Goal: Task Accomplishment & Management: Manage account settings

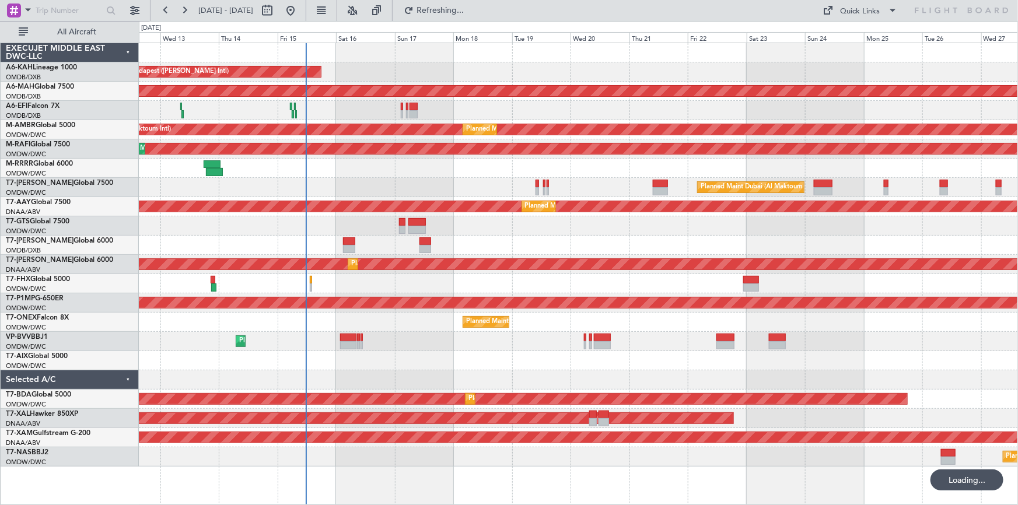
click at [296, 176] on div "Planned Maint Southend" at bounding box center [578, 168] width 879 height 19
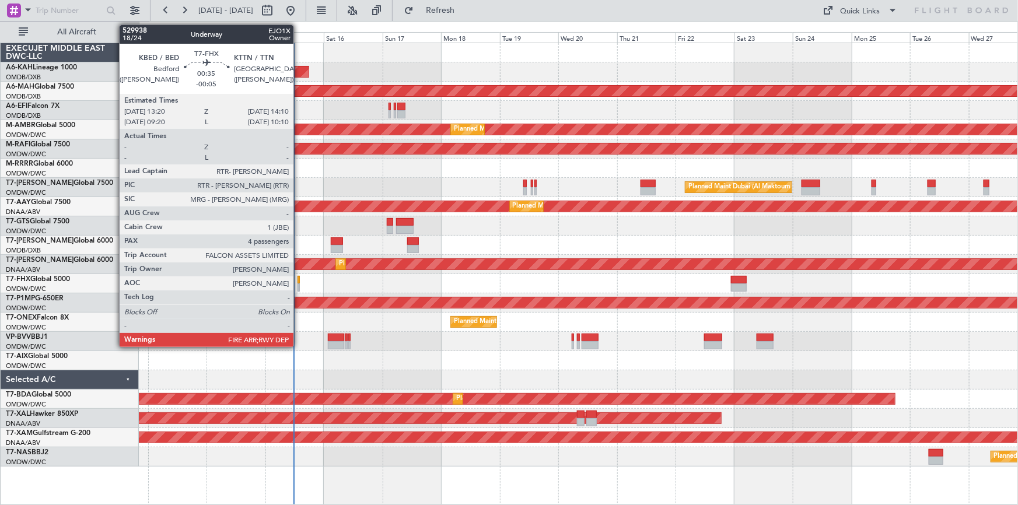
click at [299, 280] on div at bounding box center [299, 280] width 2 height 8
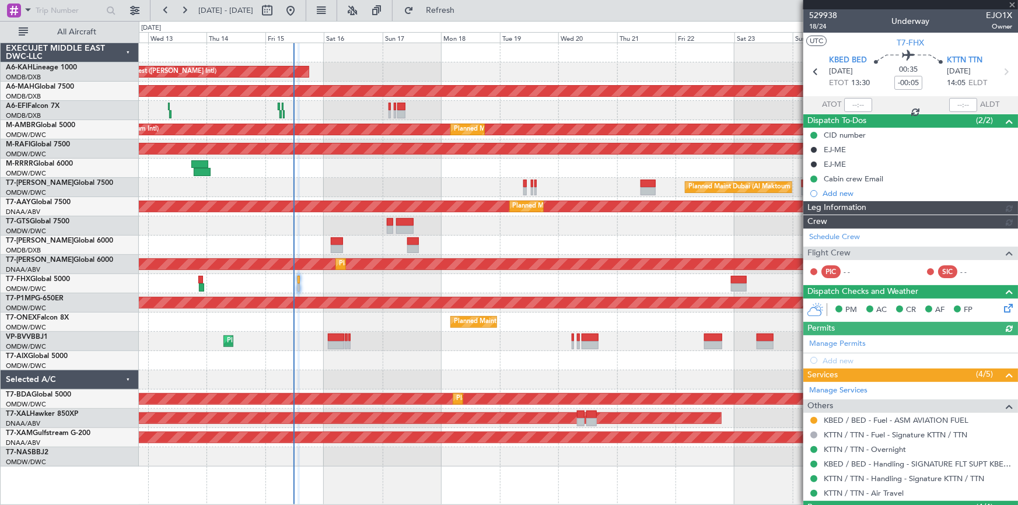
type input "Rohit Roy (ROY)"
type input "7024"
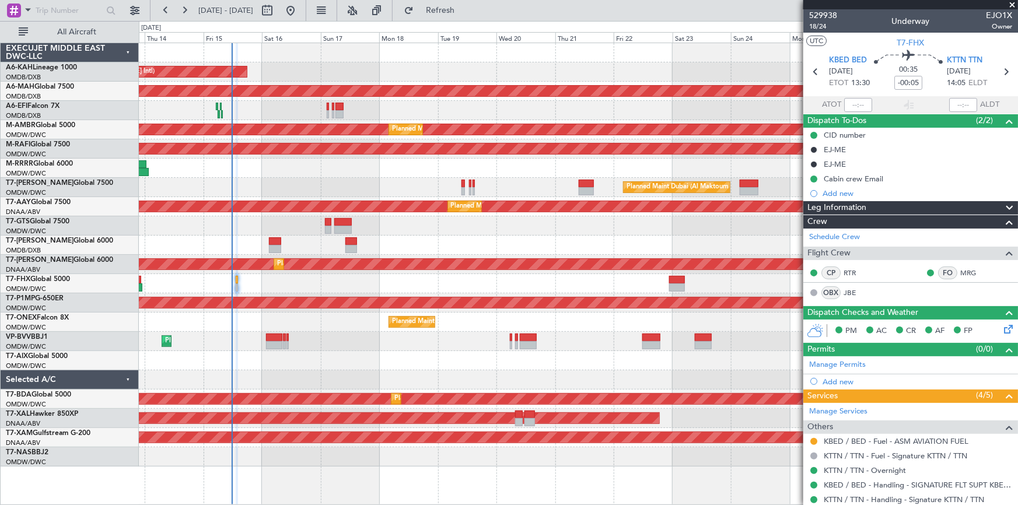
click at [243, 113] on div "Unplanned Maint Dubai (Dubai Intl)" at bounding box center [578, 110] width 879 height 19
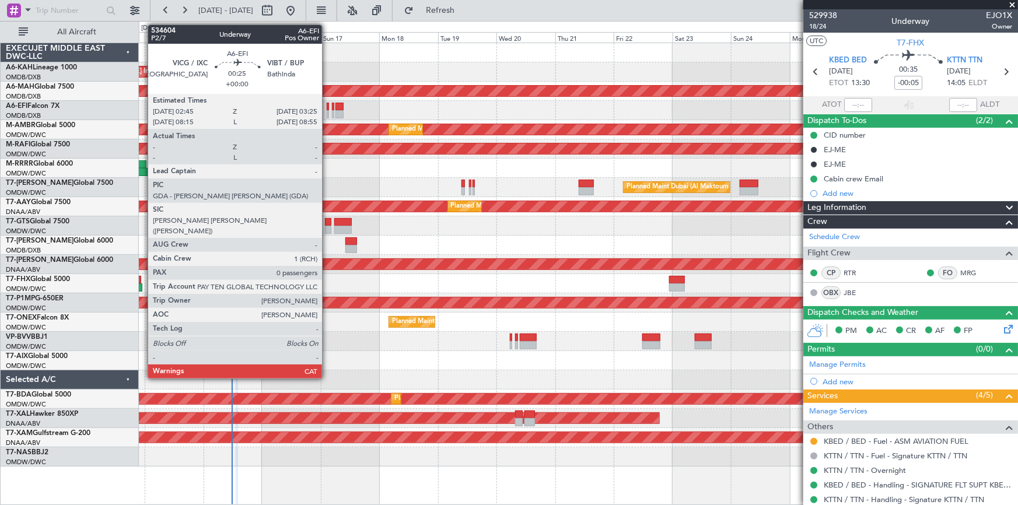
click at [327, 104] on div at bounding box center [328, 107] width 2 height 8
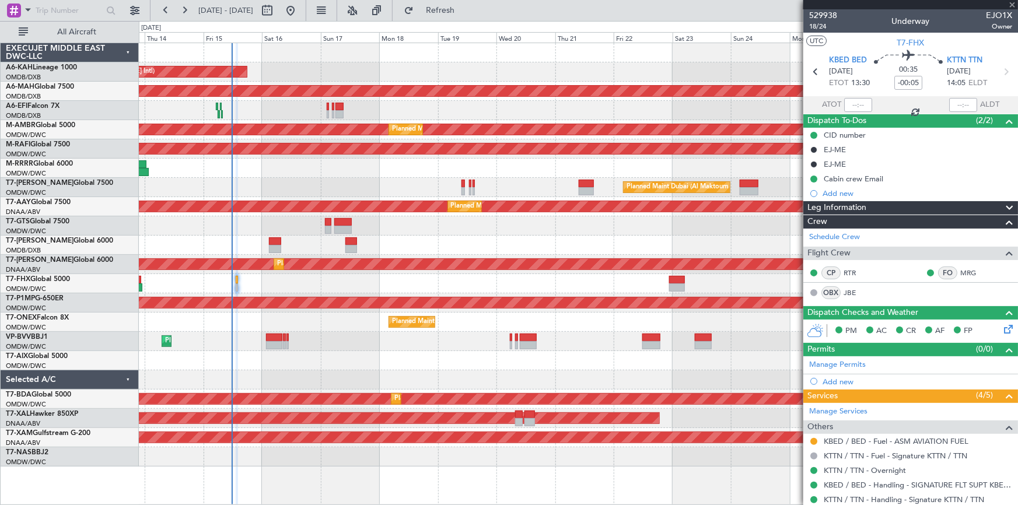
type input "0"
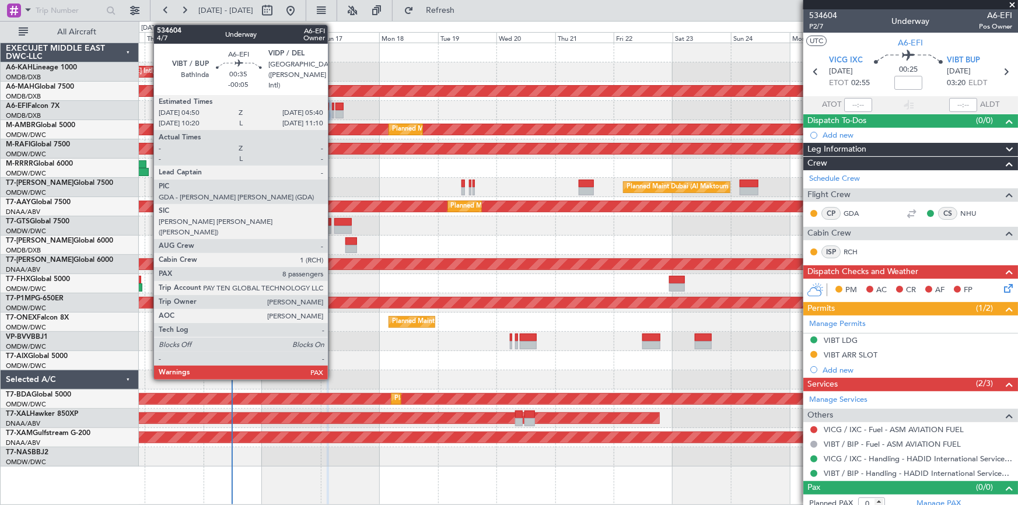
click at [333, 106] on div at bounding box center [333, 107] width 2 height 8
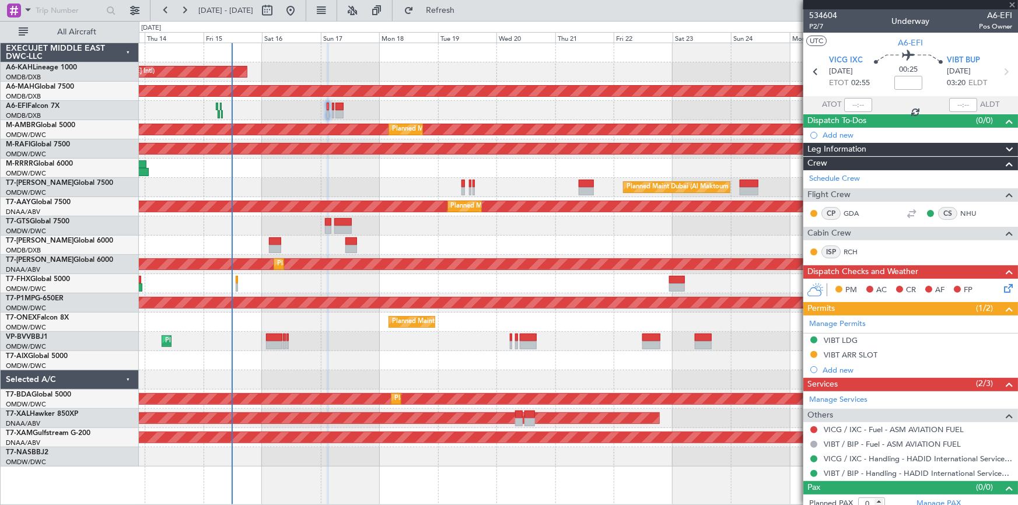
type input "-00:05"
type input "8"
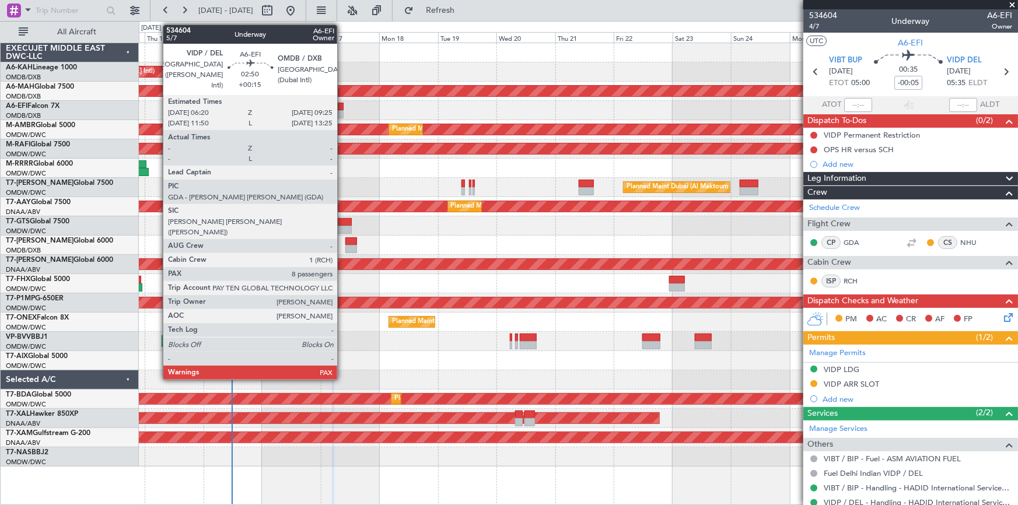
click at [343, 105] on div at bounding box center [340, 107] width 8 height 8
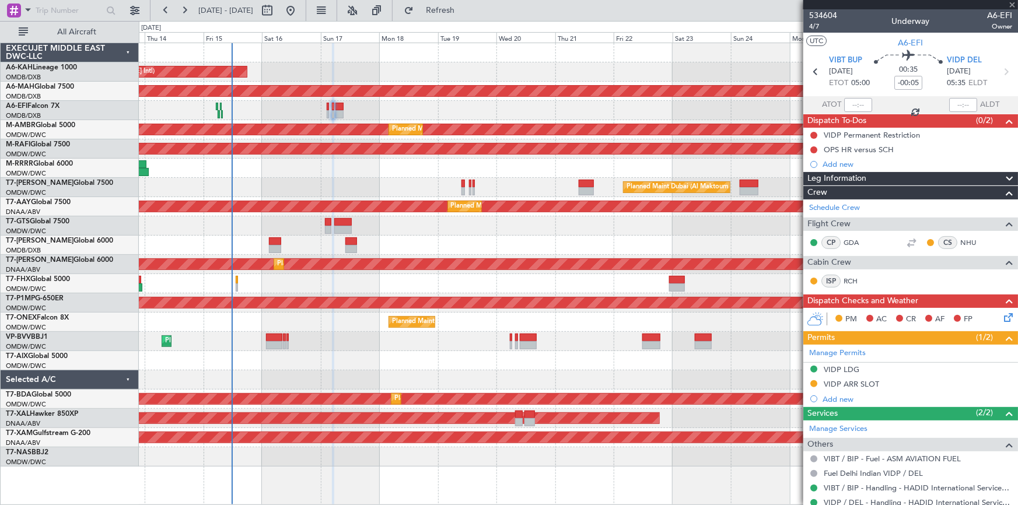
type input "+00:15"
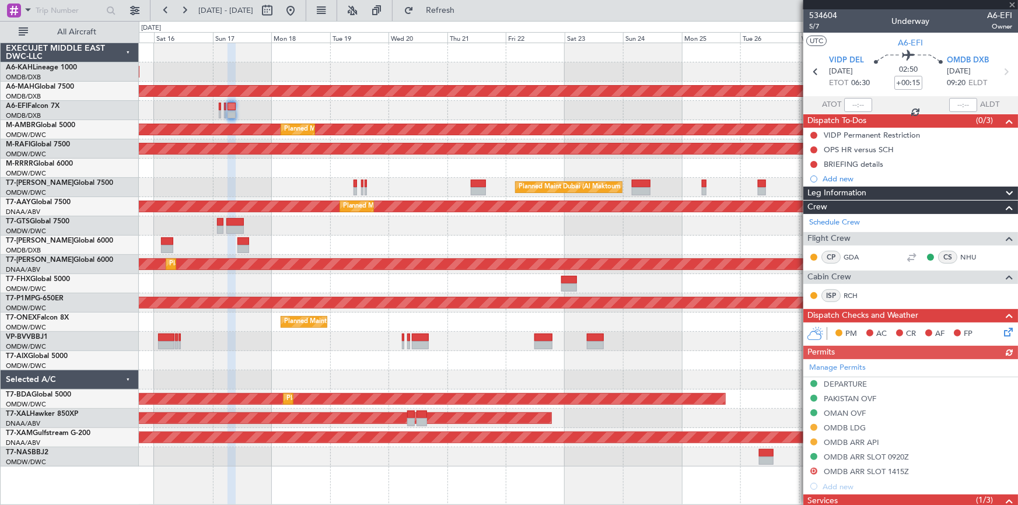
click at [371, 174] on div at bounding box center [578, 168] width 879 height 19
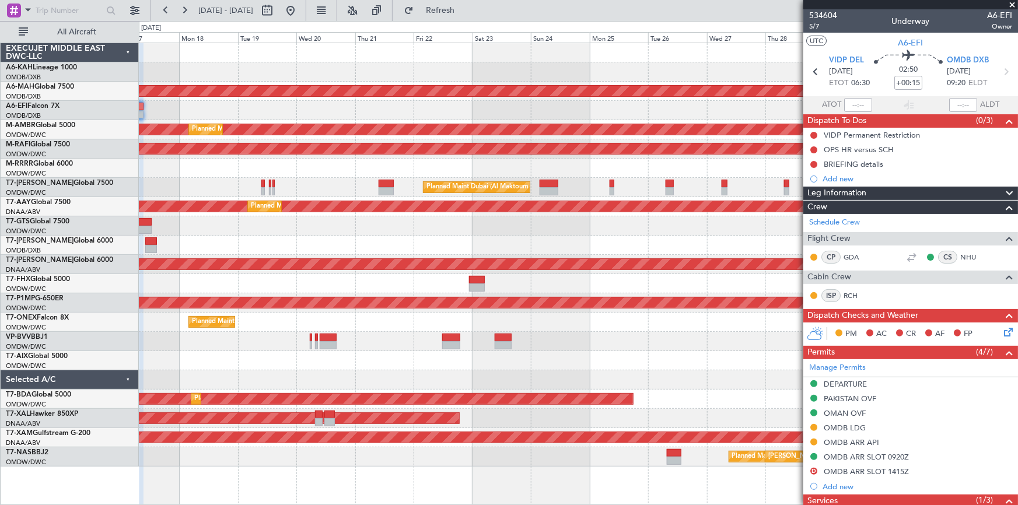
click at [360, 225] on div "Unplanned Maint Budapest (Ferenc Liszt Intl) Planned Maint Dubai (Dubai Intl) P…" at bounding box center [578, 255] width 879 height 424
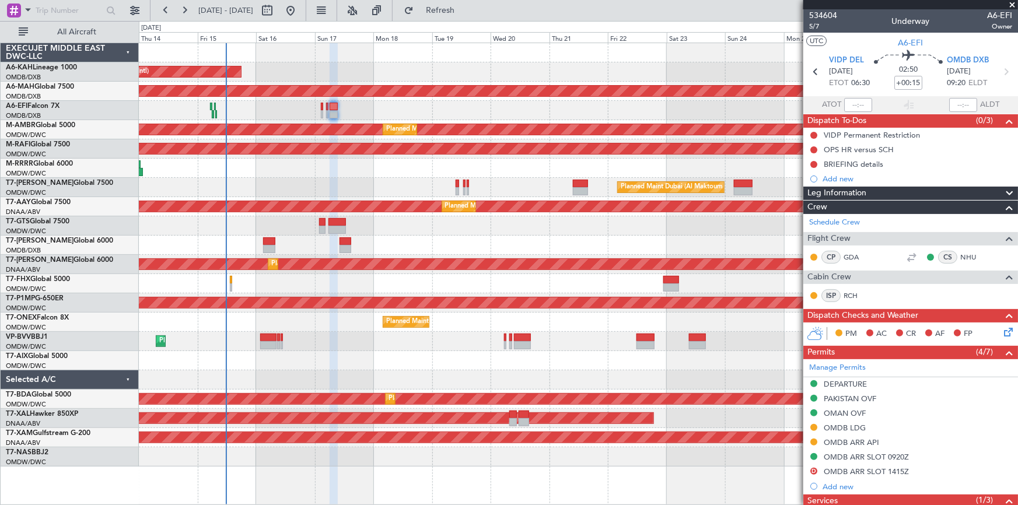
click at [420, 221] on div "Unplanned Maint [GEOGRAPHIC_DATA] (Al Maktoum Intl)" at bounding box center [578, 226] width 879 height 19
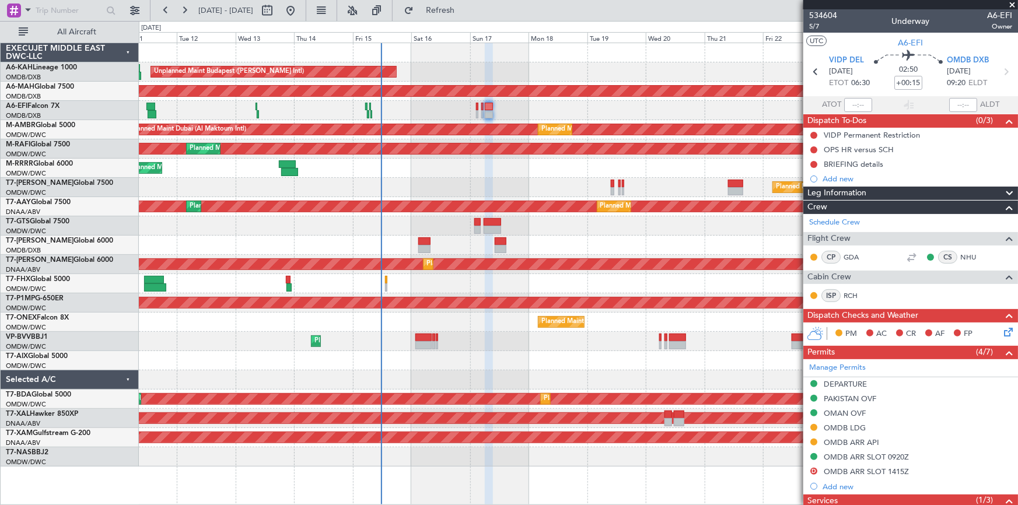
click at [648, 226] on div "Unplanned Maint Budapest (Ferenc Liszt Intl) Planned Maint Dubai (Dubai Intl) U…" at bounding box center [578, 255] width 879 height 424
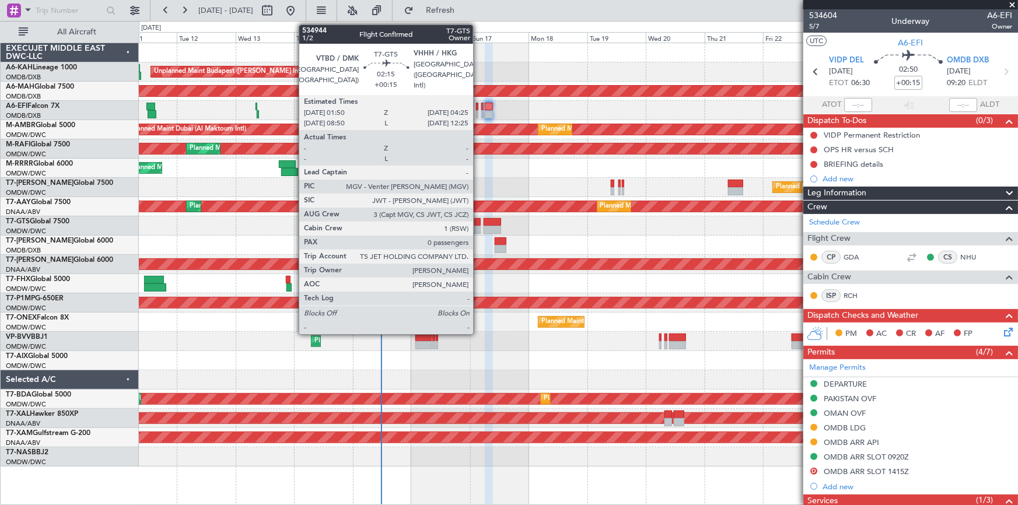
click at [479, 222] on div at bounding box center [477, 222] width 6 height 8
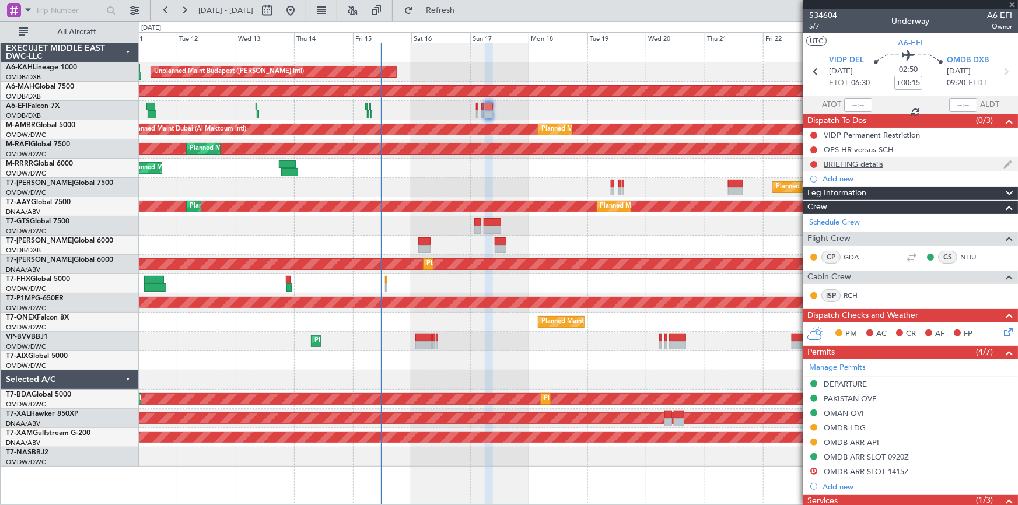
type input "0"
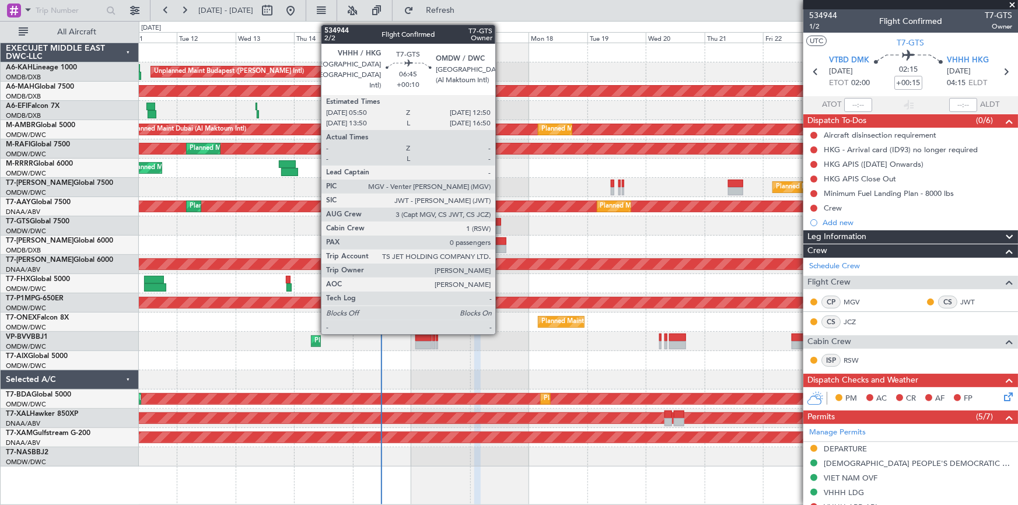
click at [501, 223] on div at bounding box center [493, 222] width 18 height 8
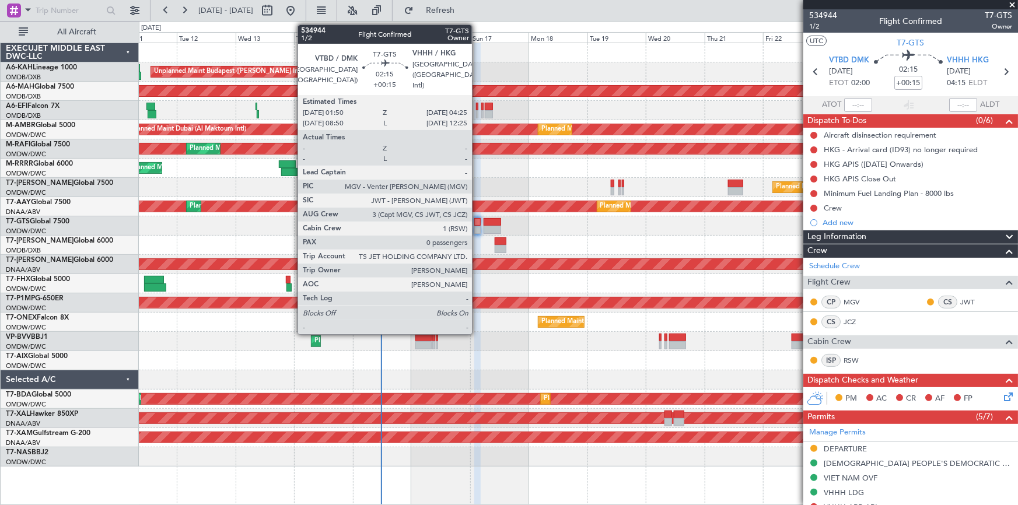
click at [477, 220] on div at bounding box center [477, 222] width 6 height 8
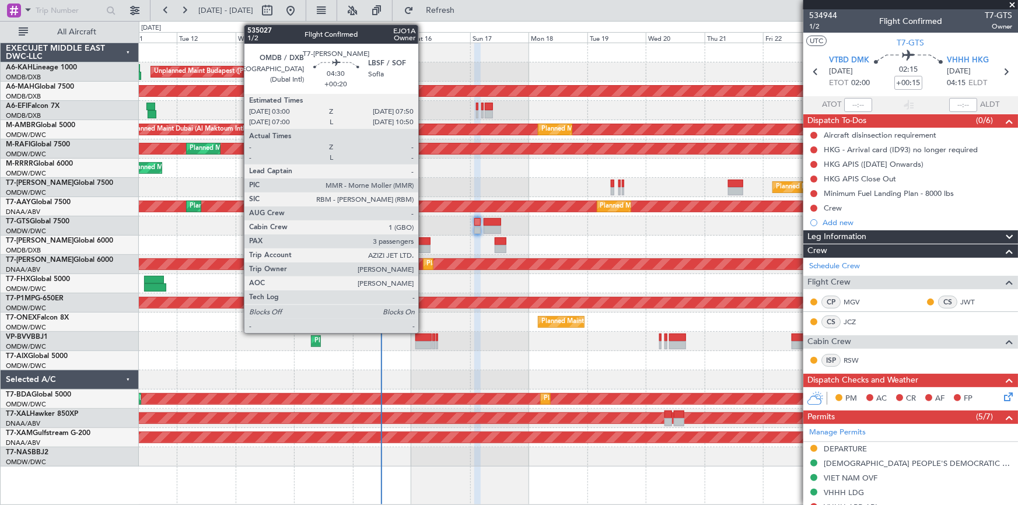
click at [424, 240] on div at bounding box center [424, 242] width 12 height 8
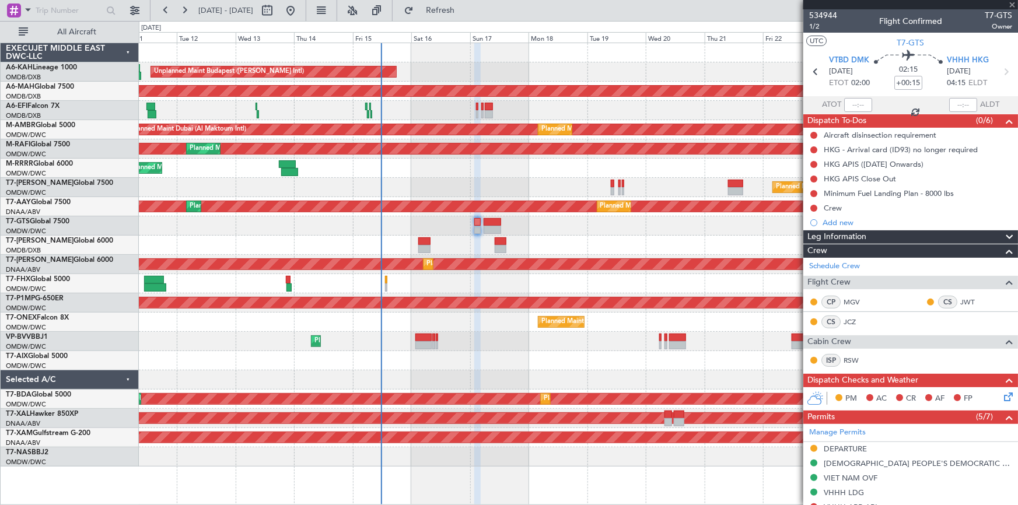
type input "+00:20"
type input "3"
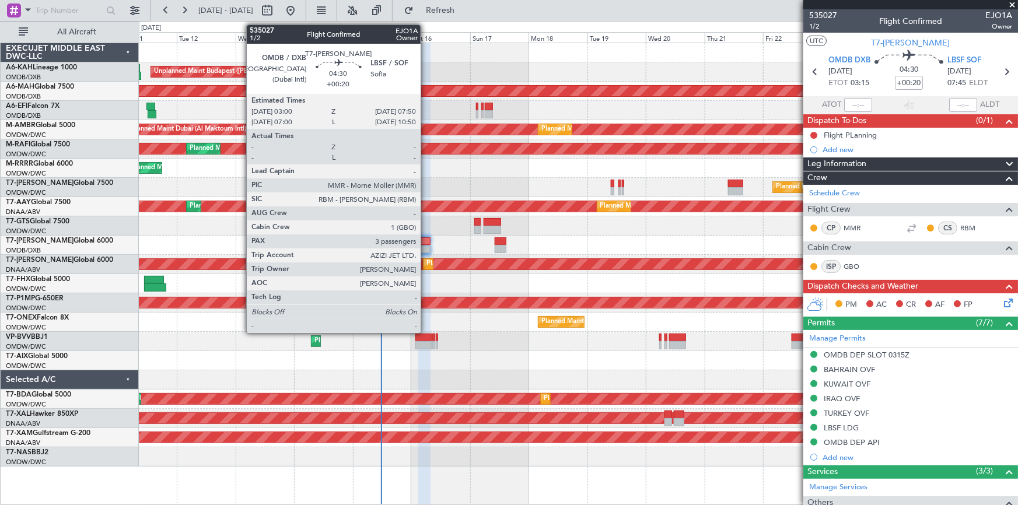
click at [426, 239] on div at bounding box center [424, 242] width 12 height 8
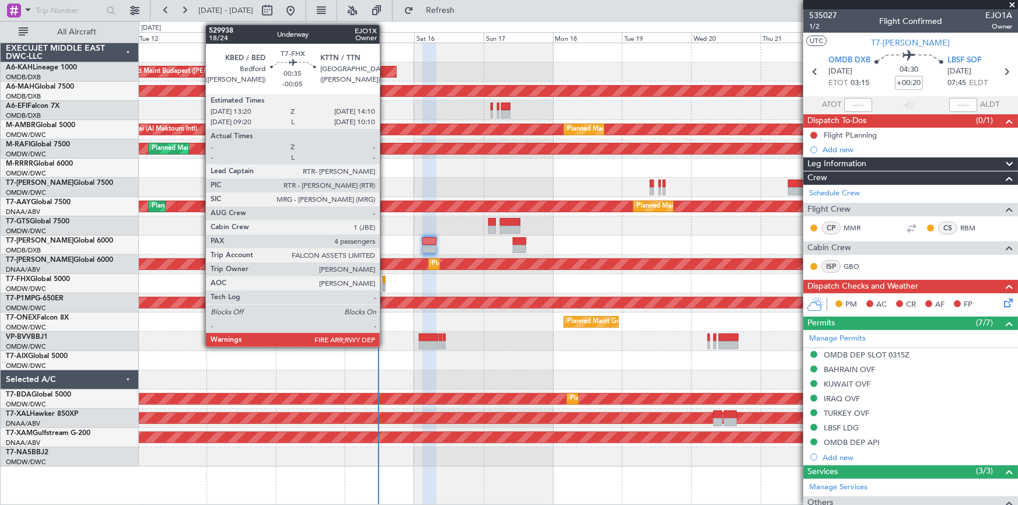
click at [385, 278] on div at bounding box center [384, 280] width 3 height 8
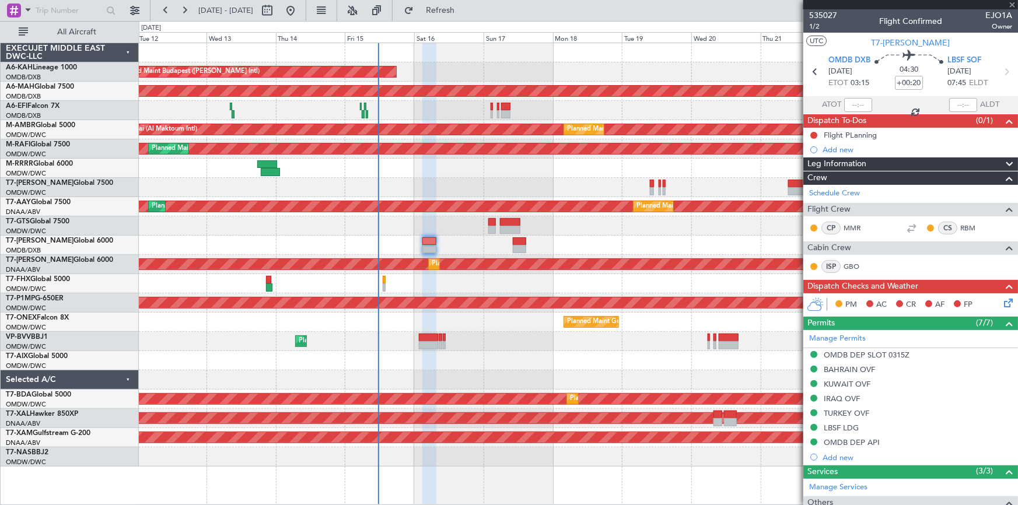
type input "-00:05"
type input "4"
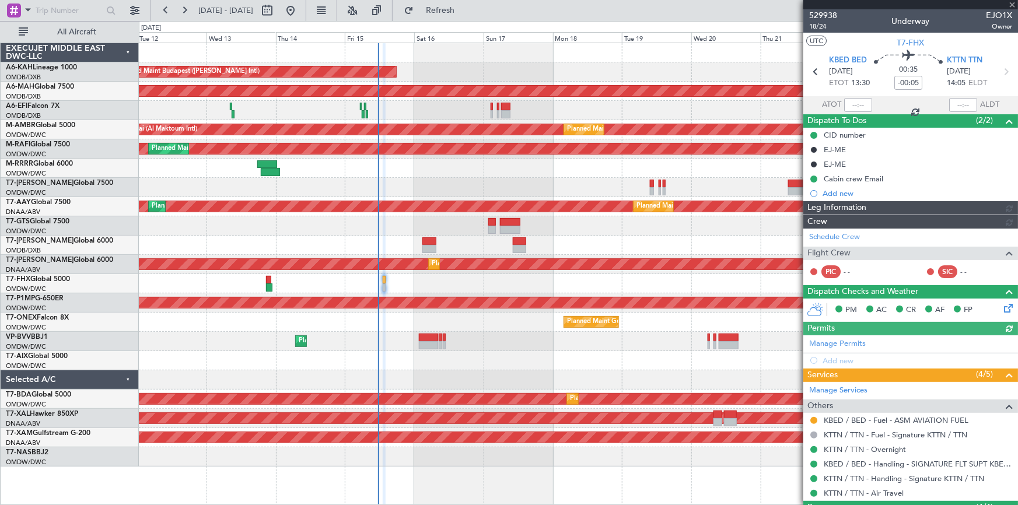
type input "Rohit Roy (ROY)"
type input "7024"
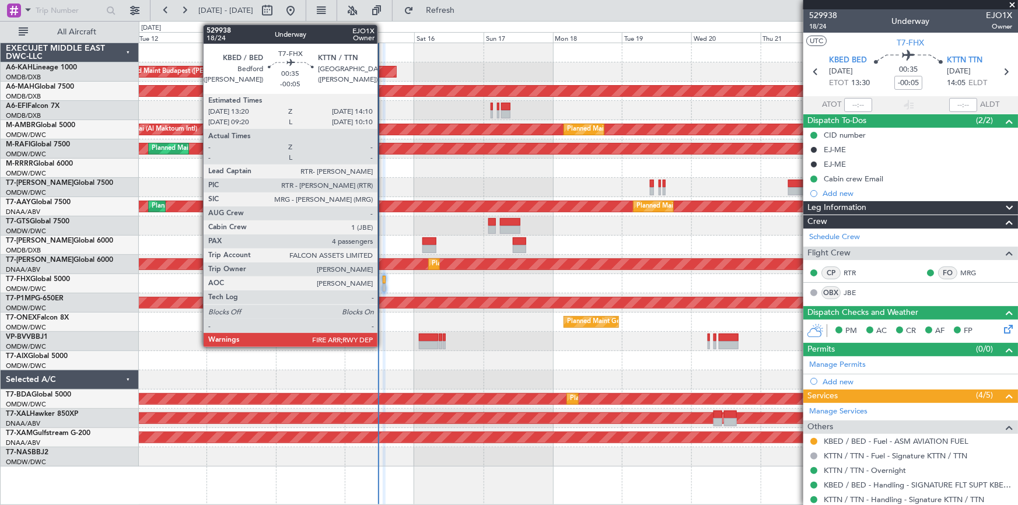
click at [383, 280] on div at bounding box center [384, 280] width 3 height 8
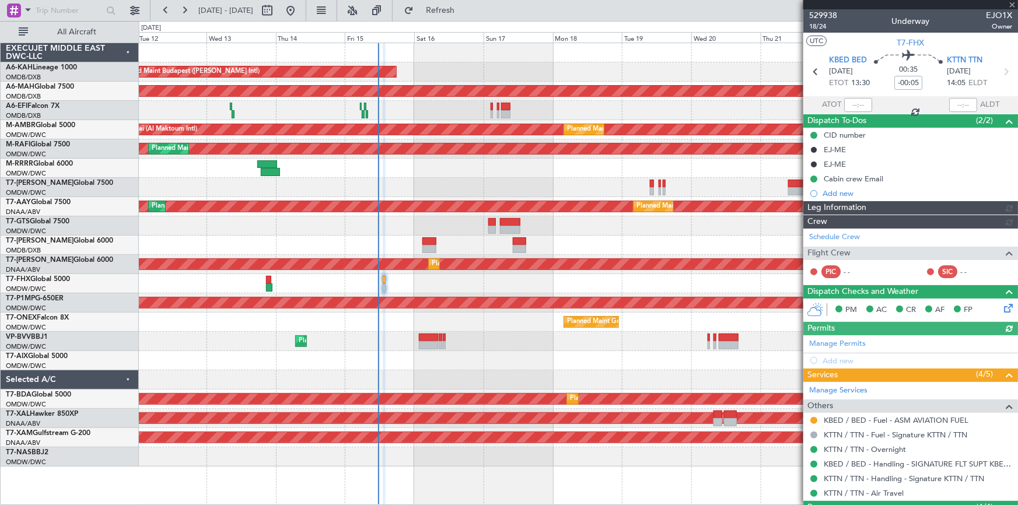
type input "Rohit Roy (ROY)"
type input "7024"
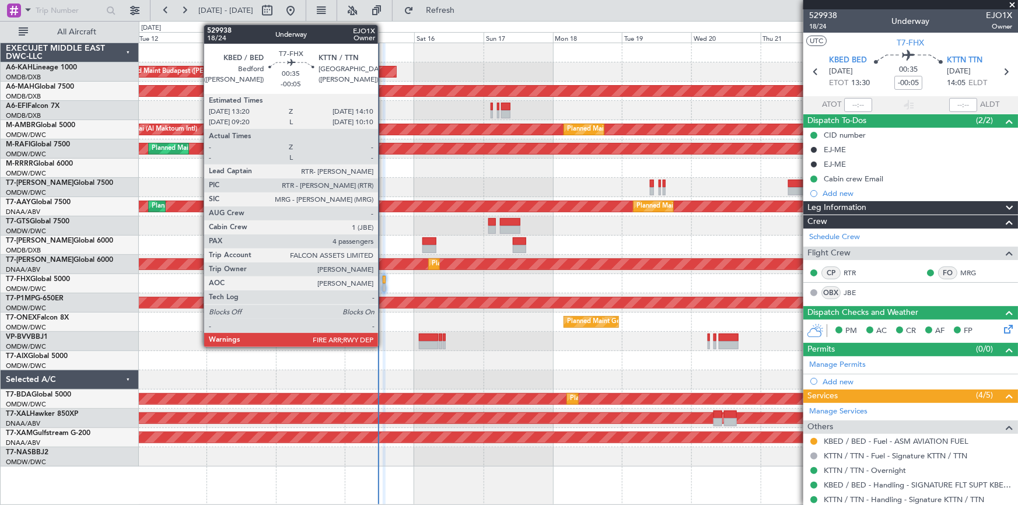
click at [383, 280] on div at bounding box center [384, 280] width 3 height 8
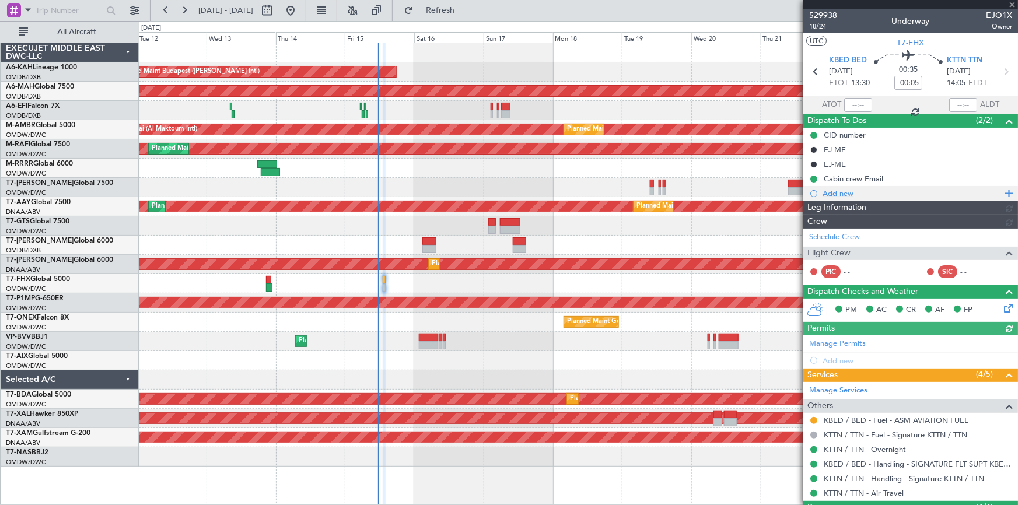
type input "Rohit Roy (ROY)"
type input "7024"
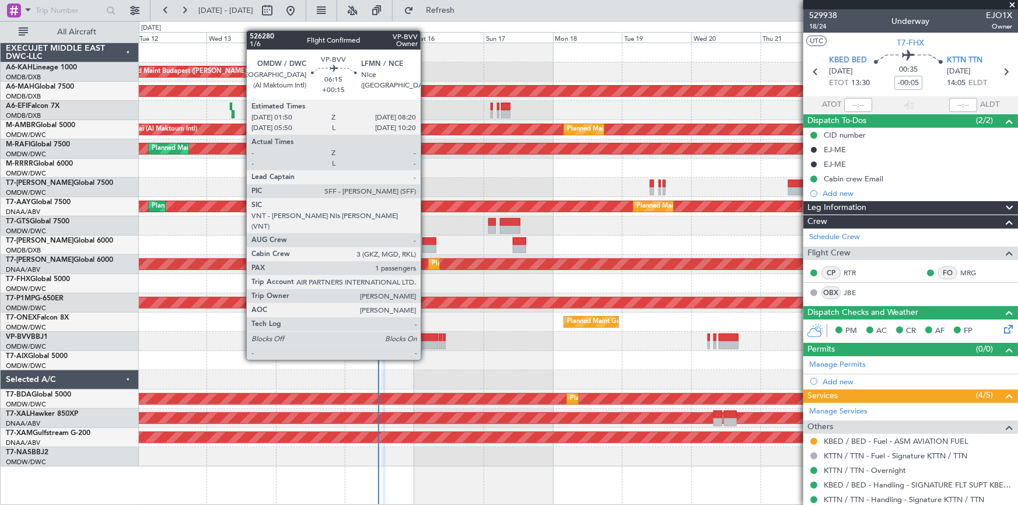
click at [426, 338] on div at bounding box center [428, 338] width 19 height 8
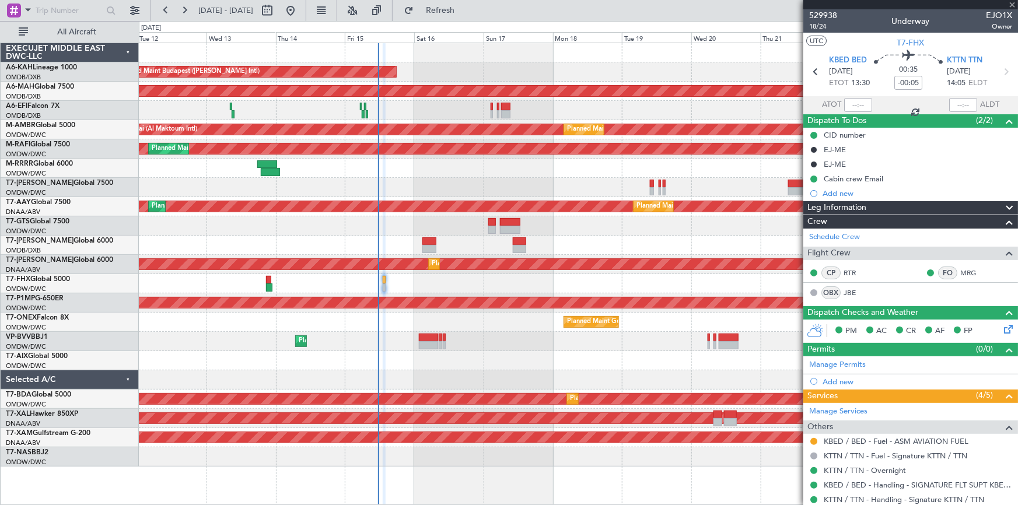
type input "+00:15"
type input "1"
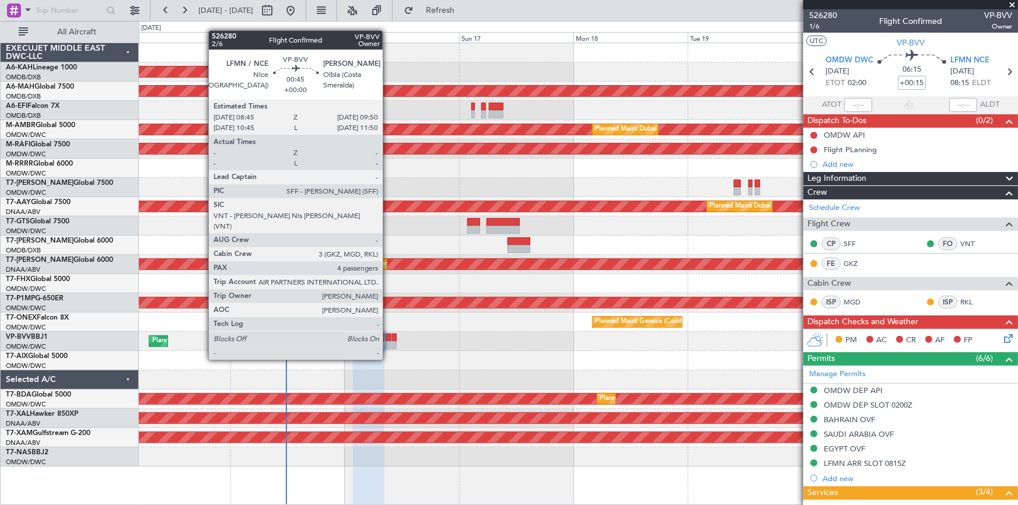
click at [388, 338] on div at bounding box center [388, 338] width 5 height 8
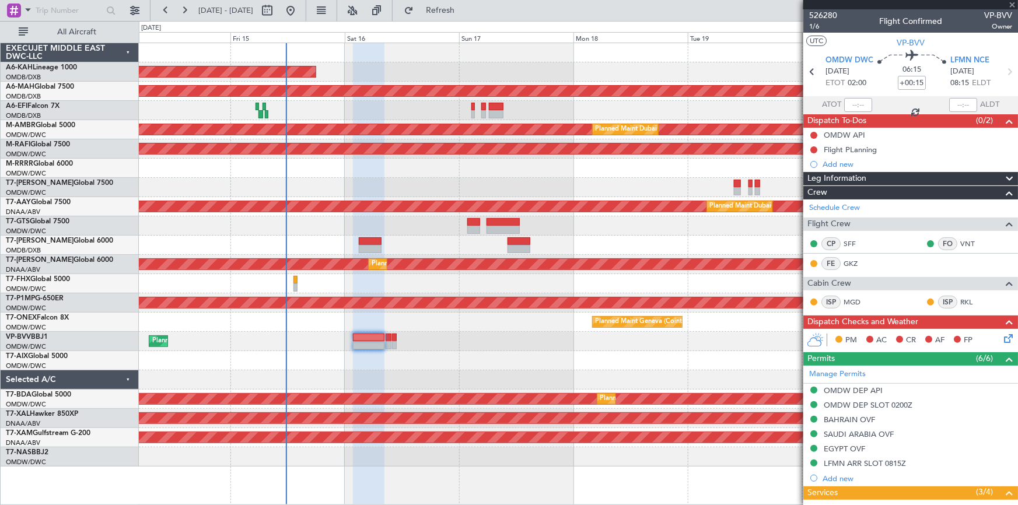
type input "4"
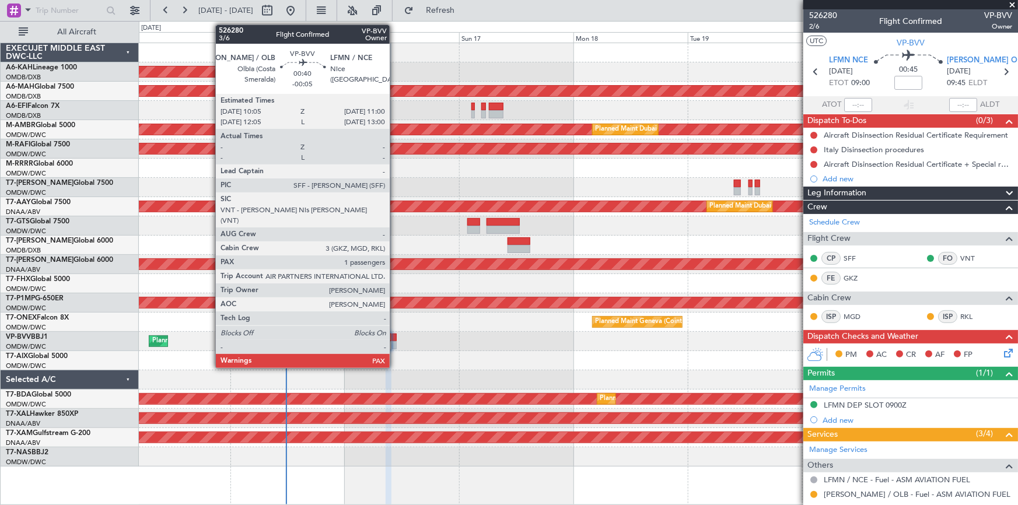
click at [395, 338] on div at bounding box center [394, 338] width 5 height 8
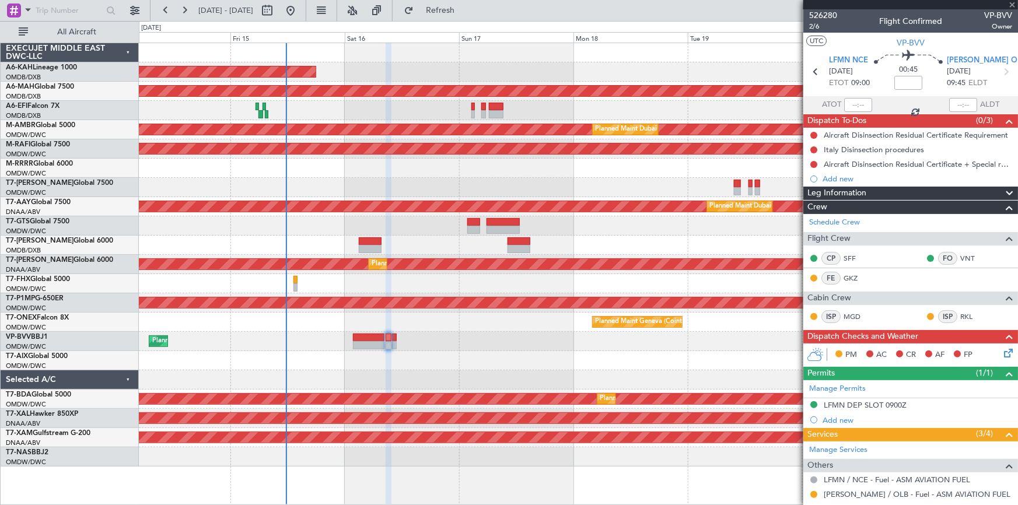
type input "-00:05"
type input "1"
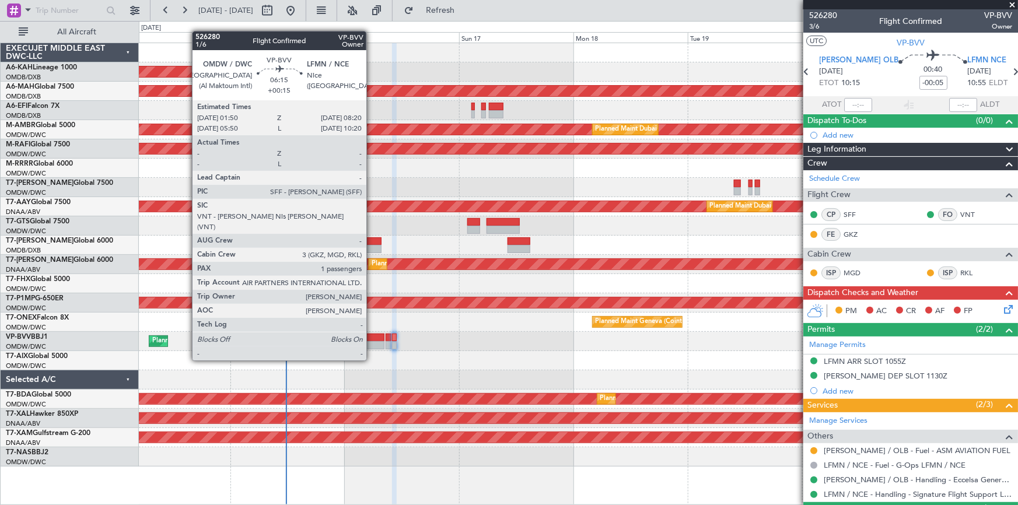
click at [372, 338] on div at bounding box center [369, 338] width 32 height 8
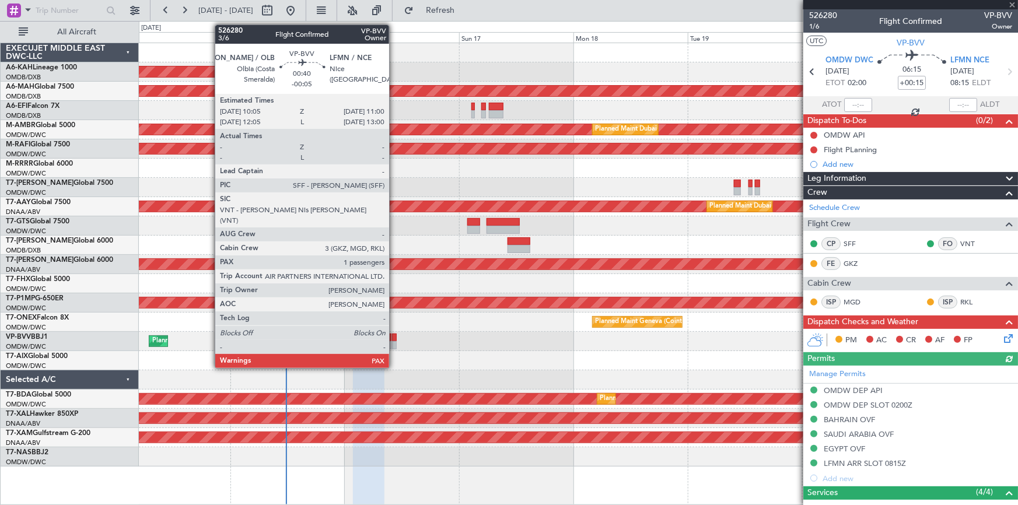
click at [395, 338] on div at bounding box center [394, 338] width 5 height 8
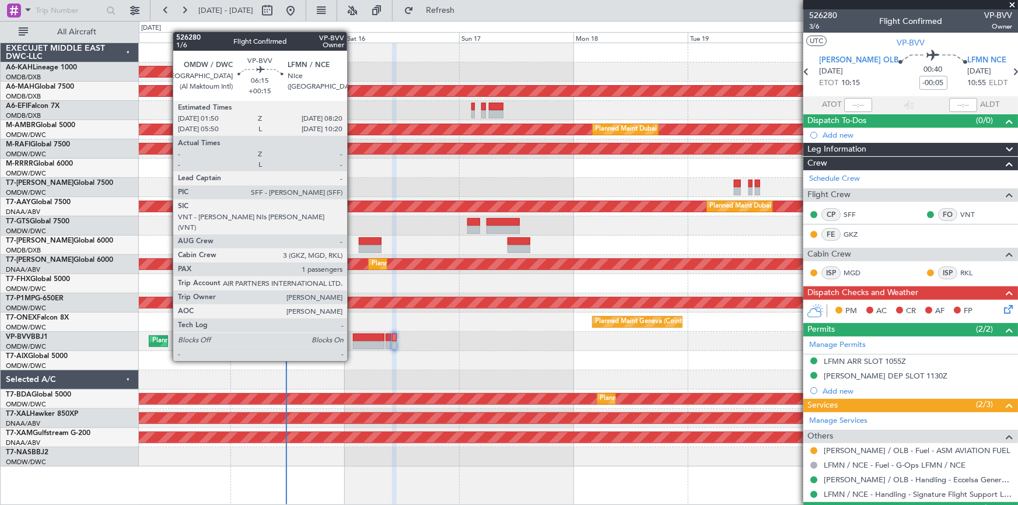
click at [353, 339] on div at bounding box center [369, 338] width 32 height 8
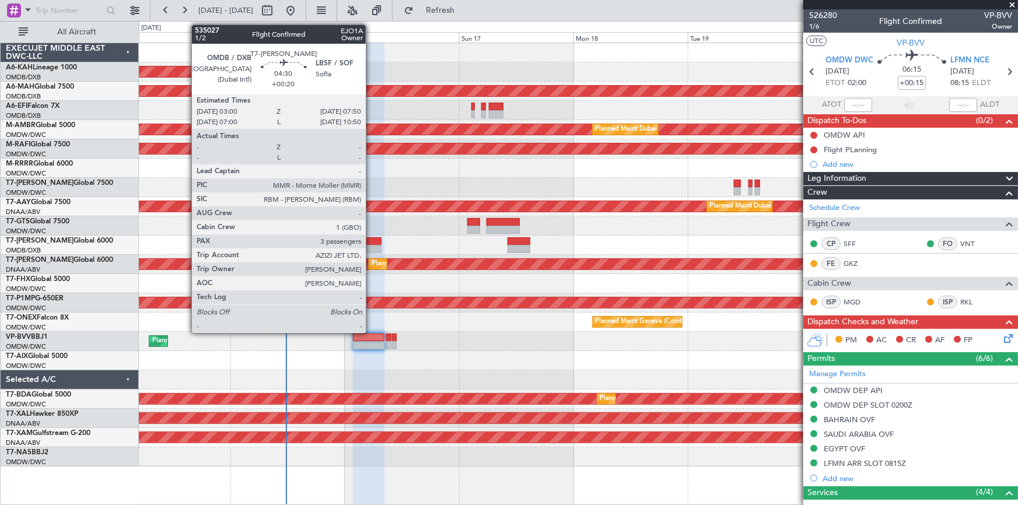
click at [371, 243] on div at bounding box center [370, 242] width 23 height 8
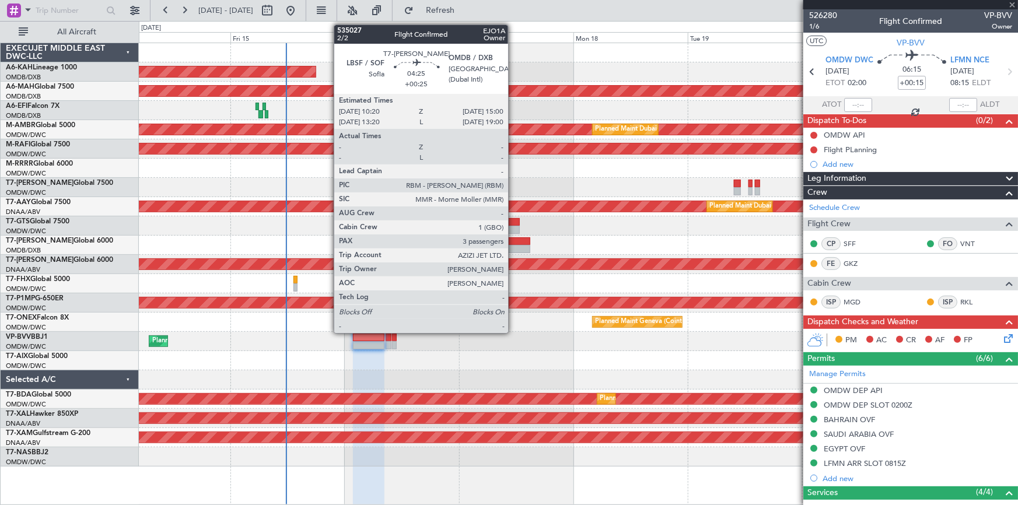
type input "+00:20"
type input "3"
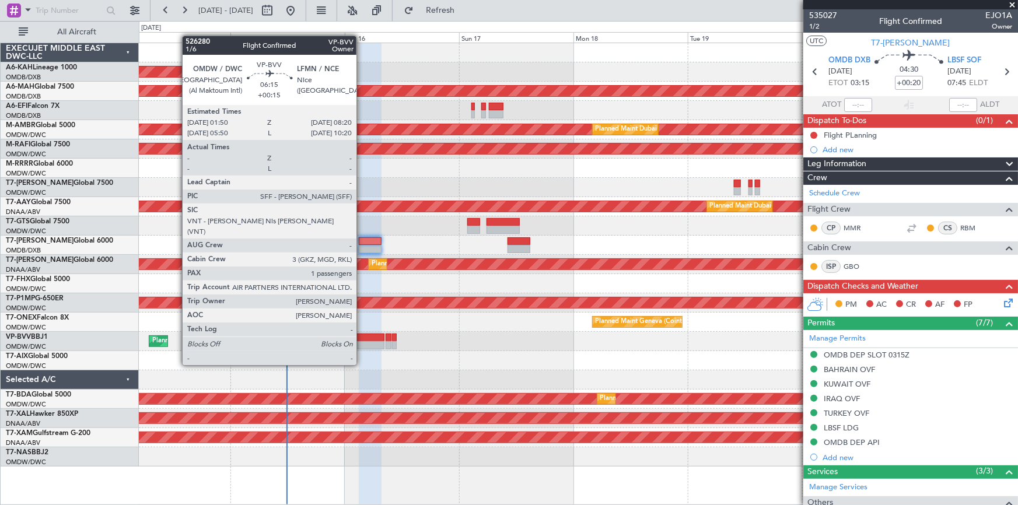
click at [362, 343] on div at bounding box center [369, 345] width 32 height 8
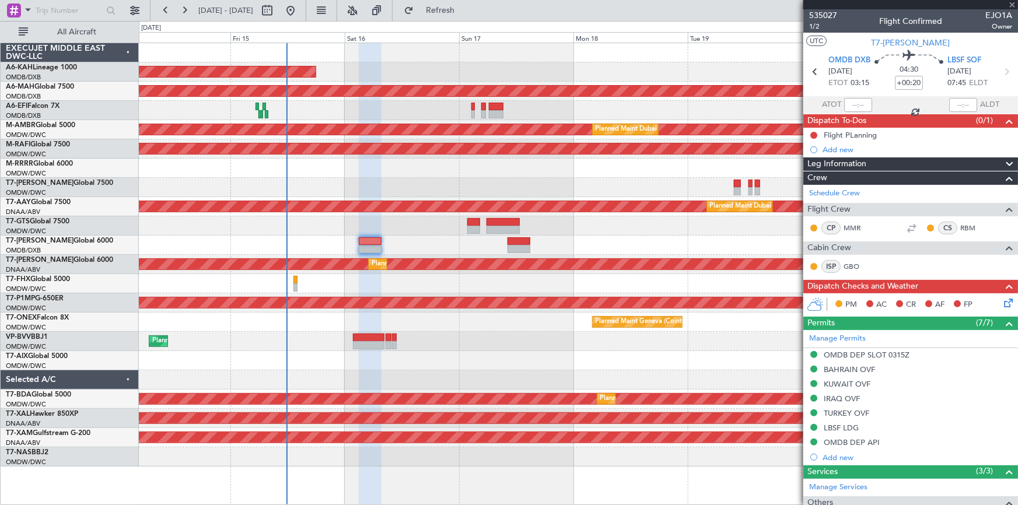
type input "+00:15"
type input "1"
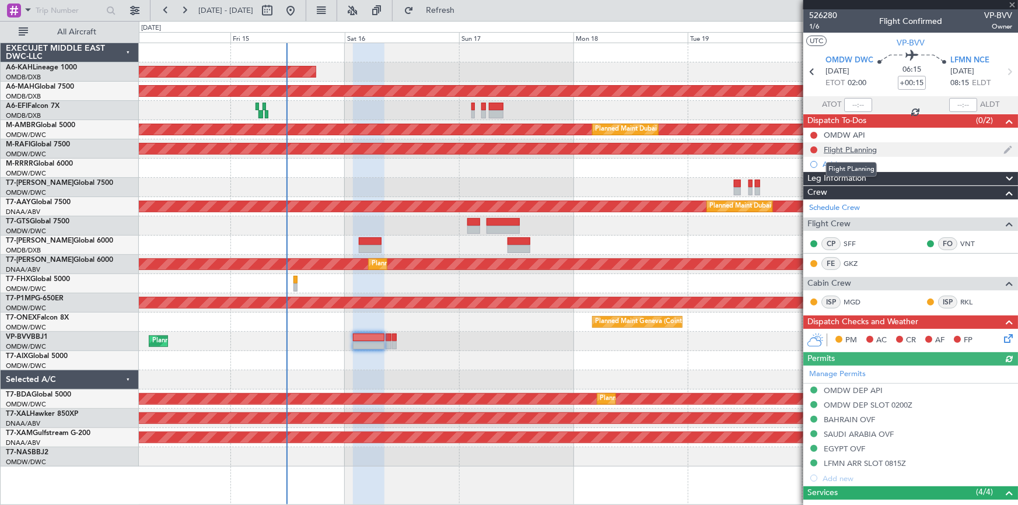
click at [856, 151] on div "Flight PLanning" at bounding box center [850, 150] width 53 height 10
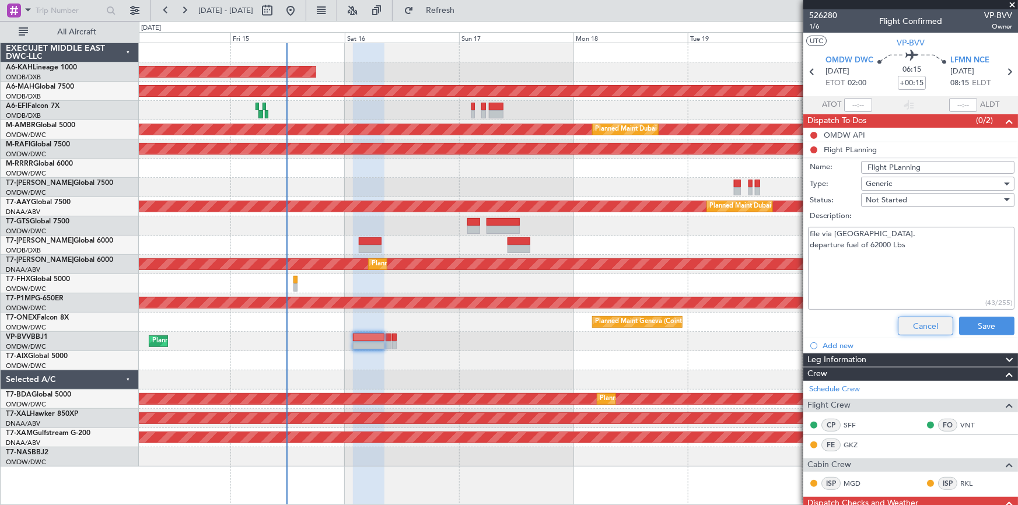
click at [915, 323] on button "Cancel" at bounding box center [925, 326] width 55 height 19
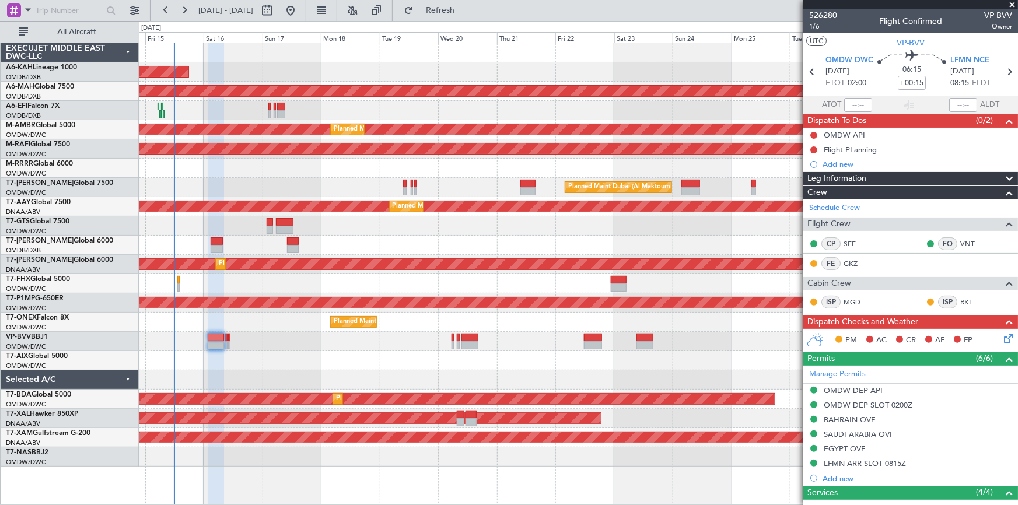
click at [297, 281] on div at bounding box center [578, 283] width 879 height 19
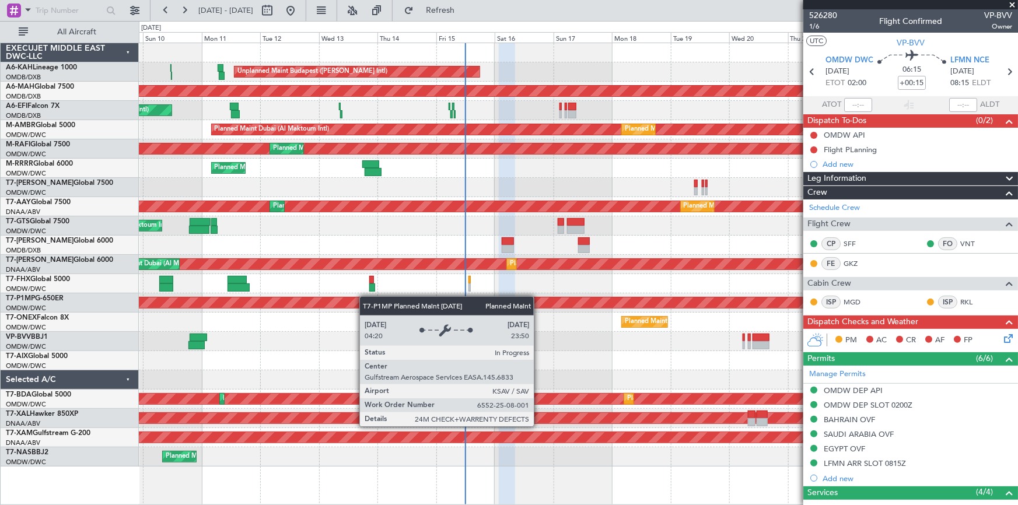
click at [494, 303] on div "Unplanned Maint Budapest (Ferenc Liszt Intl) Planned Maint London (Stansted) Pl…" at bounding box center [578, 255] width 879 height 424
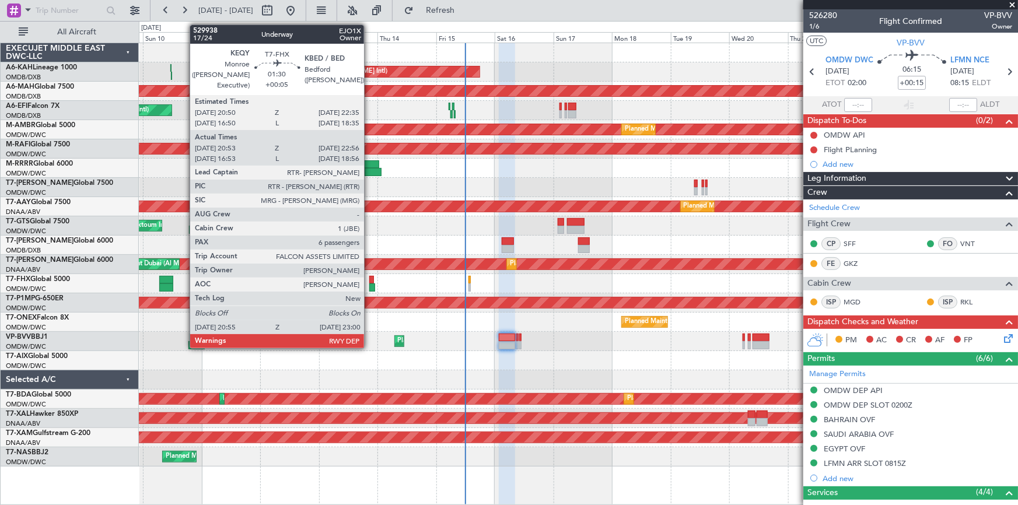
click at [369, 278] on div at bounding box center [371, 280] width 5 height 8
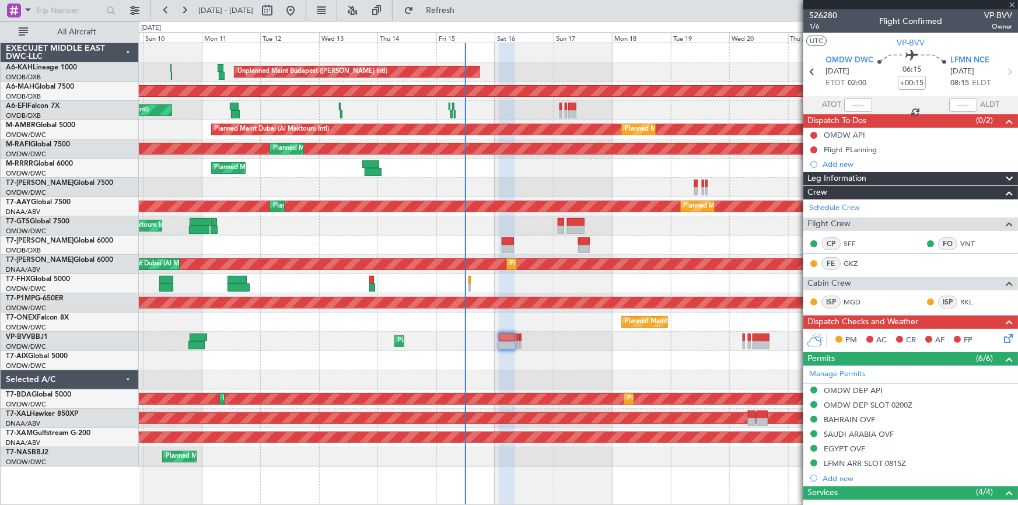
type input "+00:05"
type input "21:03"
type input "22:51"
type input "6"
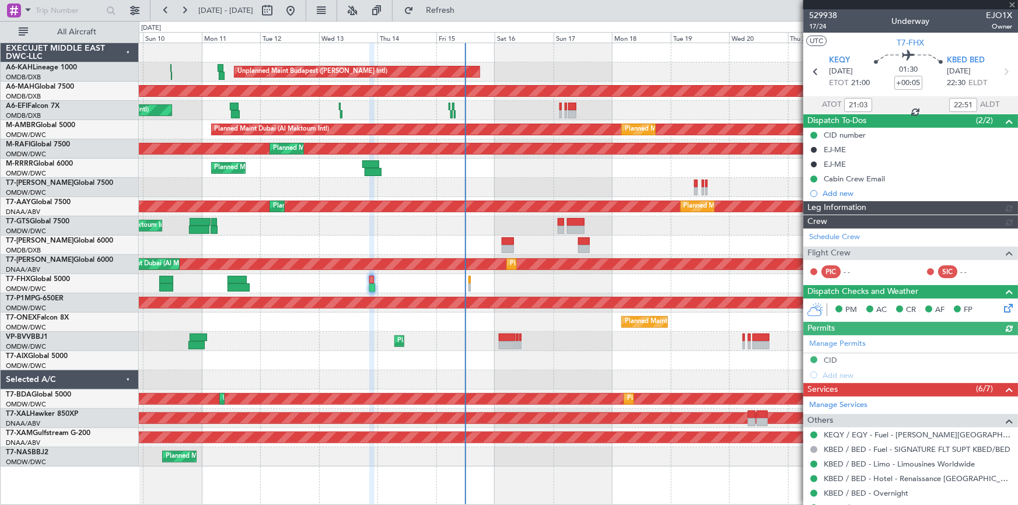
type input "Syed Shakeel (SYS)"
type input "7023"
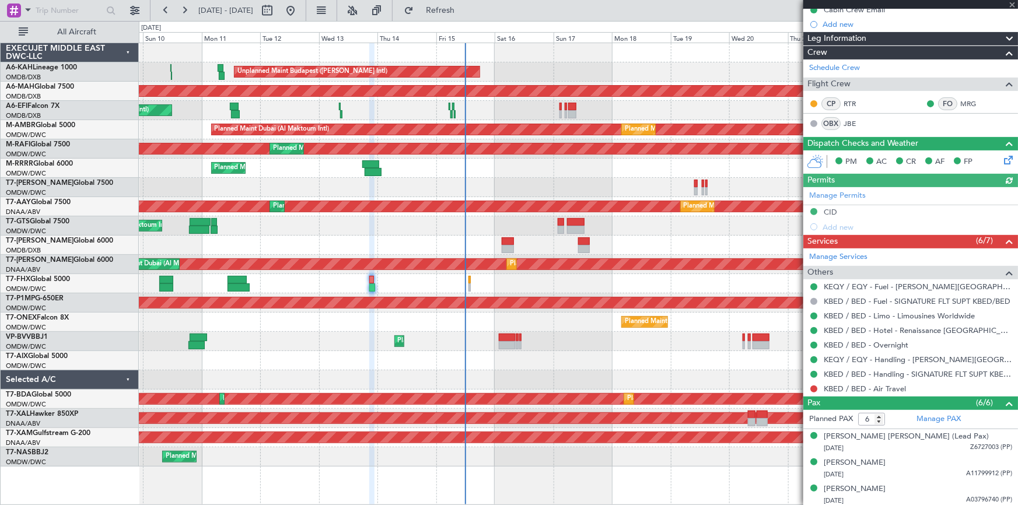
scroll to position [212, 0]
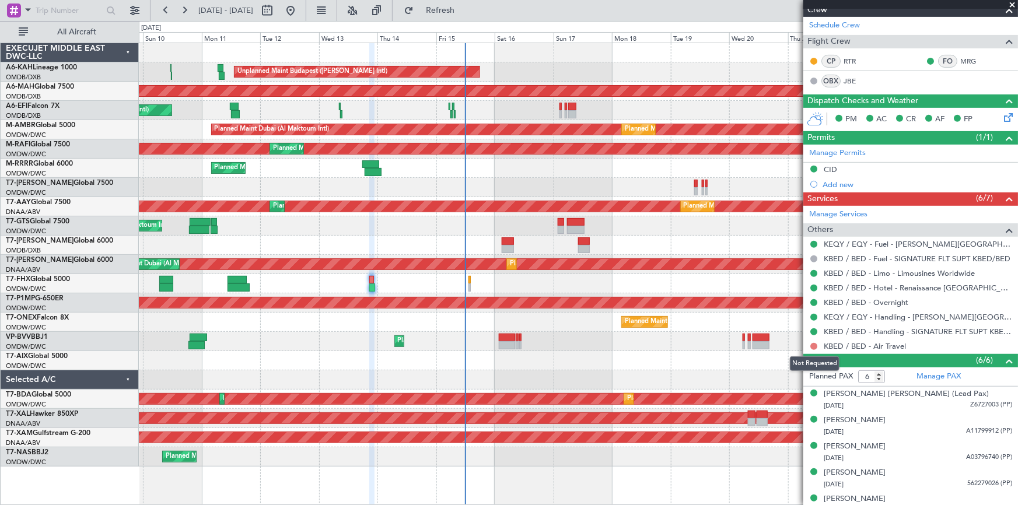
click at [815, 344] on button at bounding box center [814, 346] width 7 height 7
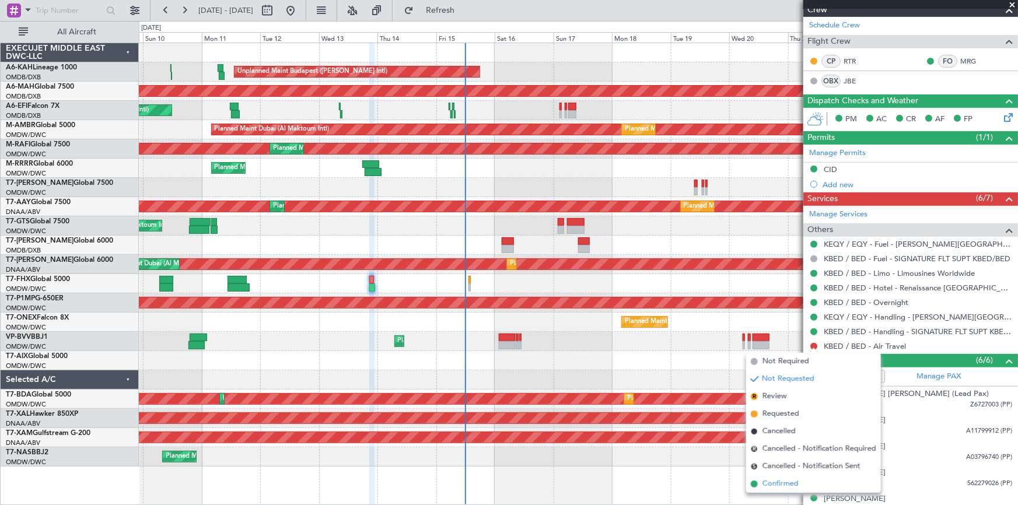
click at [775, 481] on span "Confirmed" at bounding box center [781, 485] width 36 height 12
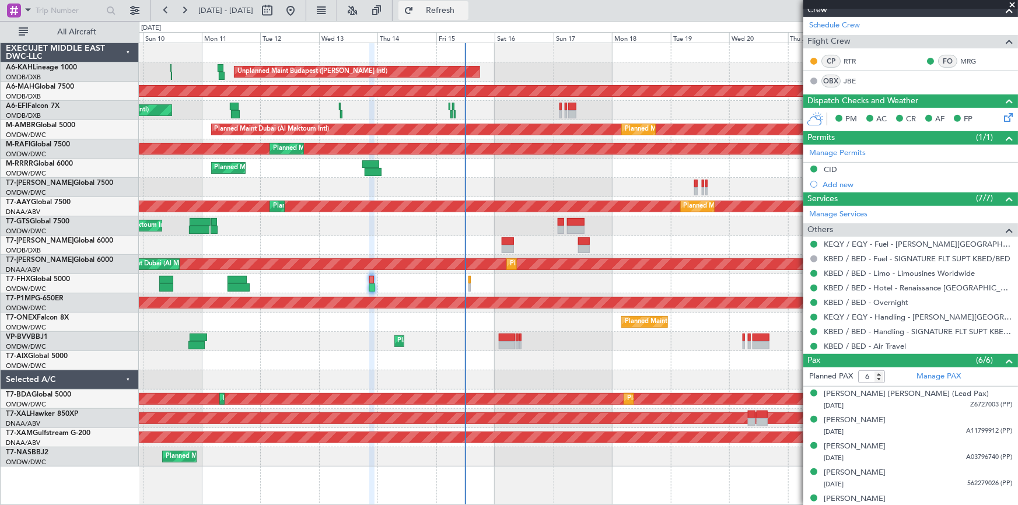
click at [465, 6] on span "Refresh" at bounding box center [440, 10] width 49 height 8
type input "Syed Shakeel (SYS)"
type input "7023"
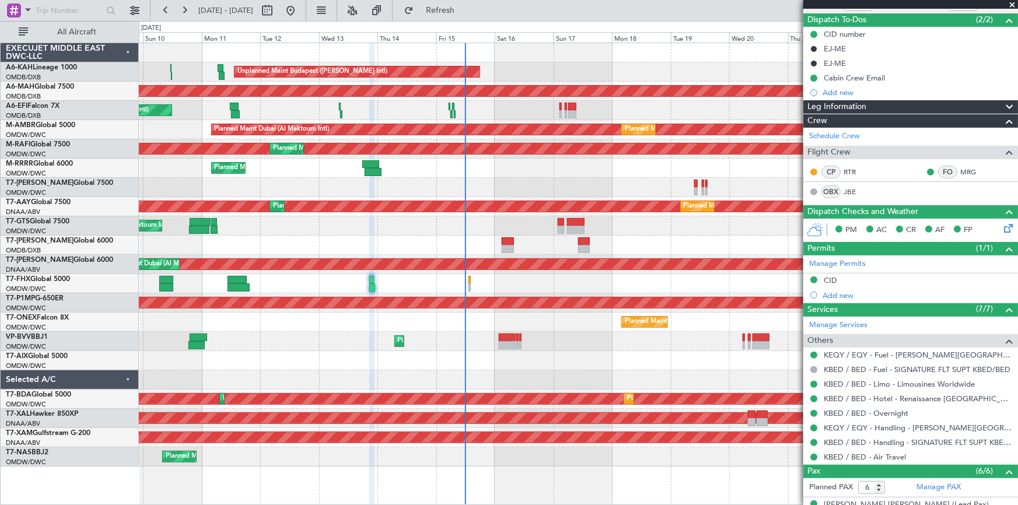
scroll to position [0, 0]
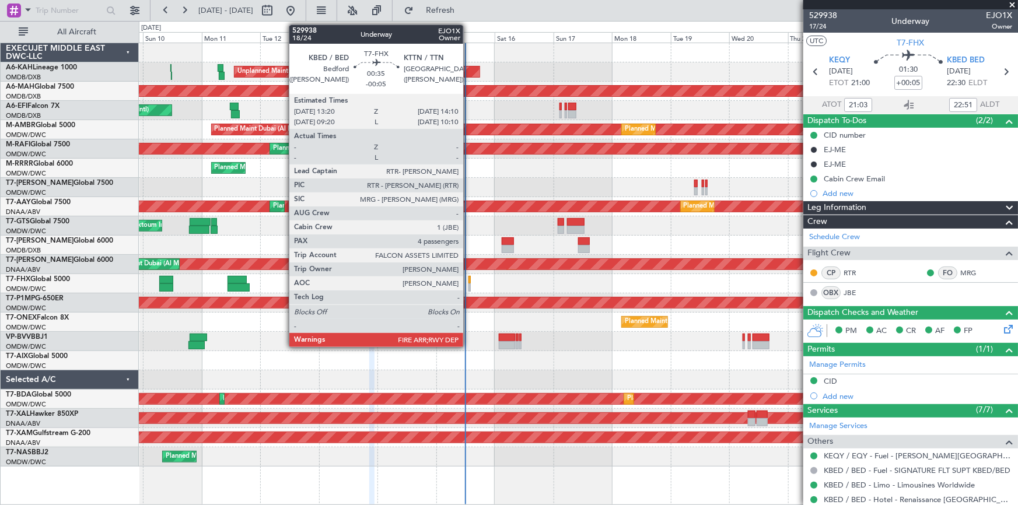
click at [469, 277] on div at bounding box center [470, 280] width 2 height 8
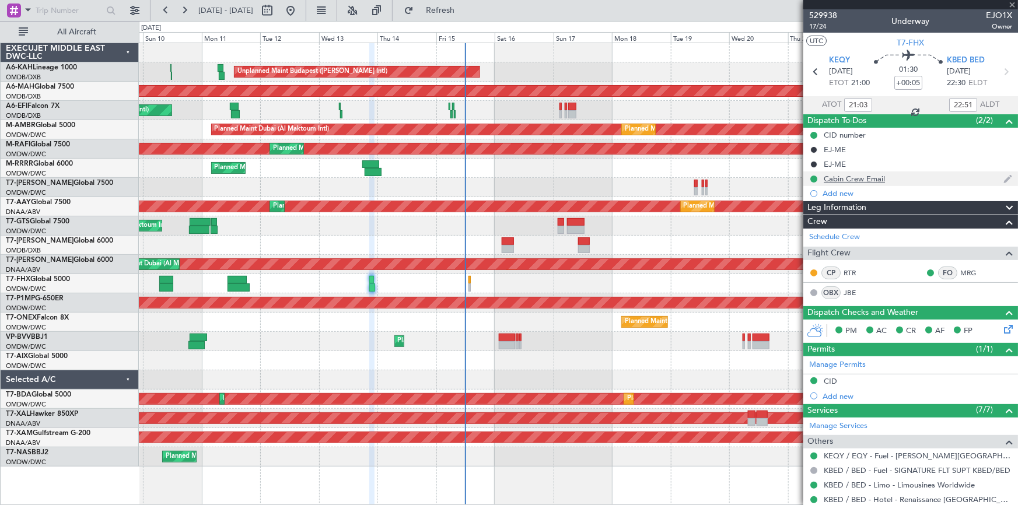
type input "-00:05"
type input "4"
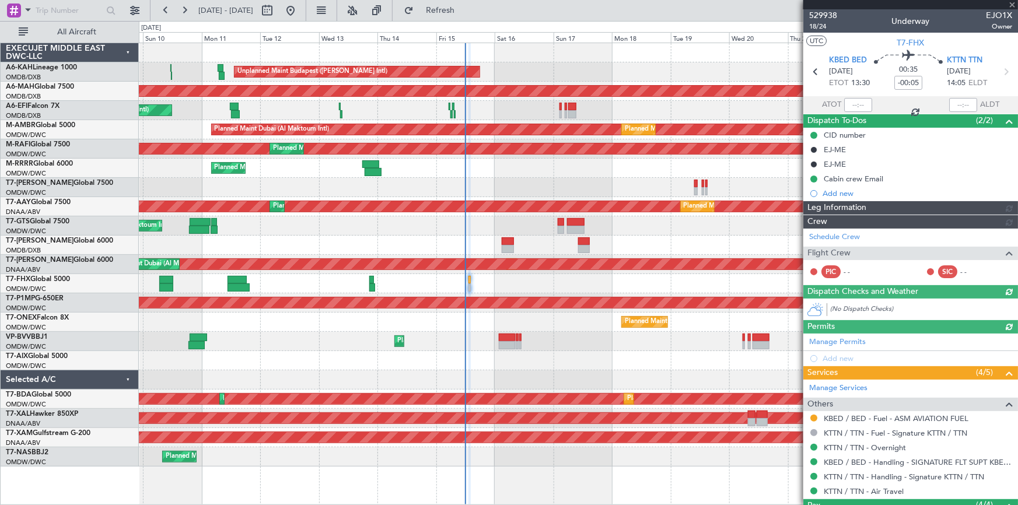
type input "Rohit Roy (ROY)"
type input "7024"
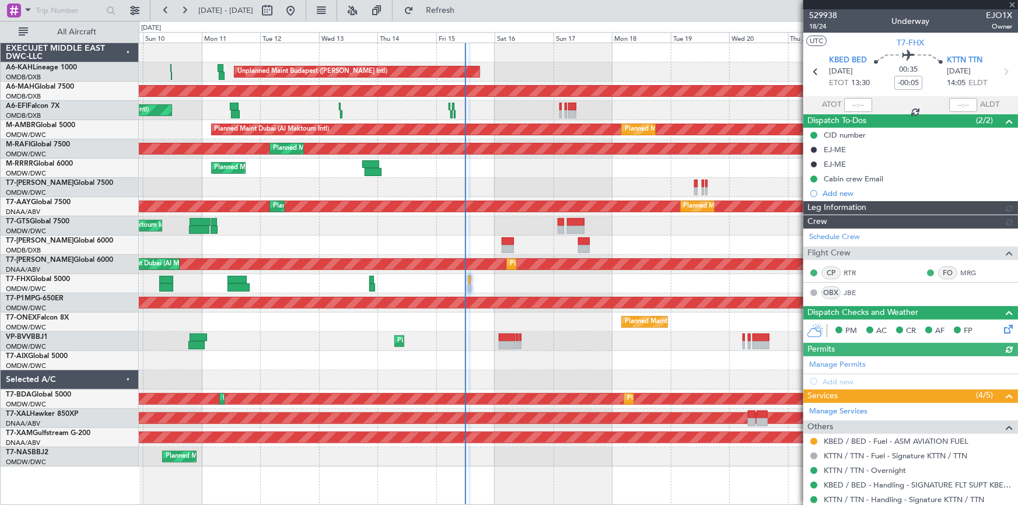
type input "Rohit Roy (ROY)"
type input "7024"
type input "Rohit Roy (ROY)"
type input "7024"
type input "Rohit Roy (ROY)"
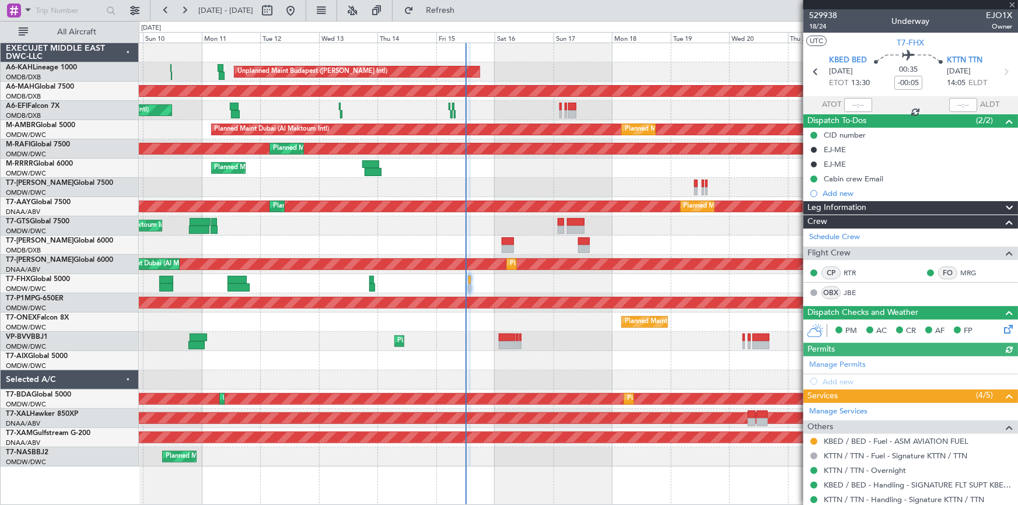
type input "7024"
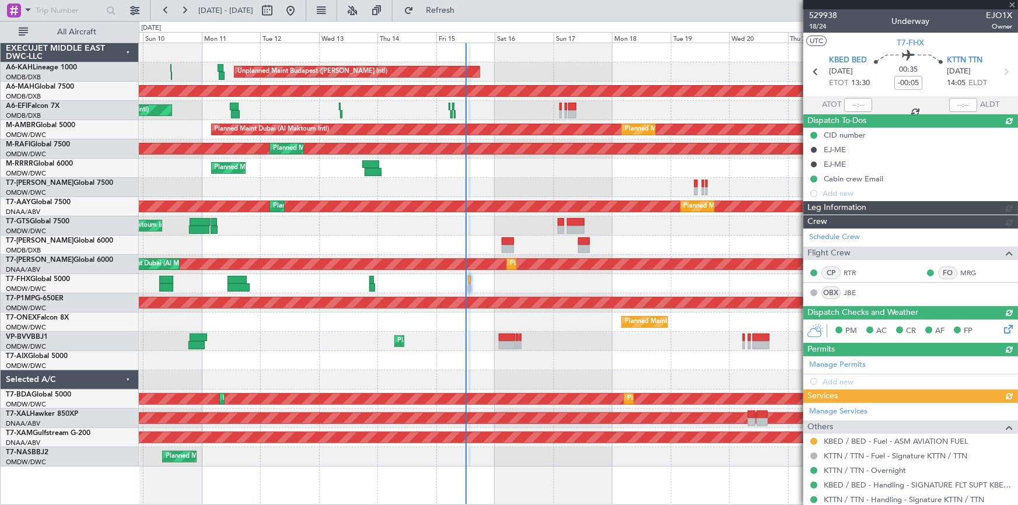
type input "Rohit Roy (ROY)"
type input "7024"
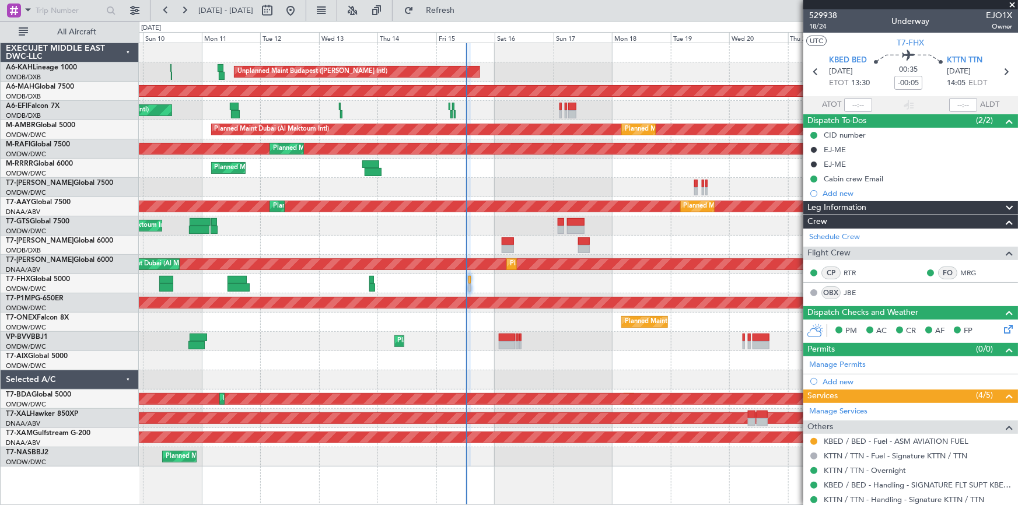
type input "Rohit Roy (ROY)"
type input "7024"
type input "Rohit Roy (ROY)"
type input "7024"
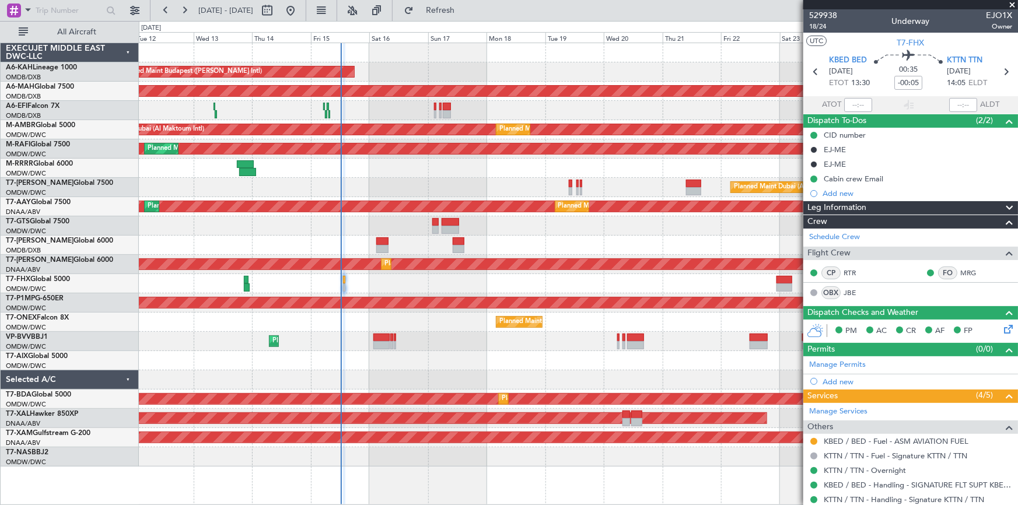
click at [523, 250] on div "Unplanned Maint Budapest (Ferenc Liszt Intl) Planned Maint Dubai (Dubai Intl) U…" at bounding box center [578, 255] width 879 height 424
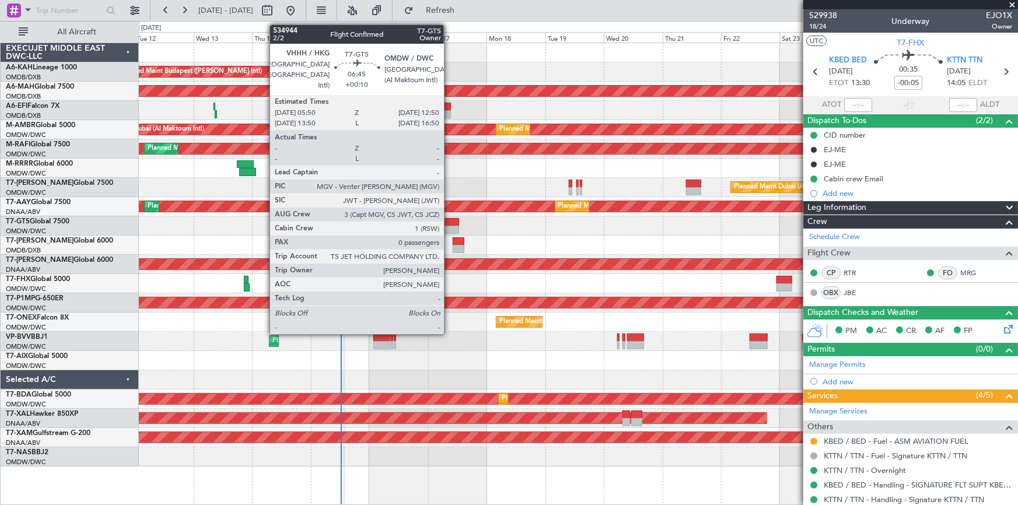
click at [449, 221] on div at bounding box center [451, 222] width 18 height 8
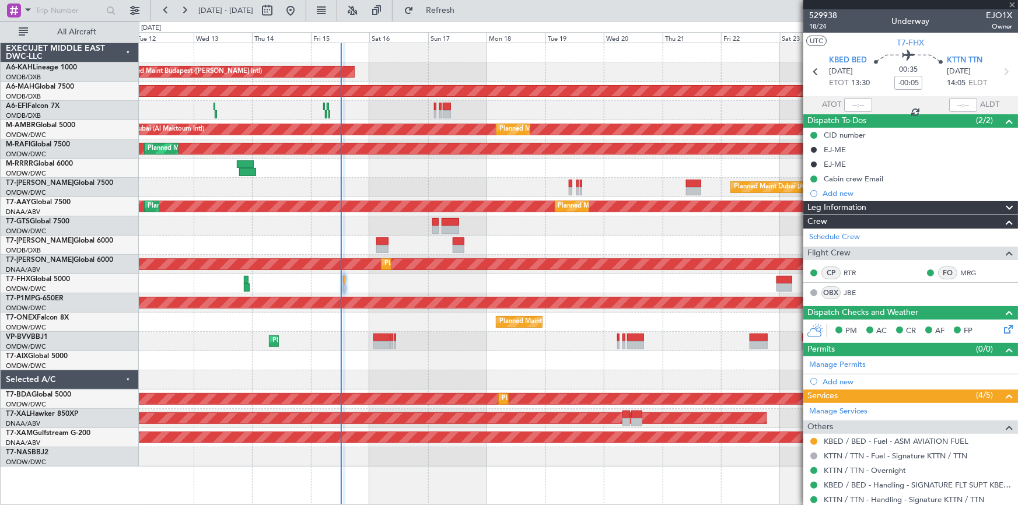
type input "+00:10"
type input "0"
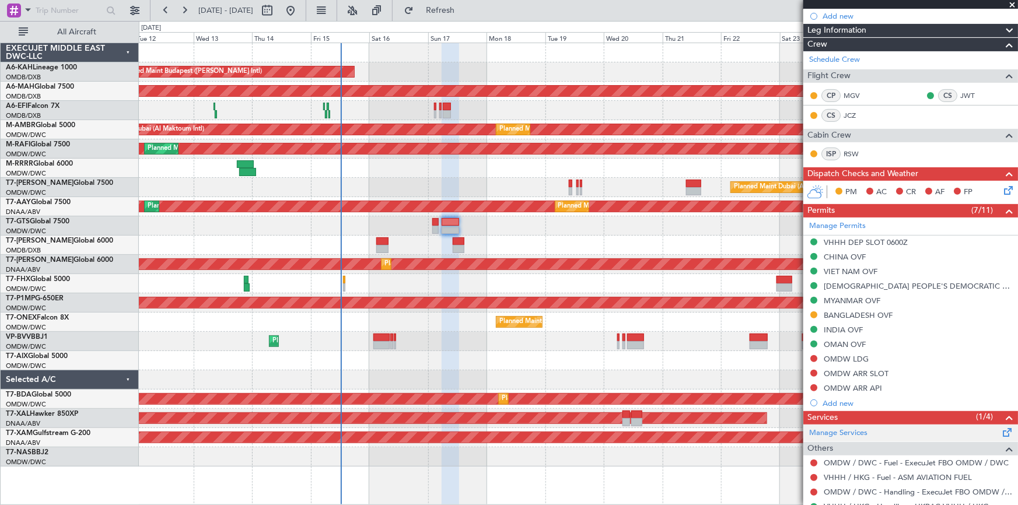
scroll to position [159, 0]
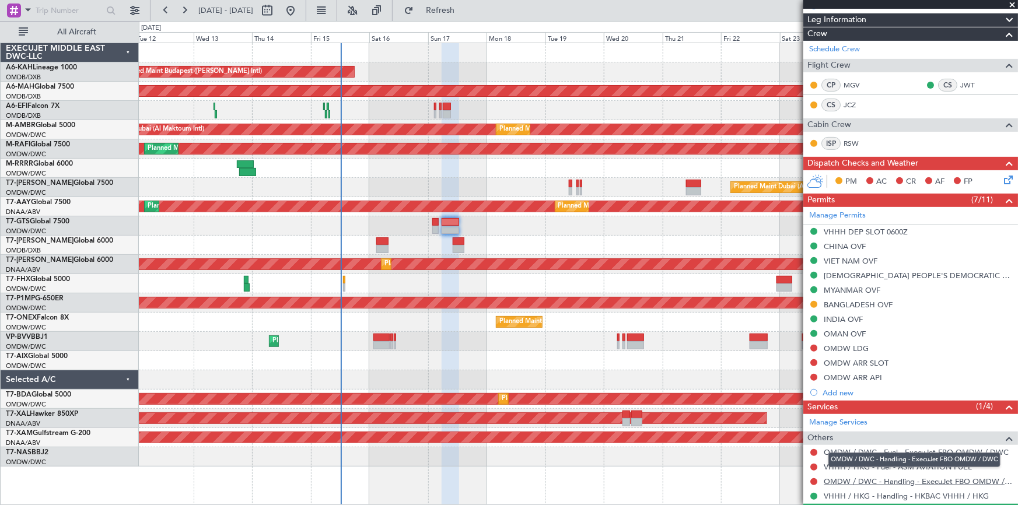
click at [869, 480] on link "OMDW / DWC - Handling - ExecuJet FBO OMDW / DWC" at bounding box center [918, 482] width 189 height 10
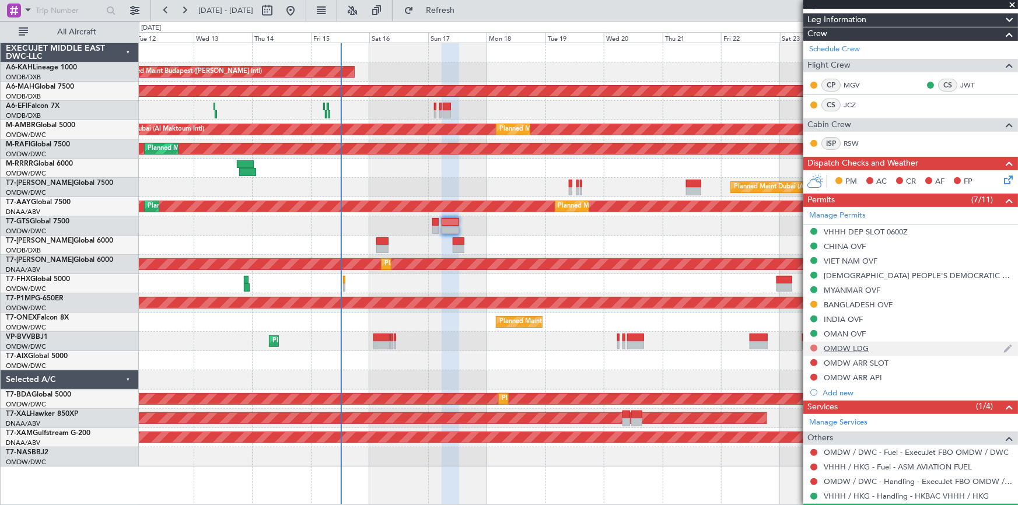
click at [815, 345] on button at bounding box center [814, 348] width 7 height 7
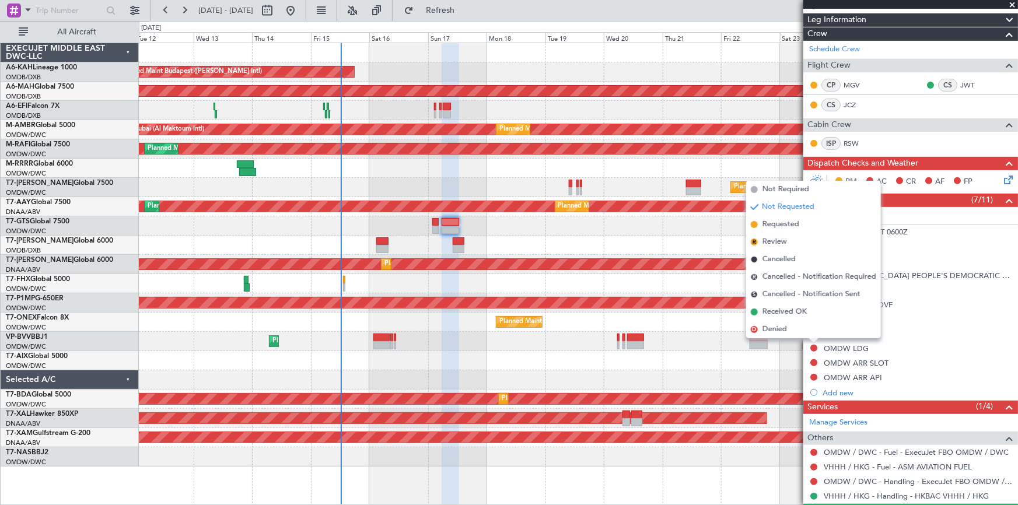
click at [777, 222] on span "Requested" at bounding box center [781, 225] width 37 height 12
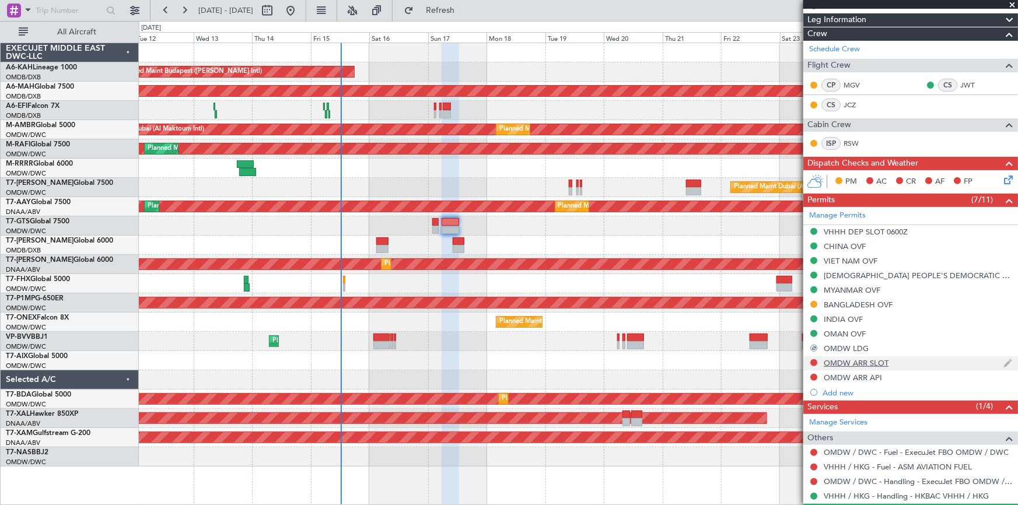
click at [818, 359] on div at bounding box center [813, 362] width 9 height 9
click at [815, 361] on button at bounding box center [814, 363] width 7 height 7
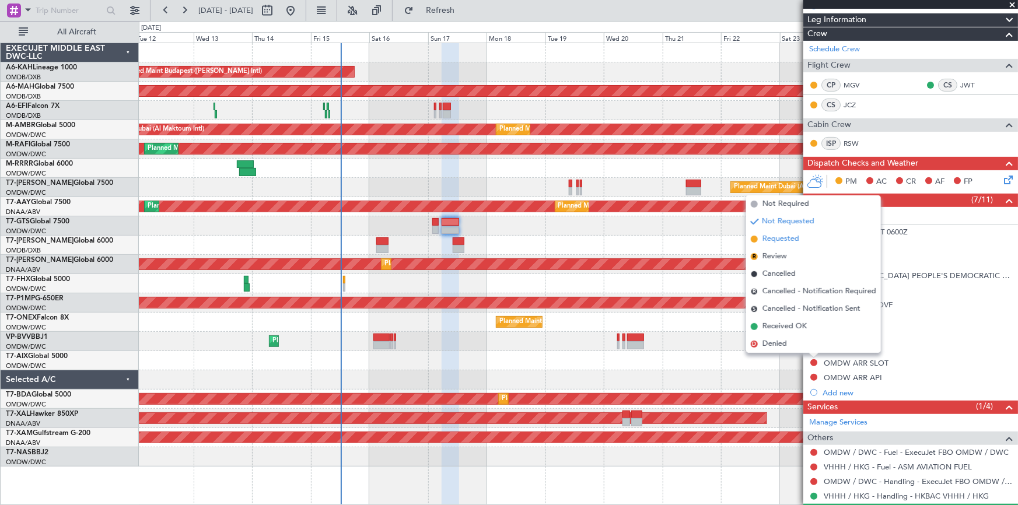
click at [788, 239] on span "Requested" at bounding box center [781, 239] width 37 height 12
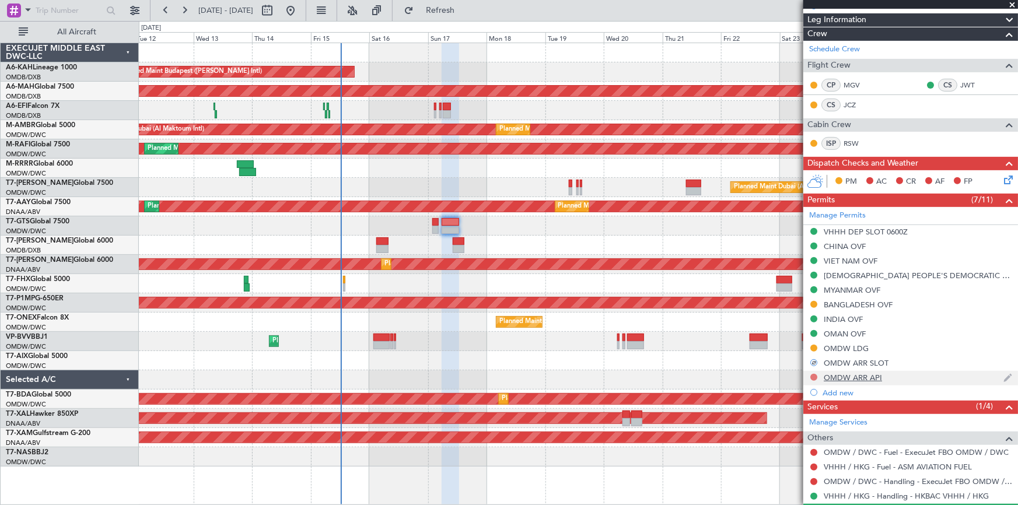
click at [812, 375] on button at bounding box center [814, 377] width 7 height 7
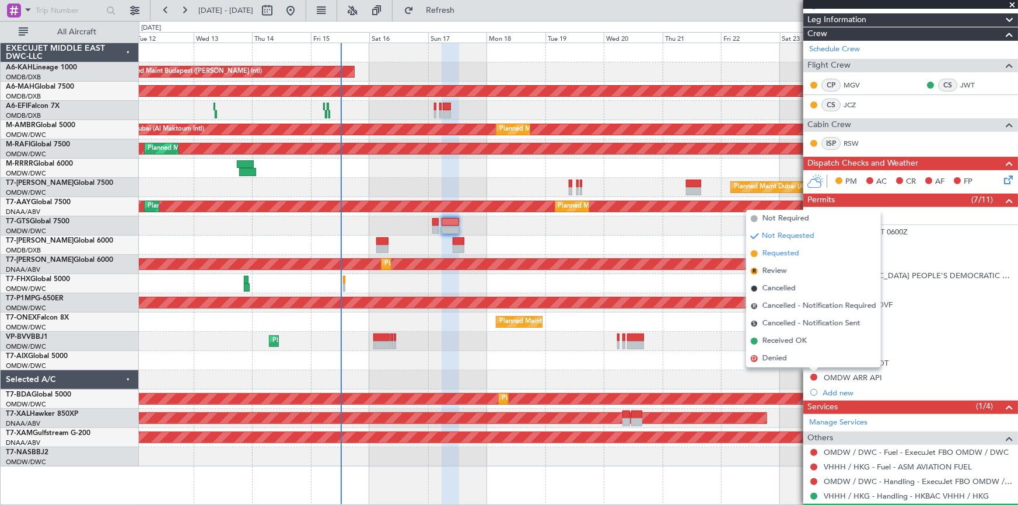
click at [776, 251] on span "Requested" at bounding box center [781, 254] width 37 height 12
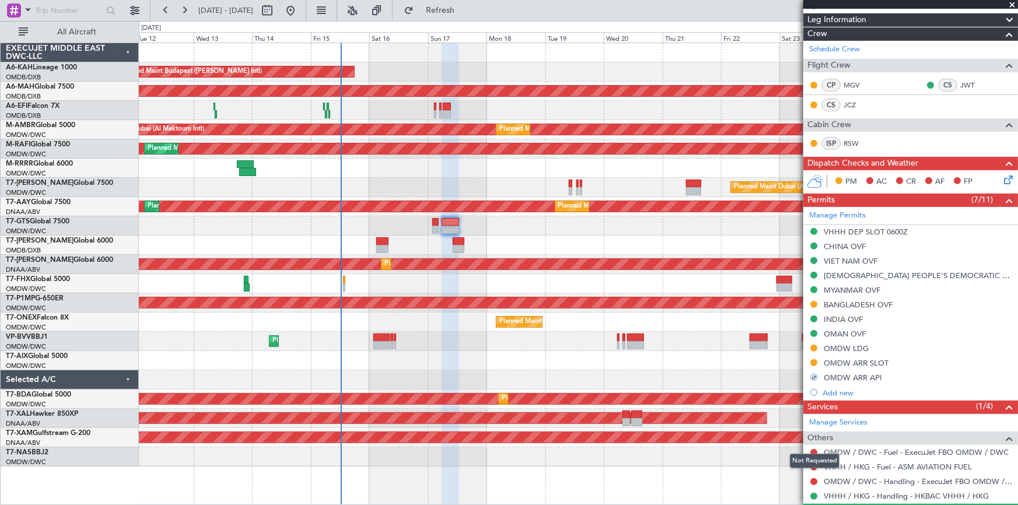
click at [814, 449] on mat-tooltip-component "Not Requested" at bounding box center [815, 461] width 66 height 31
click at [815, 449] on button at bounding box center [814, 452] width 7 height 7
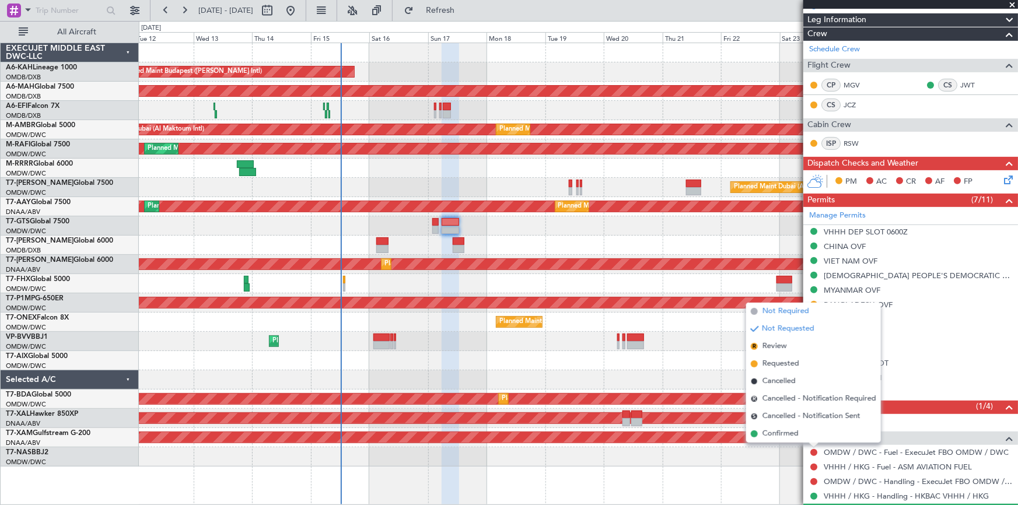
click at [798, 306] on span "Not Required" at bounding box center [786, 312] width 47 height 12
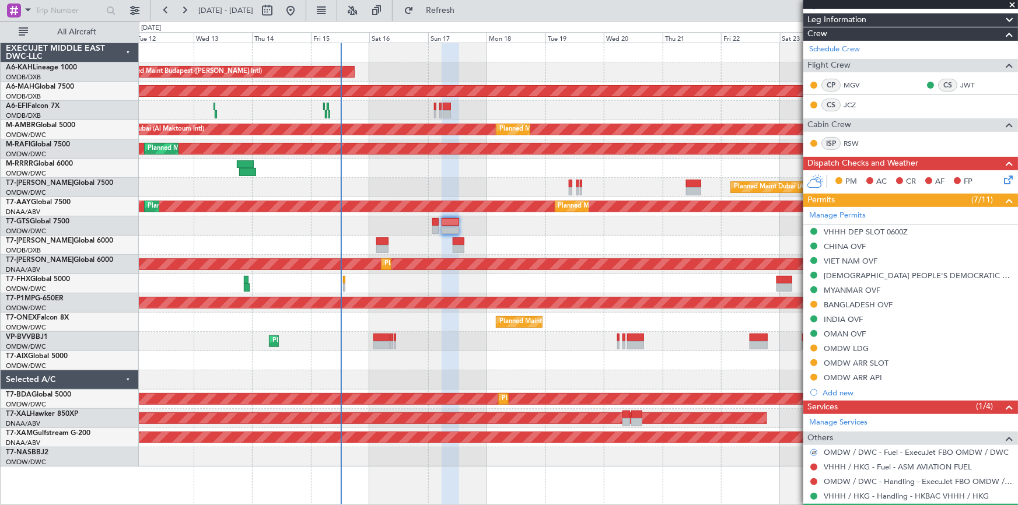
click at [814, 476] on mat-tooltip-component "Not Requested" at bounding box center [815, 461] width 66 height 31
click at [814, 480] on button at bounding box center [814, 482] width 7 height 7
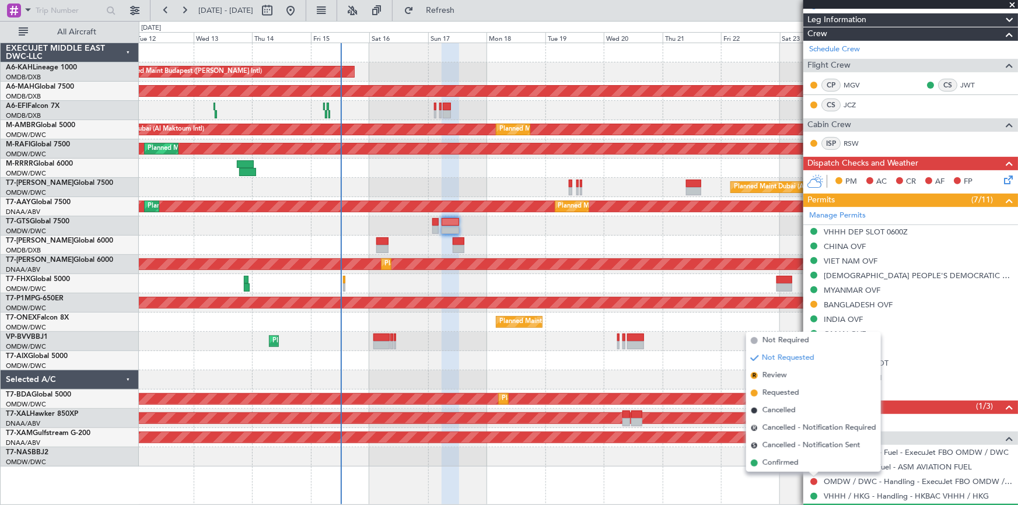
click at [781, 392] on span "Requested" at bounding box center [781, 394] width 37 height 12
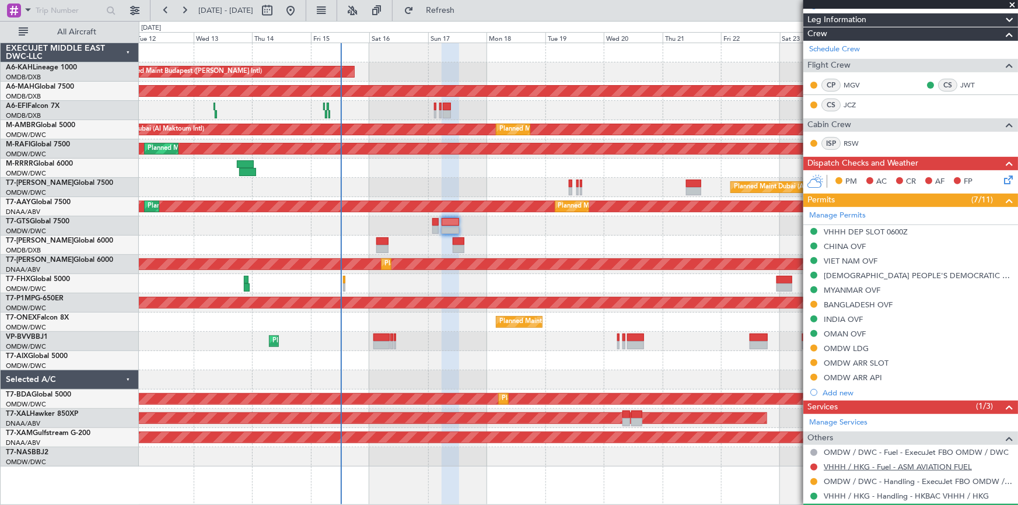
click at [830, 463] on link "VHHH / HKG - Fuel - ASM AVIATION FUEL" at bounding box center [898, 467] width 148 height 10
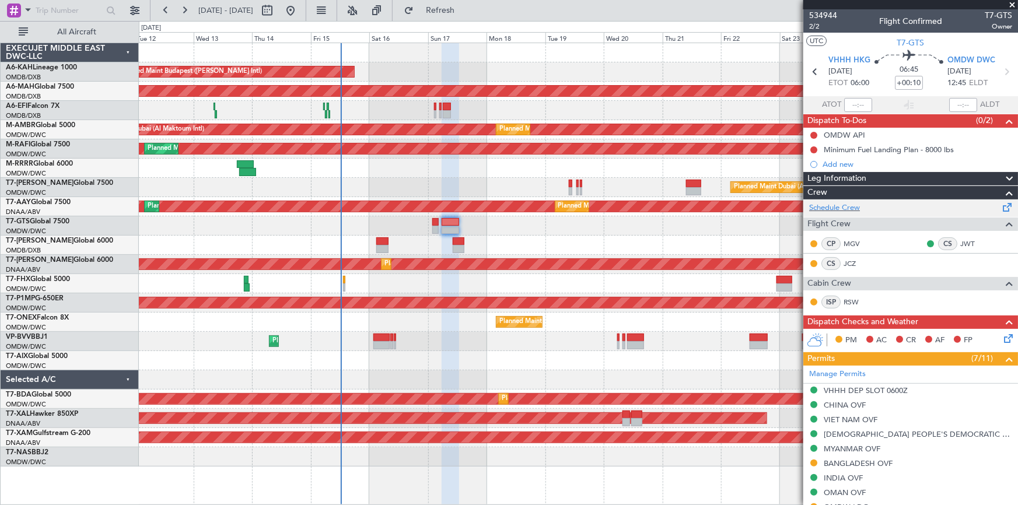
scroll to position [189, 0]
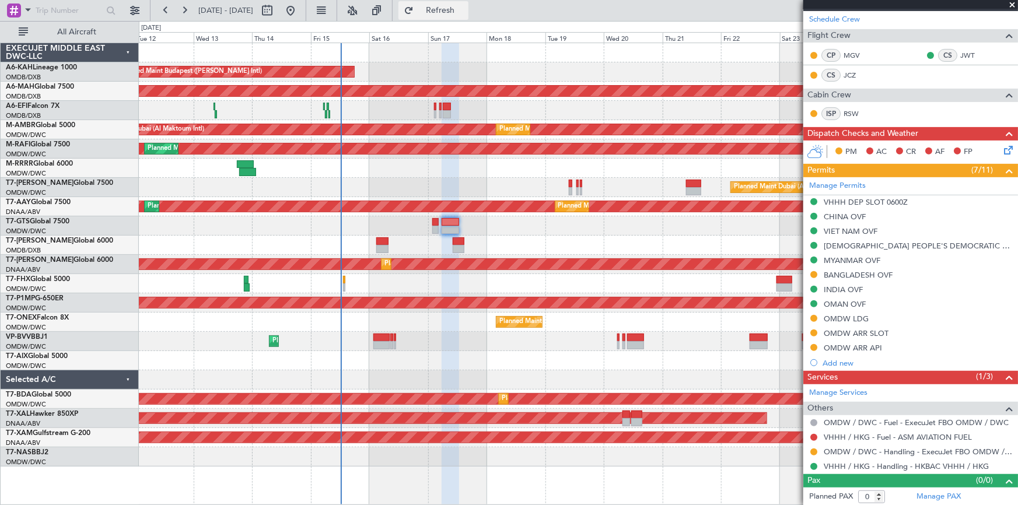
click at [465, 7] on span "Refresh" at bounding box center [440, 10] width 49 height 8
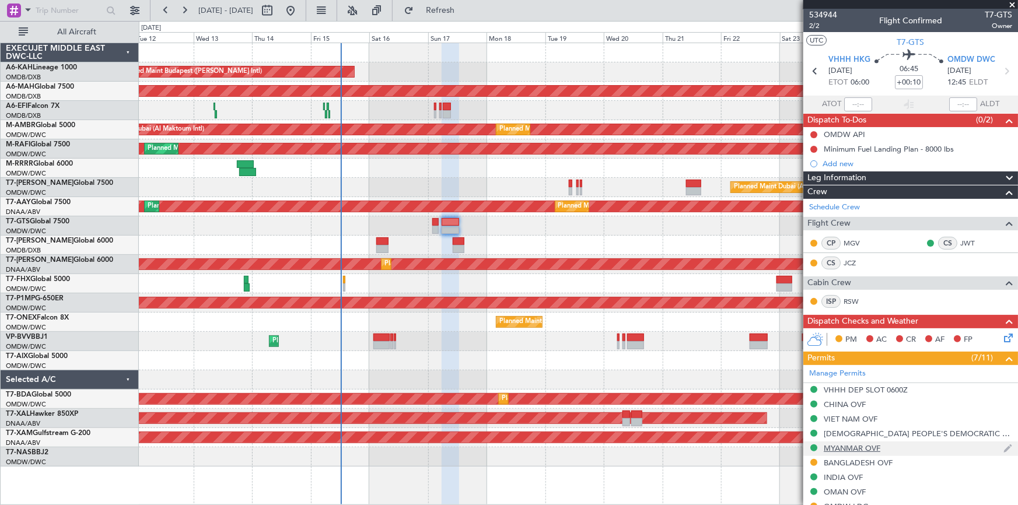
scroll to position [0, 0]
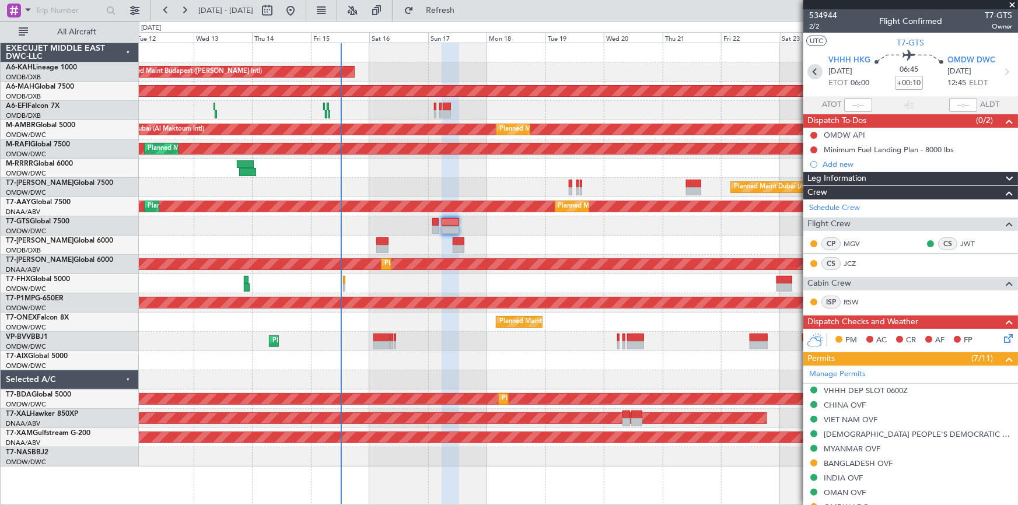
click at [815, 72] on icon at bounding box center [815, 71] width 15 height 15
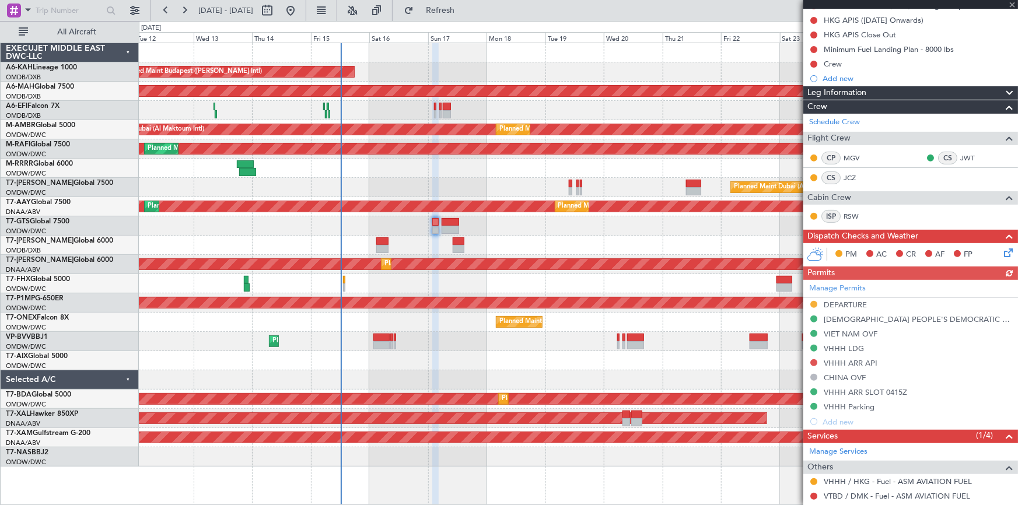
scroll to position [197, 0]
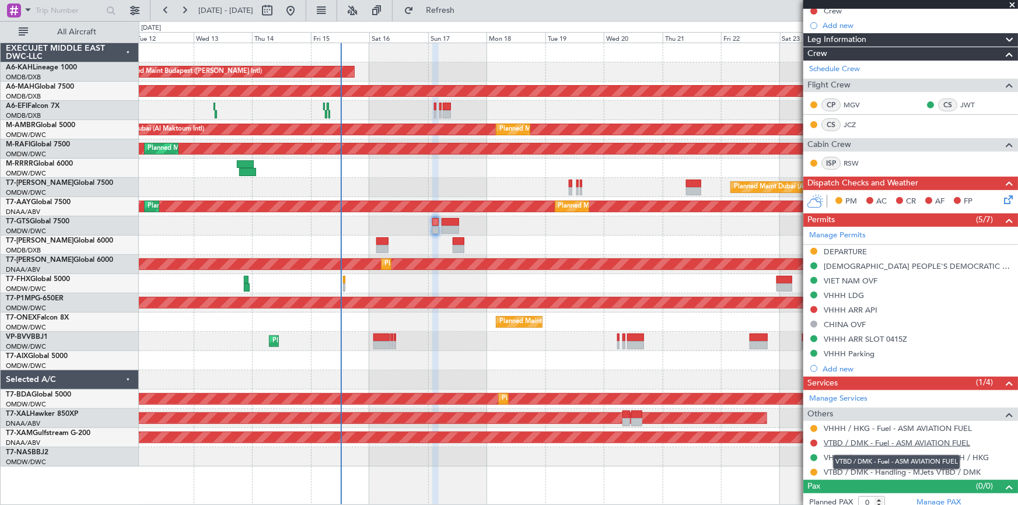
click at [882, 438] on link "VTBD / DMK - Fuel - ASM AVIATION FUEL" at bounding box center [897, 443] width 146 height 10
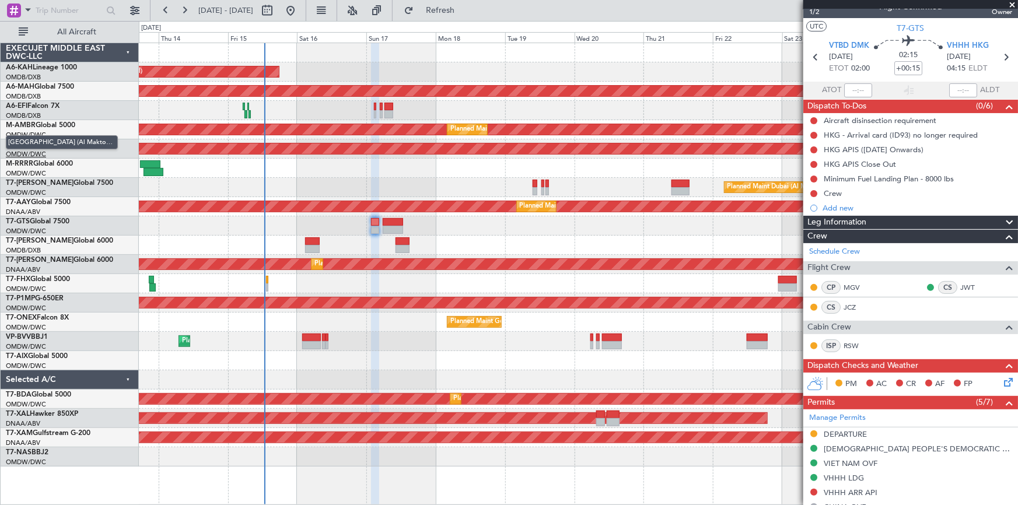
scroll to position [0, 0]
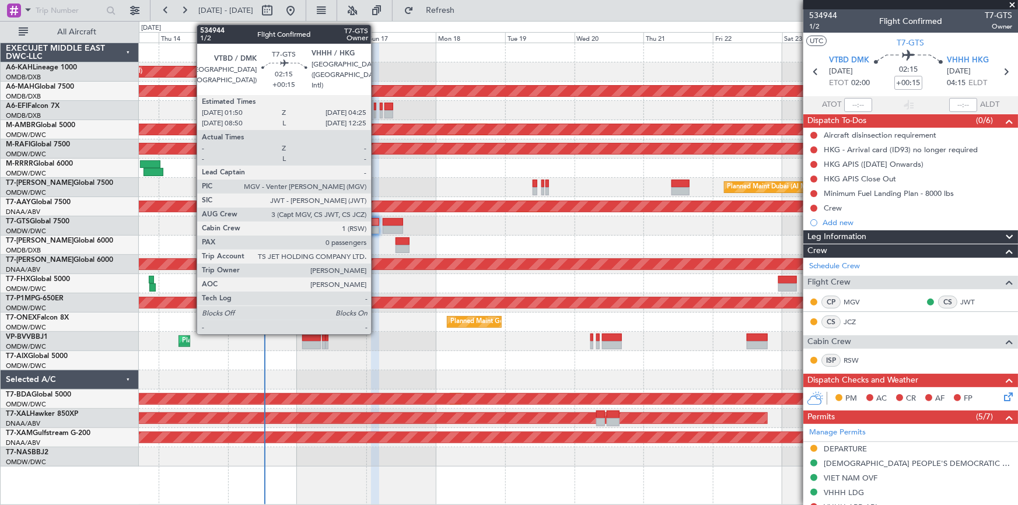
click at [376, 221] on div at bounding box center [375, 222] width 8 height 8
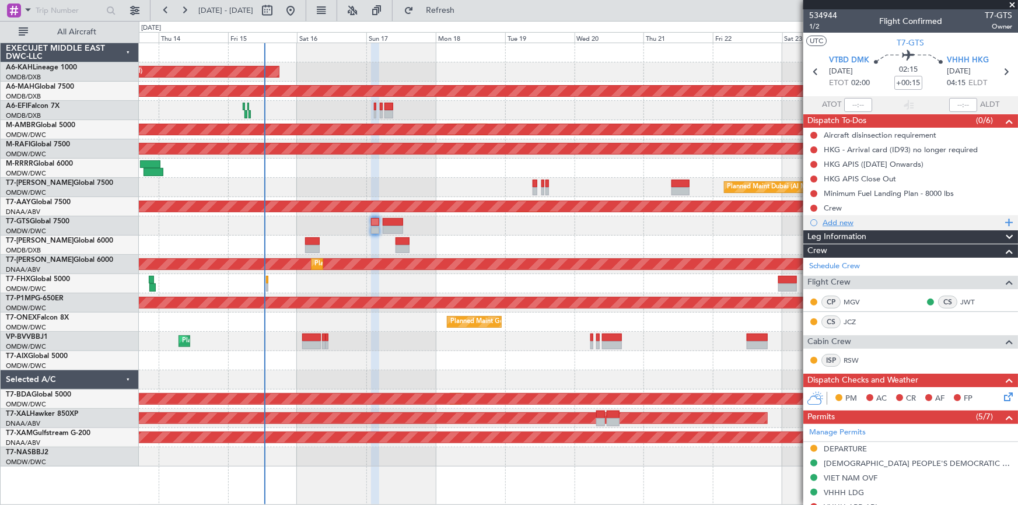
scroll to position [53, 0]
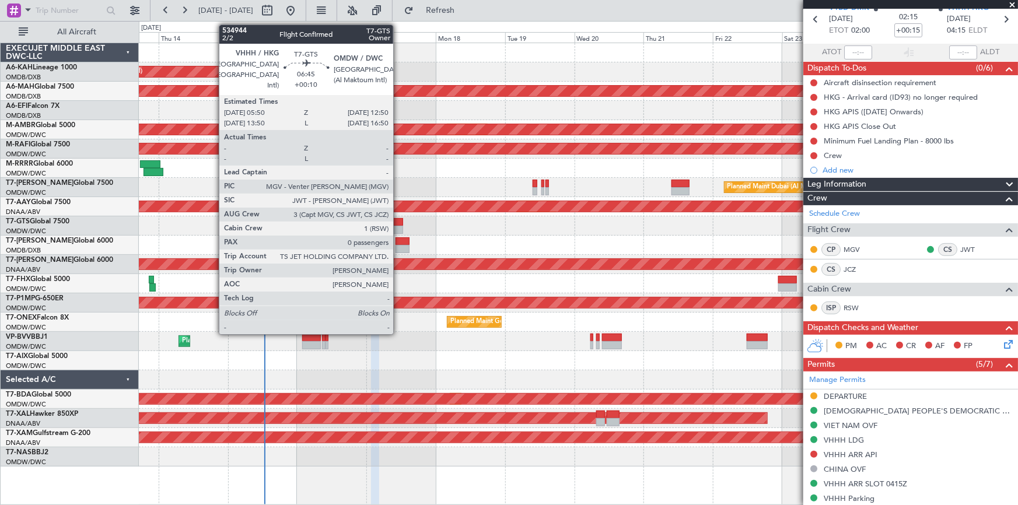
click at [399, 222] on div at bounding box center [393, 222] width 20 height 8
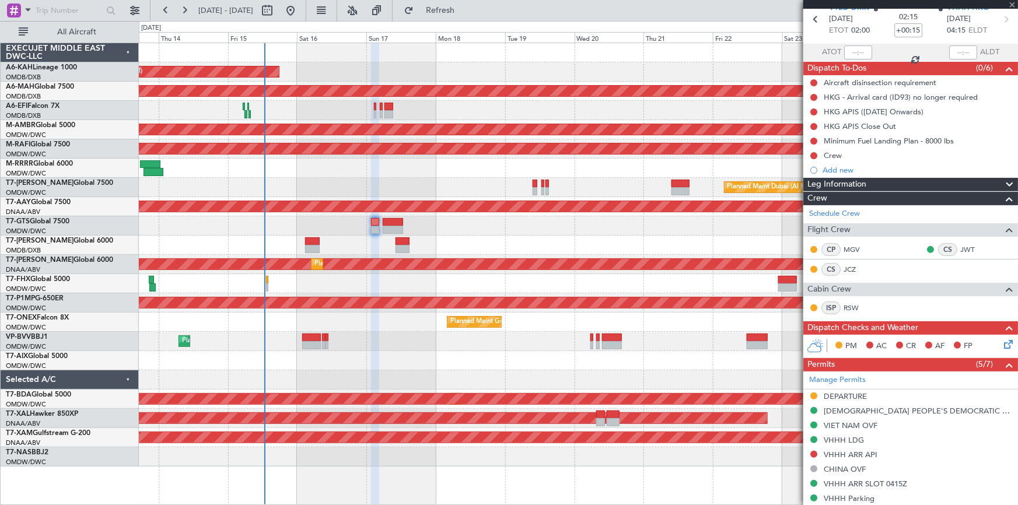
type input "+00:10"
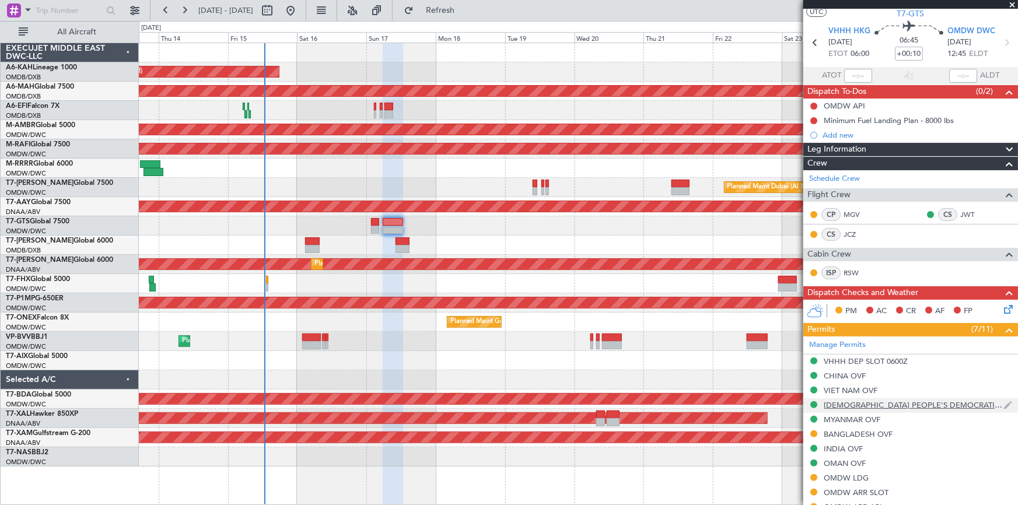
scroll to position [189, 0]
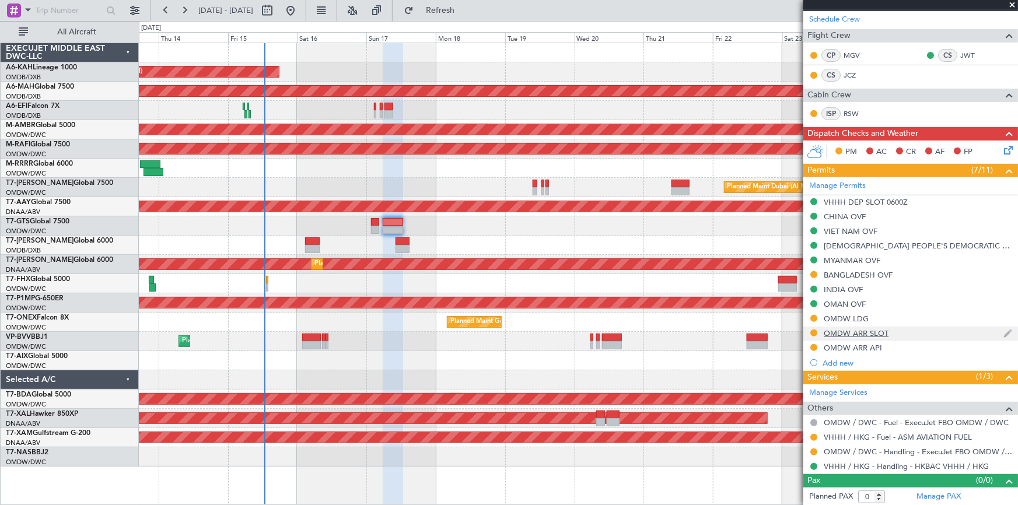
click at [850, 329] on div "OMDW ARR SLOT" at bounding box center [856, 334] width 65 height 10
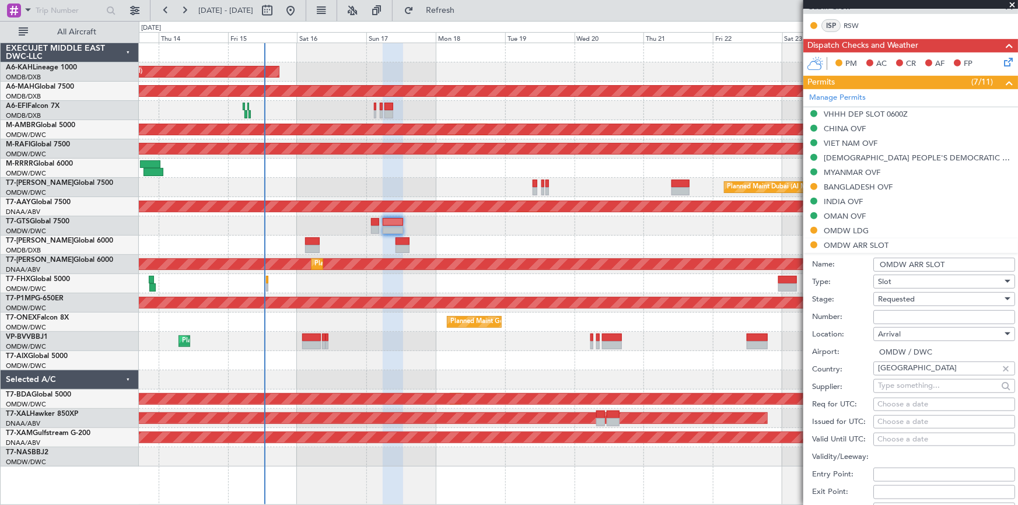
scroll to position [348, 0]
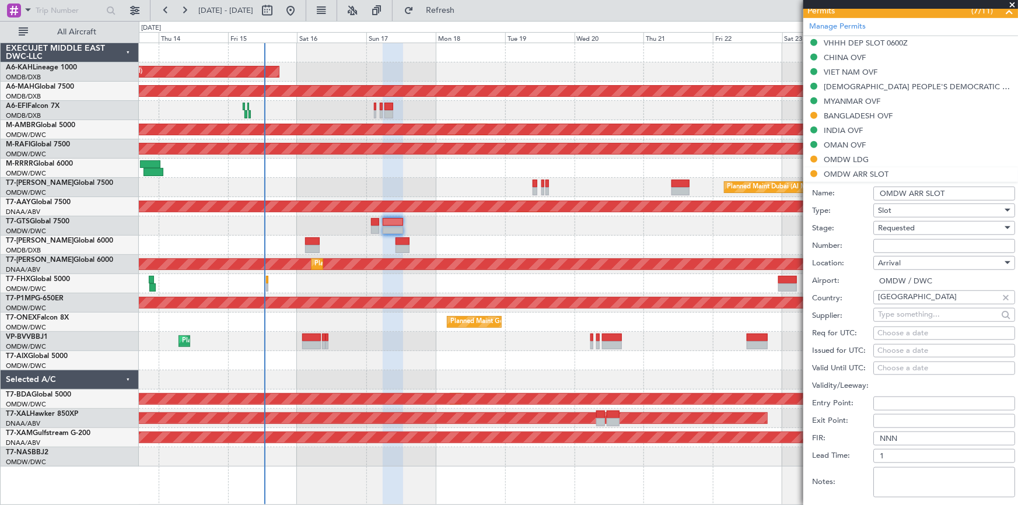
click at [909, 245] on input "Number:" at bounding box center [945, 246] width 142 height 14
paste input "EJO132"
type input "EJO132"
click at [915, 226] on span "Requested" at bounding box center [896, 228] width 37 height 11
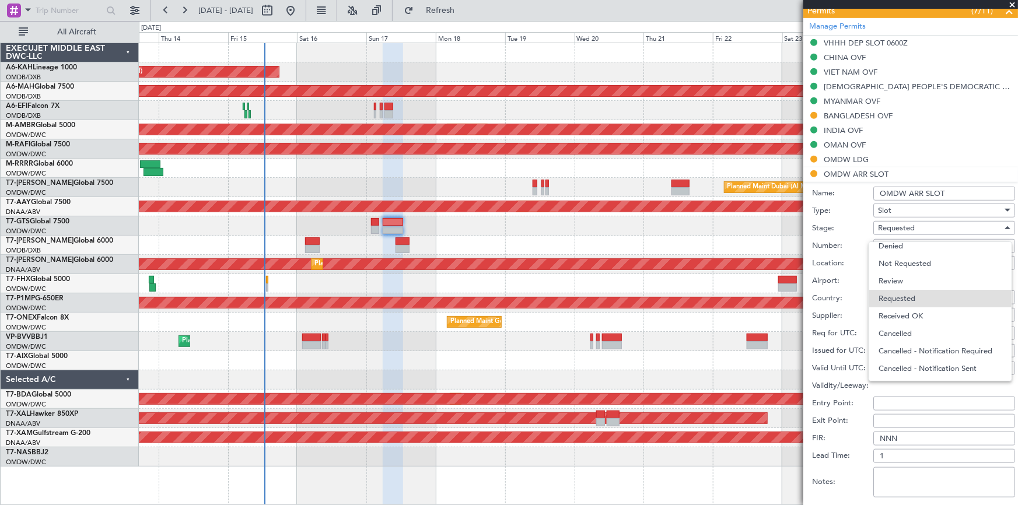
click at [922, 316] on span "Received OK" at bounding box center [941, 317] width 124 height 18
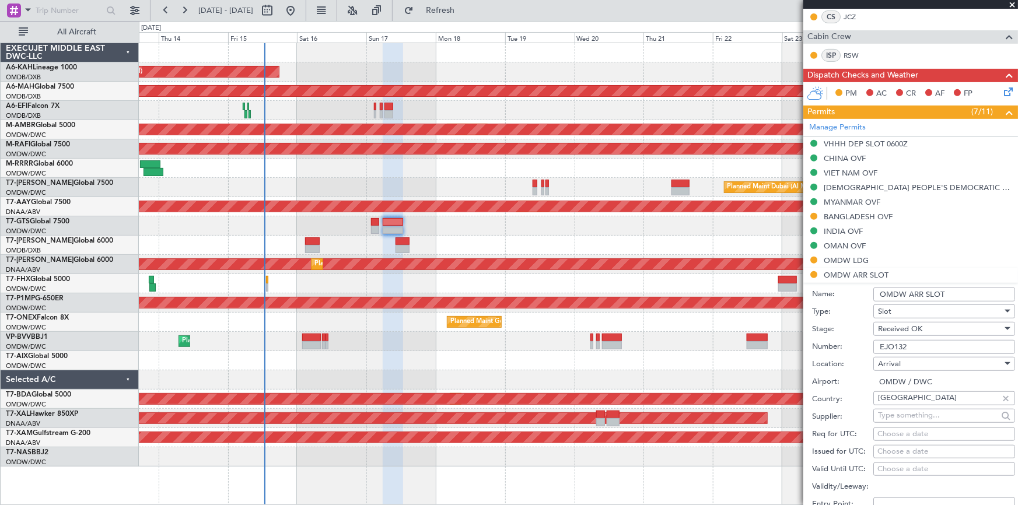
scroll to position [265, 0]
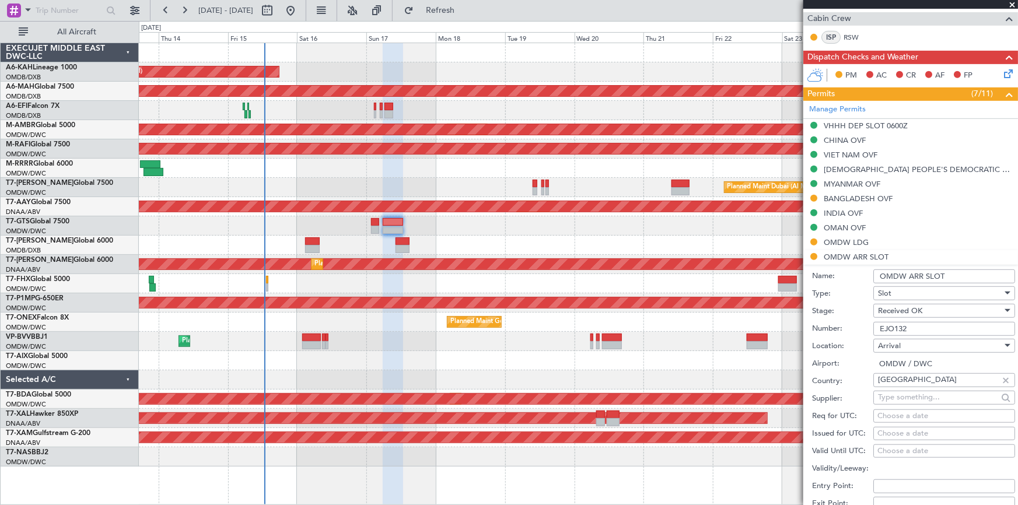
click at [918, 414] on div "Choose a date" at bounding box center [945, 417] width 134 height 12
select select "8"
select select "2025"
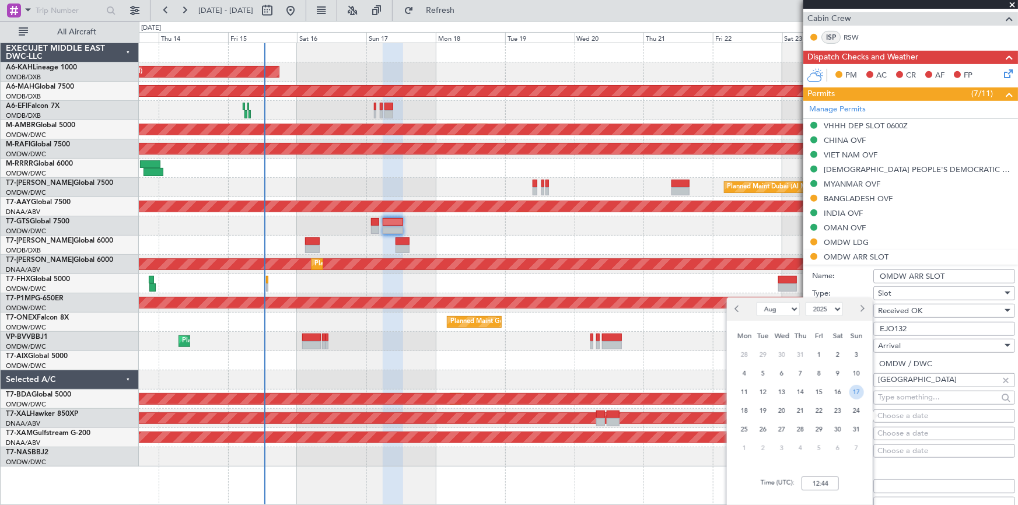
click at [853, 391] on span "17" at bounding box center [857, 392] width 15 height 15
click at [803, 483] on input "00:00" at bounding box center [820, 484] width 37 height 14
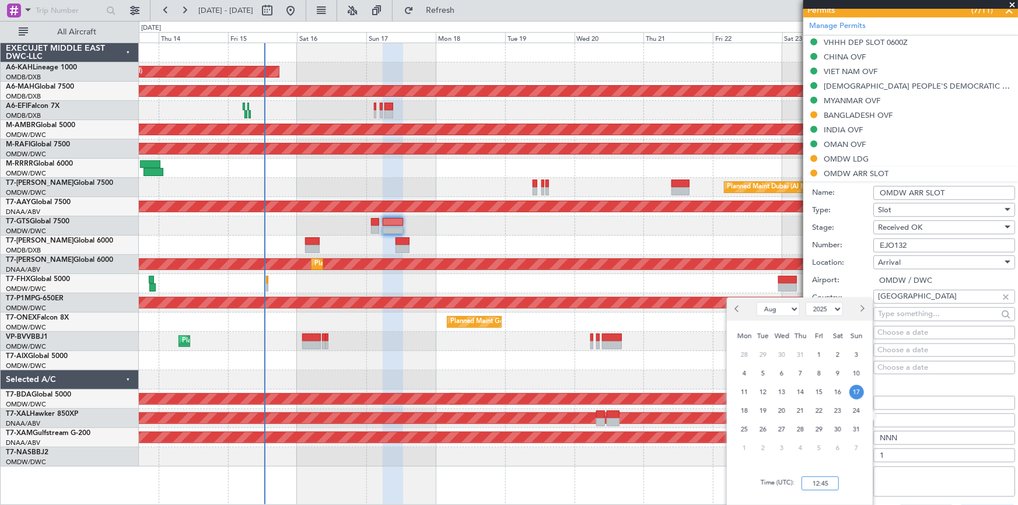
scroll to position [371, 0]
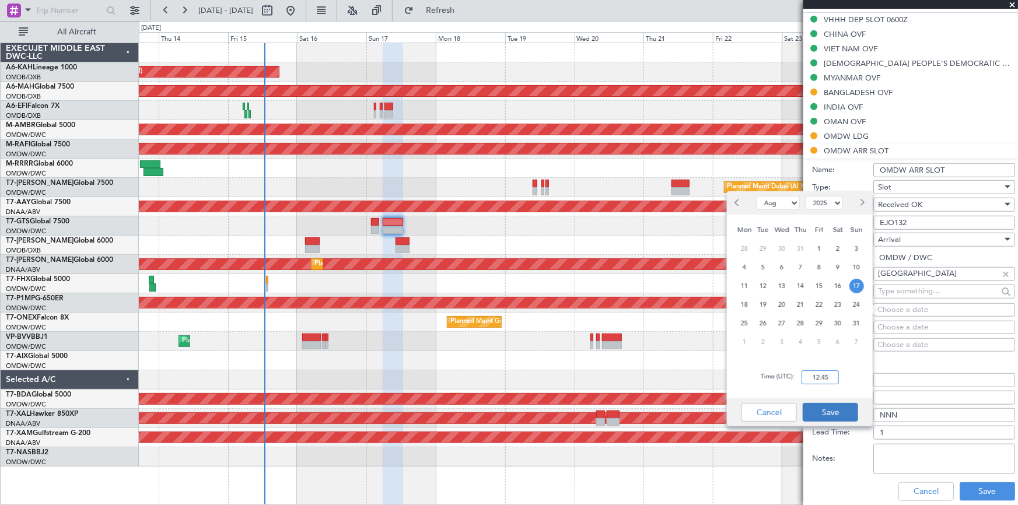
type input "12:45"
click at [834, 415] on button "Save" at bounding box center [830, 412] width 55 height 19
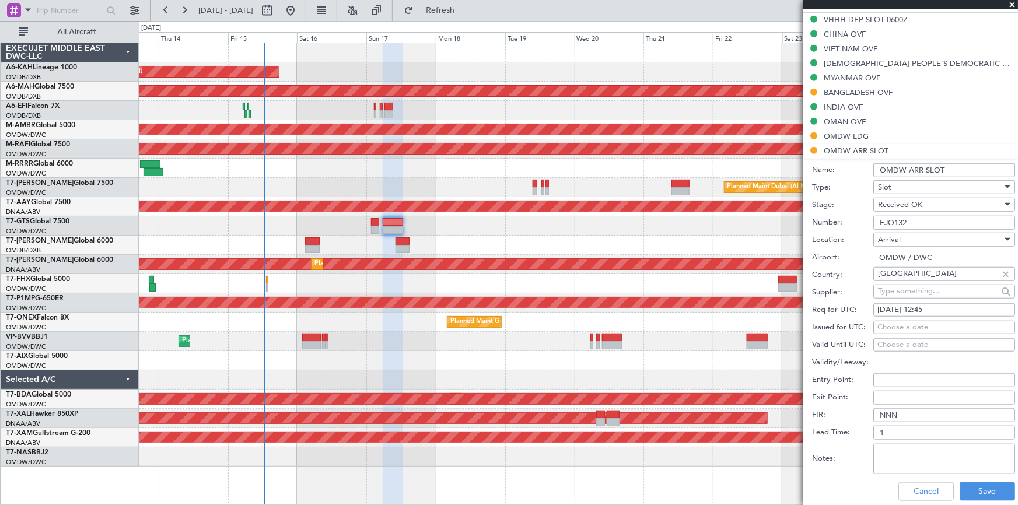
click at [908, 324] on div "Choose a date" at bounding box center [945, 328] width 134 height 12
select select "8"
select select "2025"
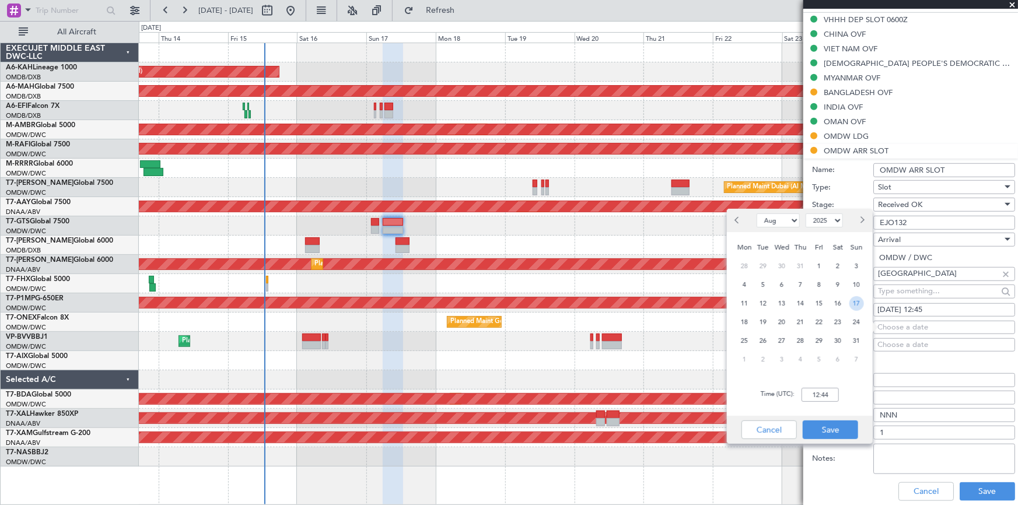
click at [856, 302] on span "17" at bounding box center [857, 303] width 15 height 15
click at [810, 392] on input "00:00" at bounding box center [820, 395] width 37 height 14
type input "12:45"
click at [822, 425] on button "Save" at bounding box center [830, 430] width 55 height 19
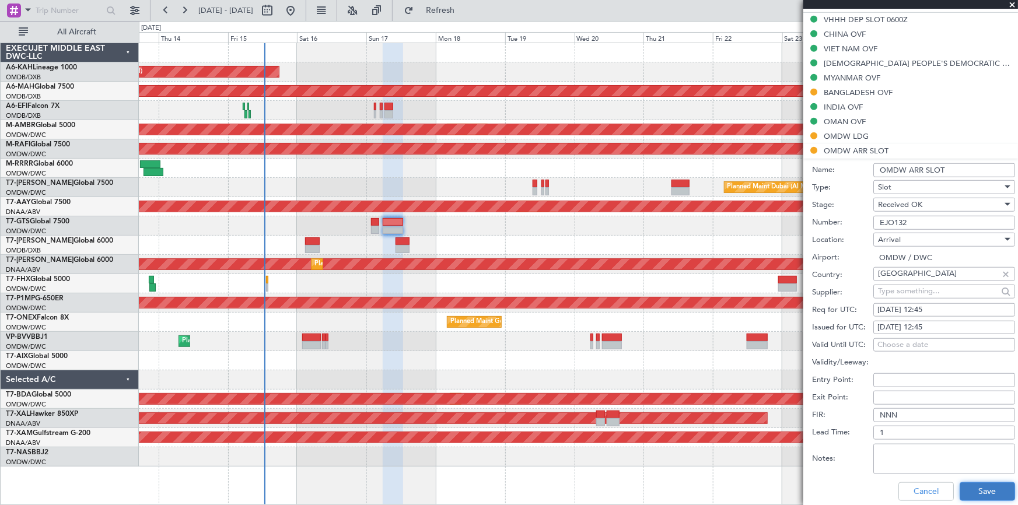
click at [981, 488] on button "Save" at bounding box center [987, 492] width 55 height 19
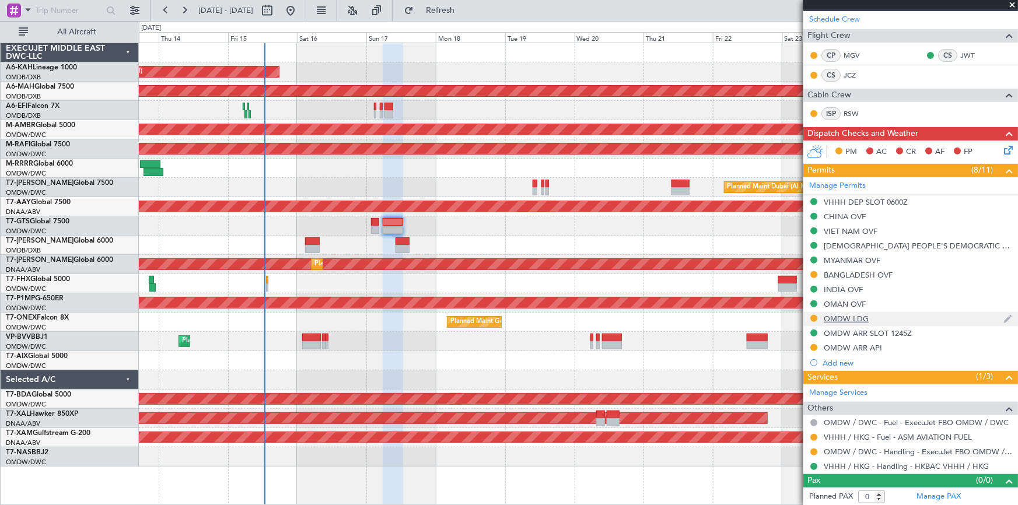
click at [858, 316] on div "OMDW LDG" at bounding box center [846, 319] width 45 height 10
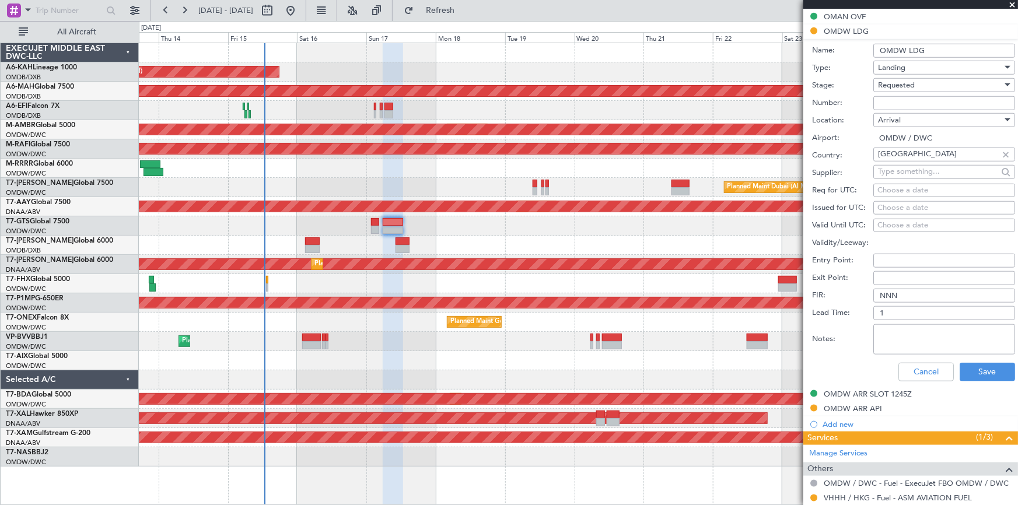
scroll to position [424, 0]
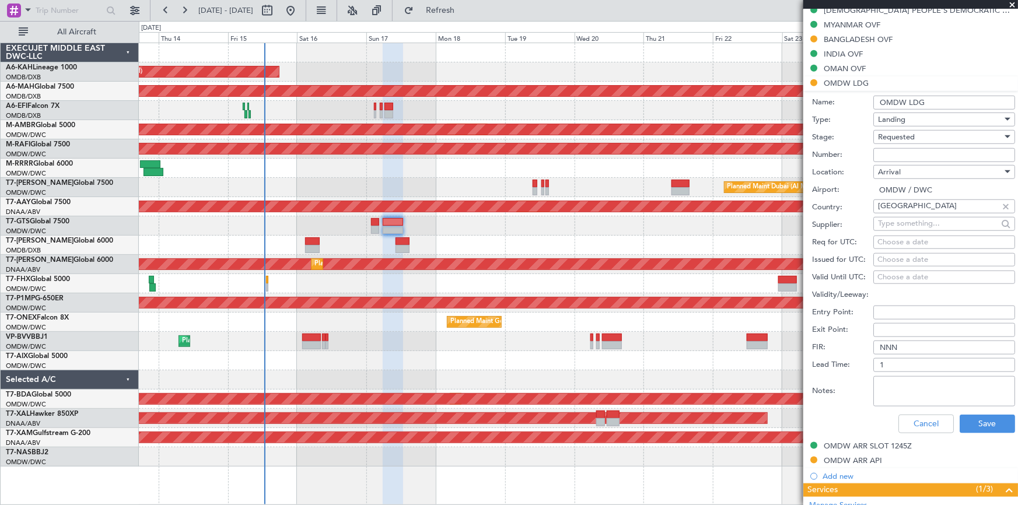
click at [903, 152] on input "Number:" at bounding box center [945, 155] width 142 height 14
paste input "LP/2025/11222"
type input "LP/2025/11222"
click at [921, 131] on div "Requested" at bounding box center [940, 137] width 124 height 18
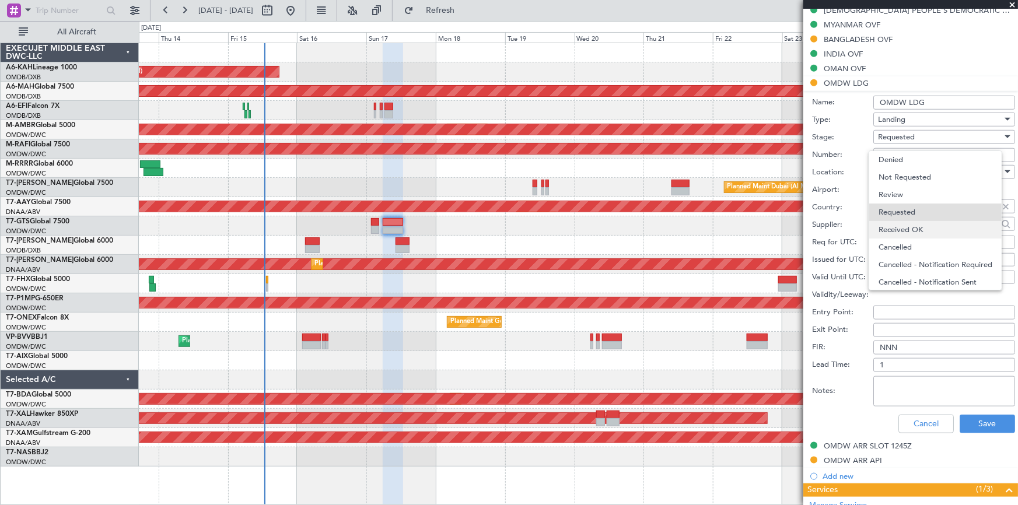
scroll to position [5, 0]
click at [905, 224] on span "Received OK" at bounding box center [941, 226] width 124 height 18
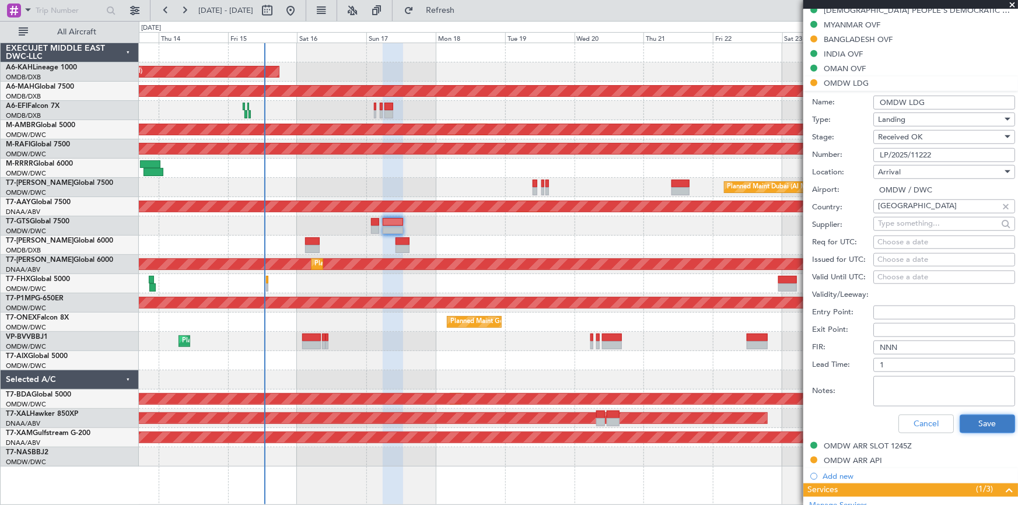
click at [963, 423] on button "Save" at bounding box center [987, 424] width 55 height 19
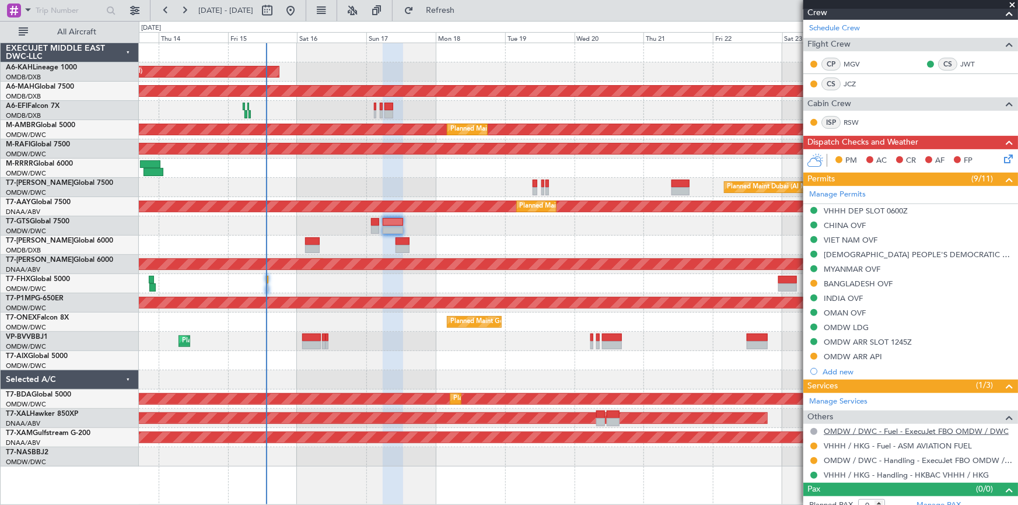
scroll to position [189, 0]
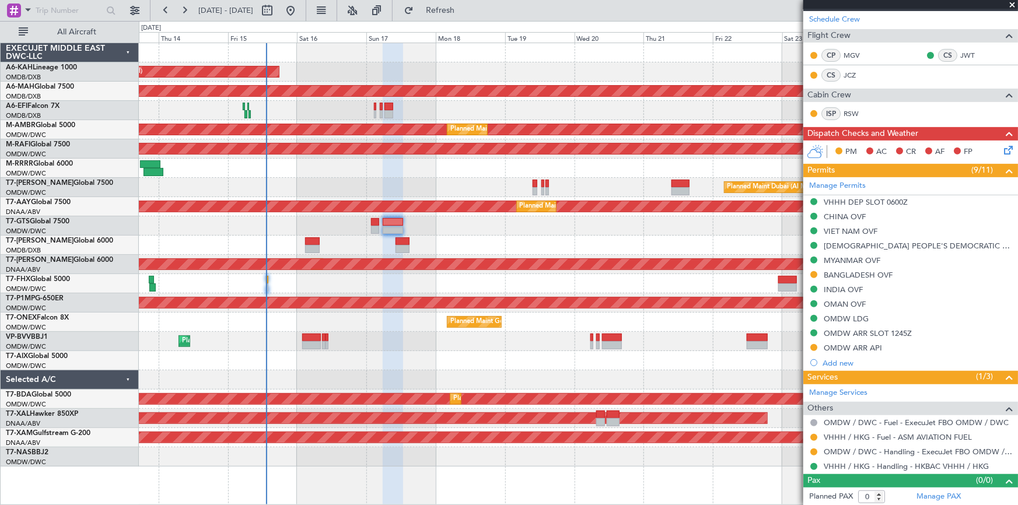
click at [814, 451] on button at bounding box center [814, 452] width 7 height 7
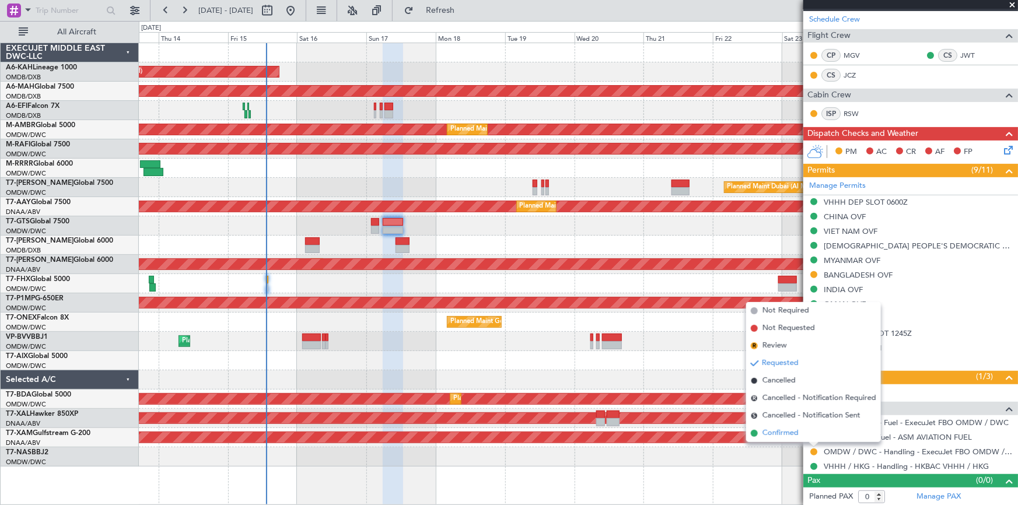
click at [773, 434] on span "Confirmed" at bounding box center [781, 434] width 36 height 12
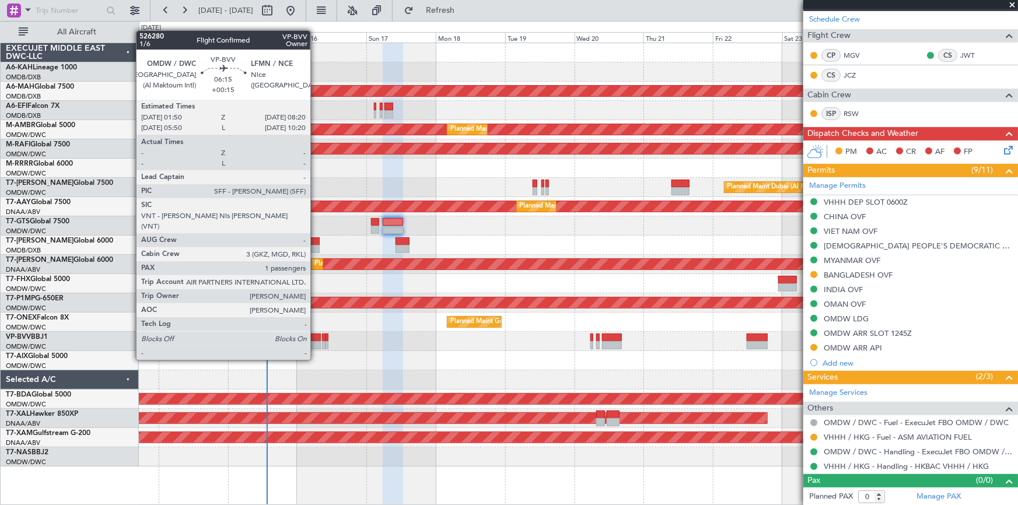
click at [316, 338] on div at bounding box center [311, 338] width 19 height 8
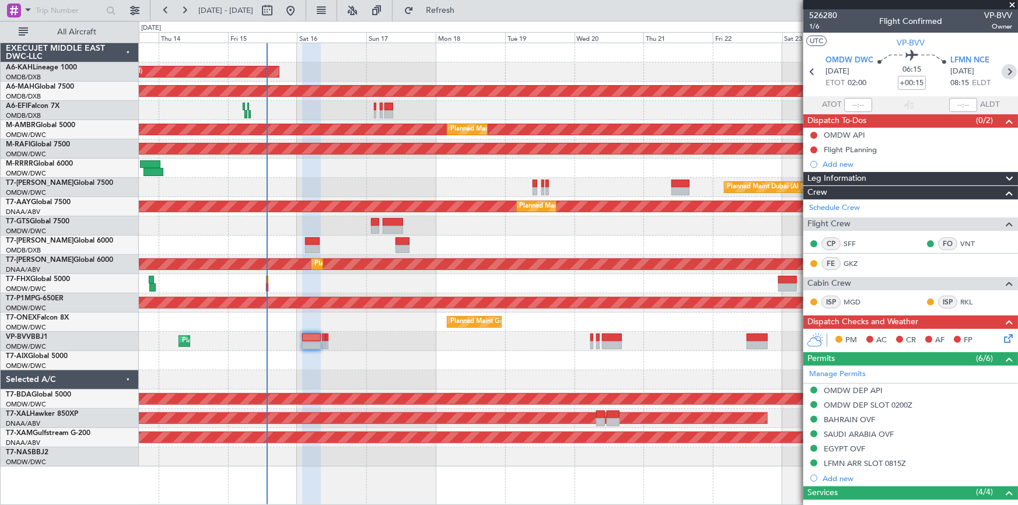
click at [1006, 71] on icon at bounding box center [1009, 71] width 15 height 15
type input "4"
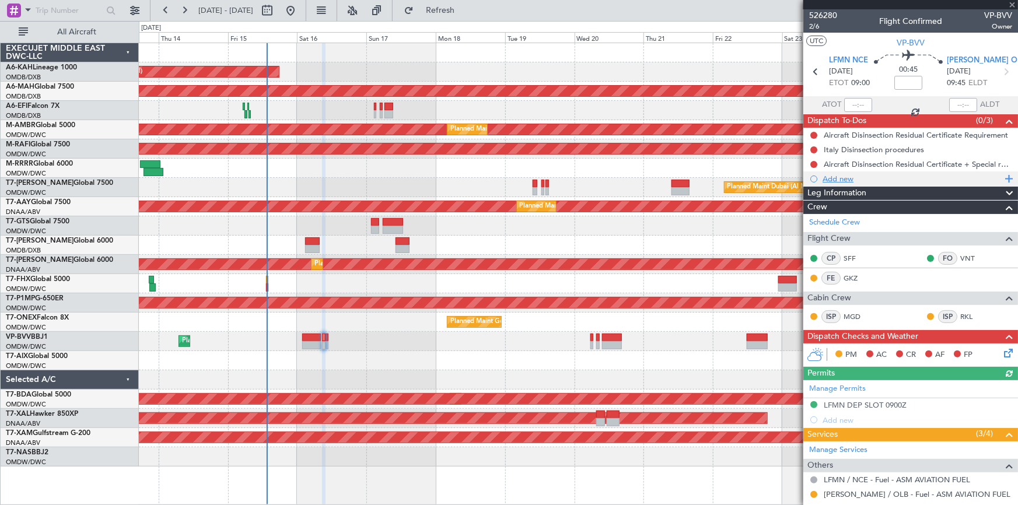
scroll to position [159, 0]
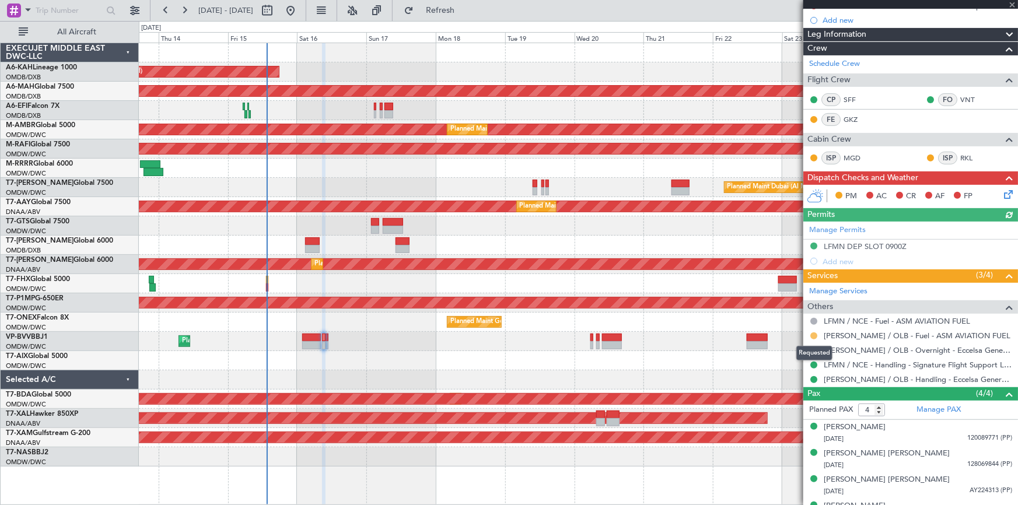
click at [814, 333] on button at bounding box center [814, 336] width 7 height 7
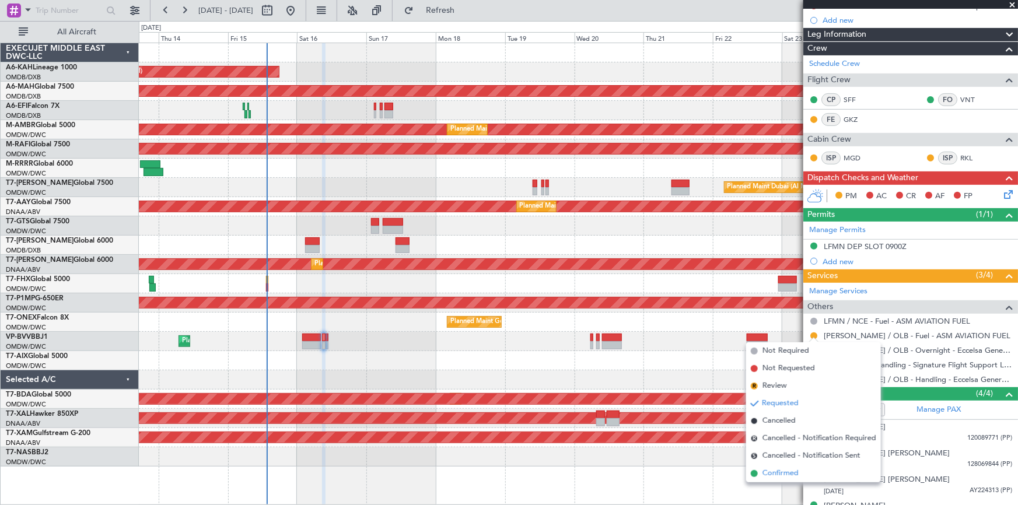
click at [780, 479] on span "Confirmed" at bounding box center [781, 474] width 36 height 12
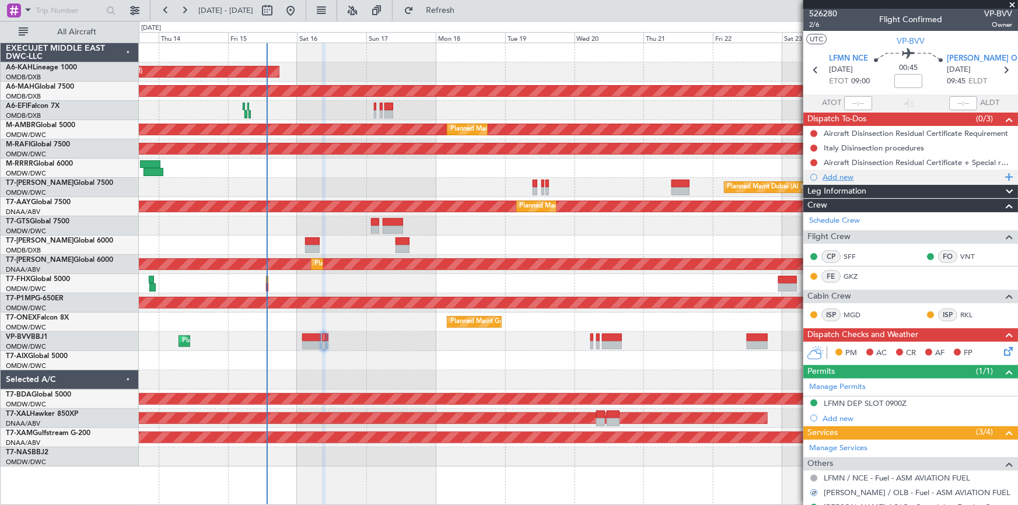
scroll to position [0, 0]
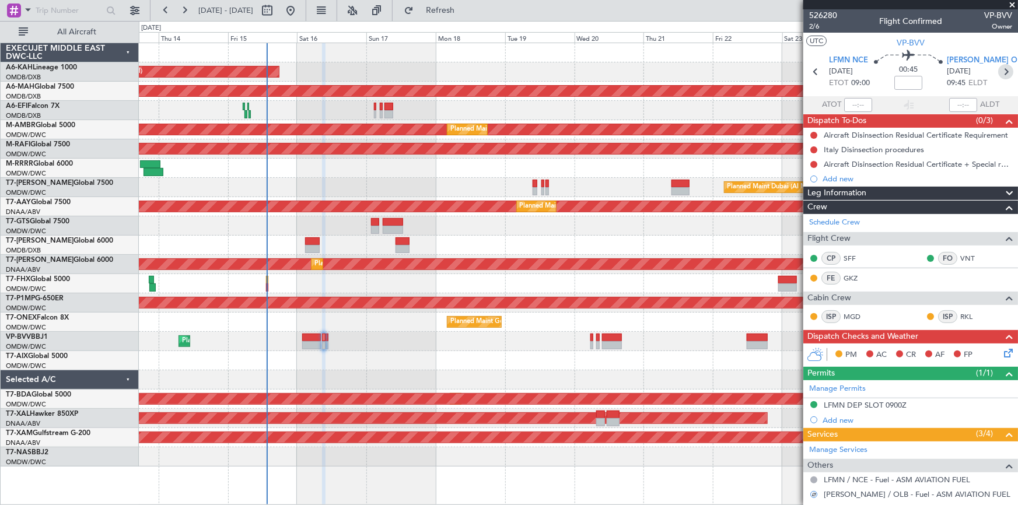
click at [1003, 70] on icon at bounding box center [1006, 71] width 15 height 15
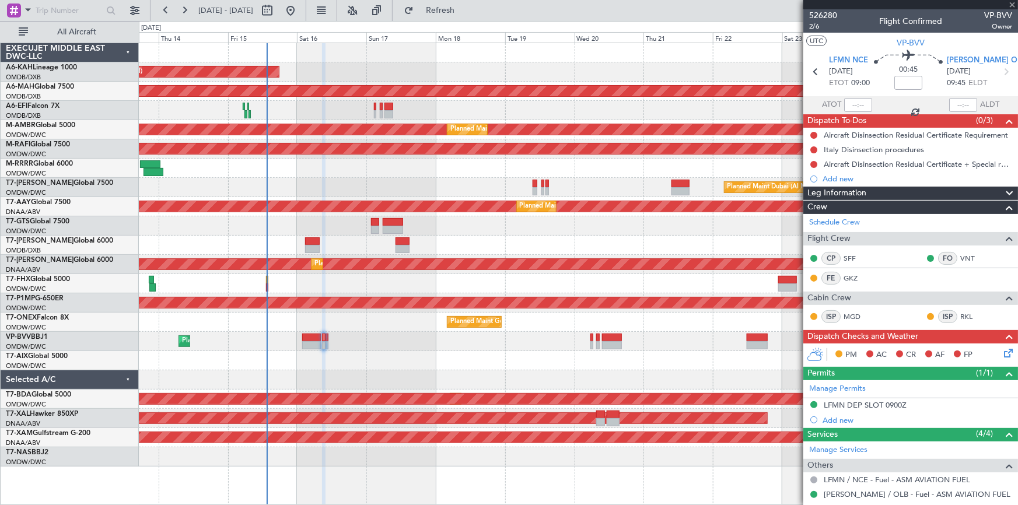
type input "-00:05"
type input "1"
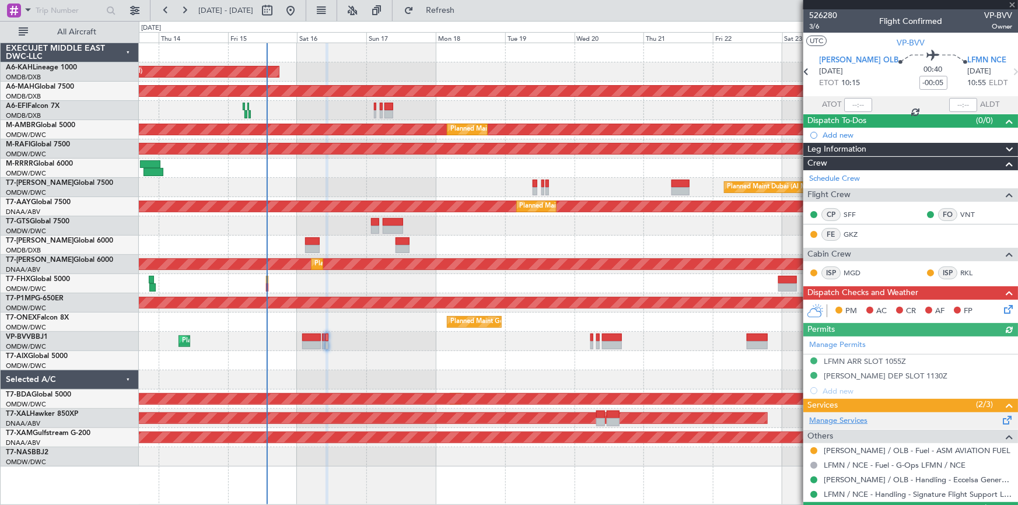
scroll to position [54, 0]
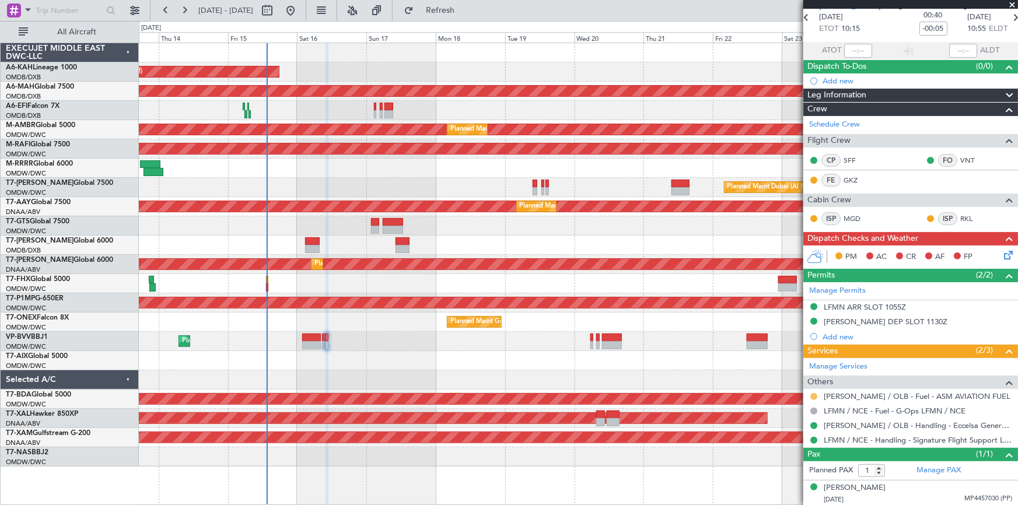
click at [813, 396] on button at bounding box center [814, 396] width 7 height 7
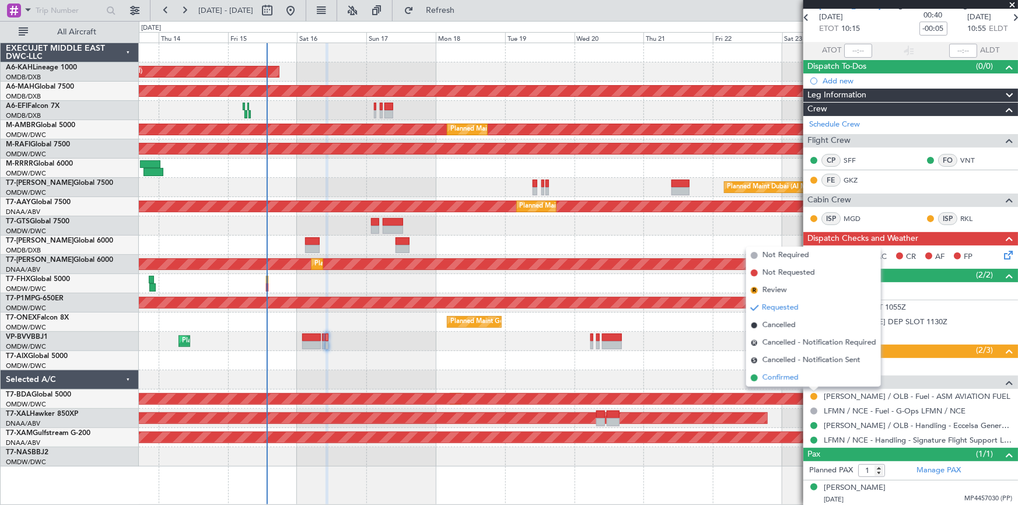
click at [785, 379] on span "Confirmed" at bounding box center [781, 378] width 36 height 12
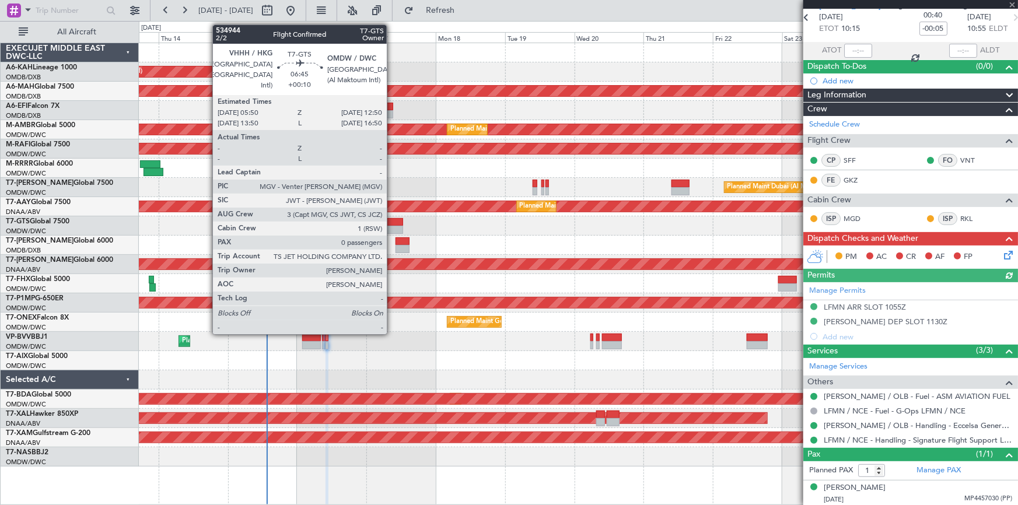
click at [392, 218] on div at bounding box center [393, 222] width 20 height 8
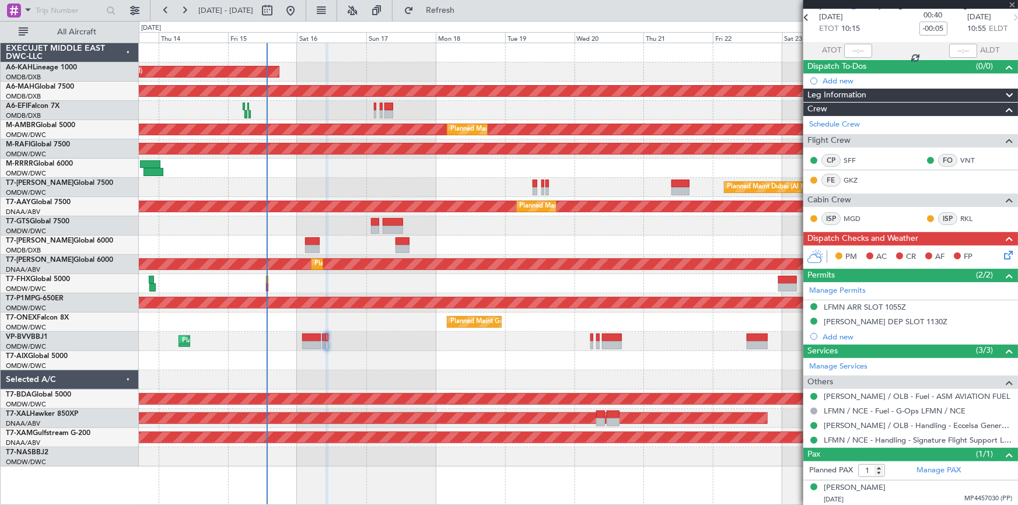
type input "+00:10"
type input "0"
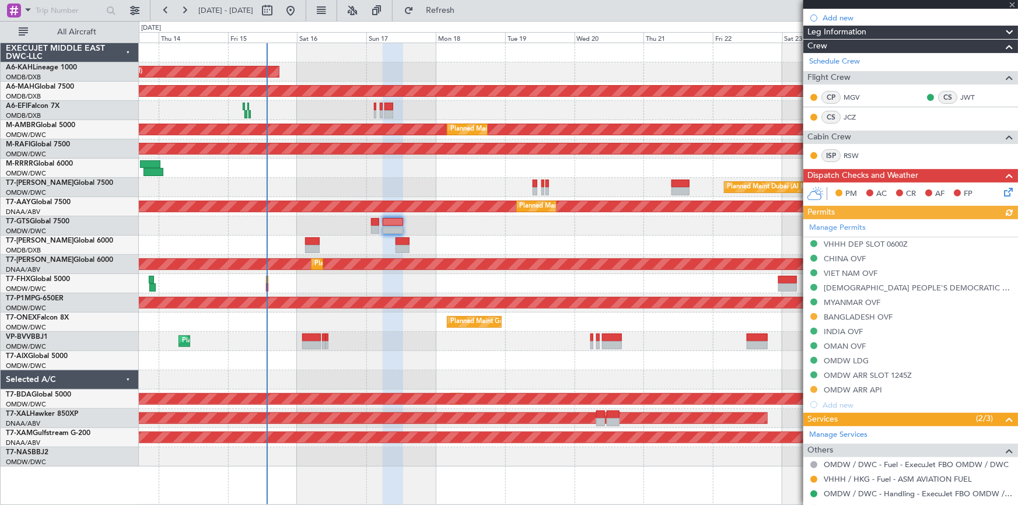
scroll to position [189, 0]
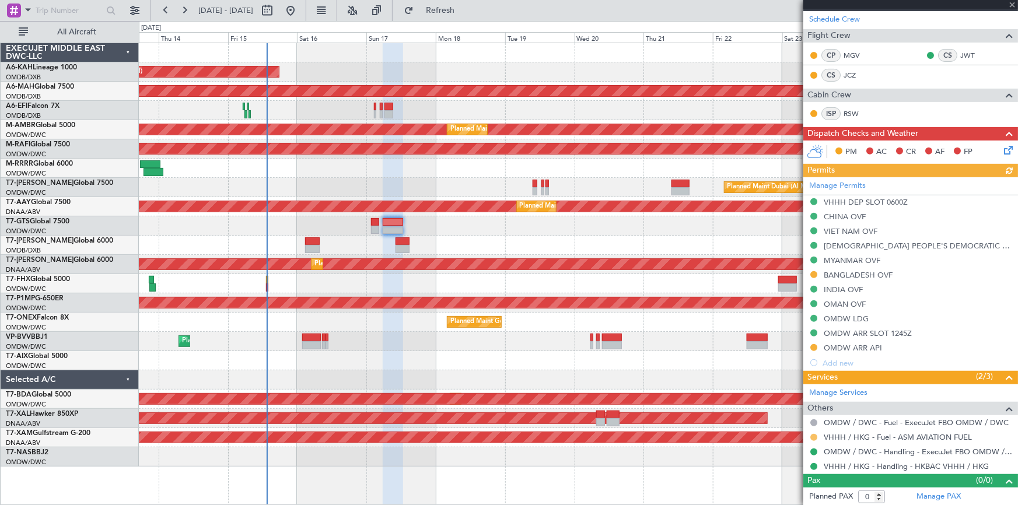
click at [814, 434] on button at bounding box center [814, 437] width 7 height 7
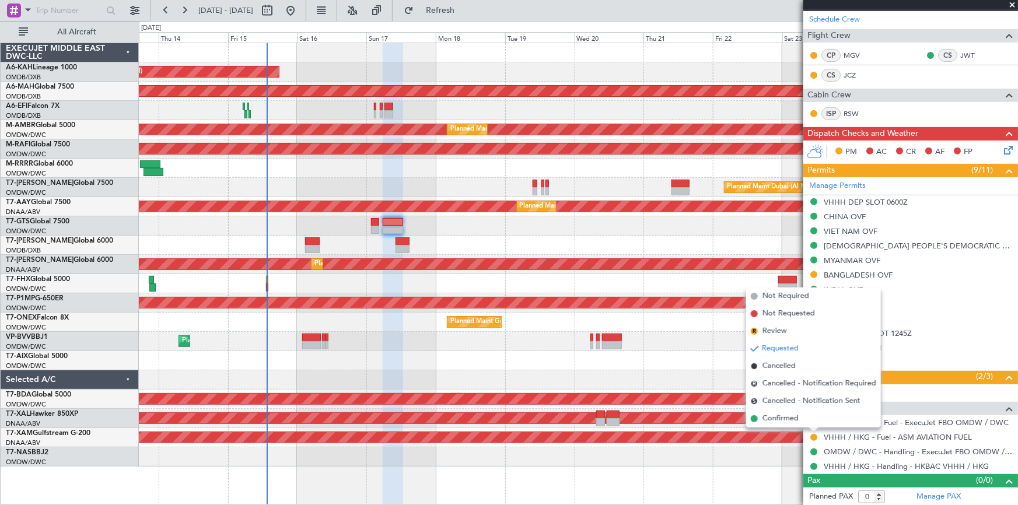
drag, startPoint x: 776, startPoint y: 417, endPoint x: 860, endPoint y: 145, distance: 284.5
click at [776, 416] on span "Confirmed" at bounding box center [781, 419] width 36 height 12
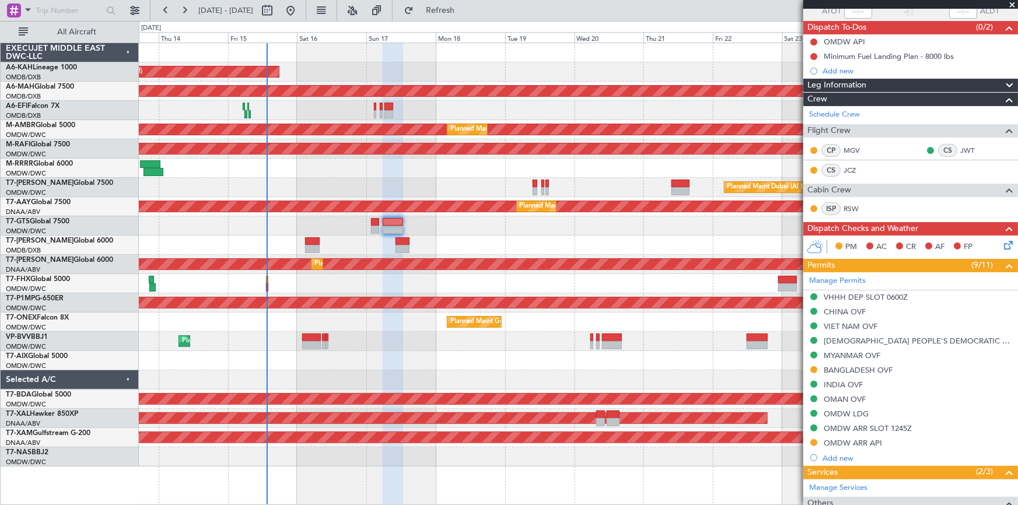
scroll to position [0, 0]
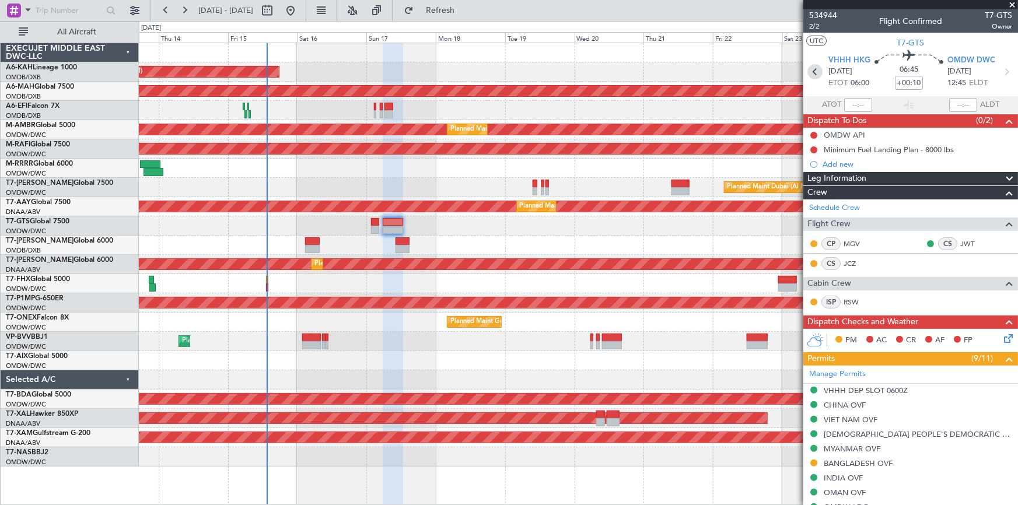
click at [816, 71] on icon at bounding box center [815, 71] width 15 height 15
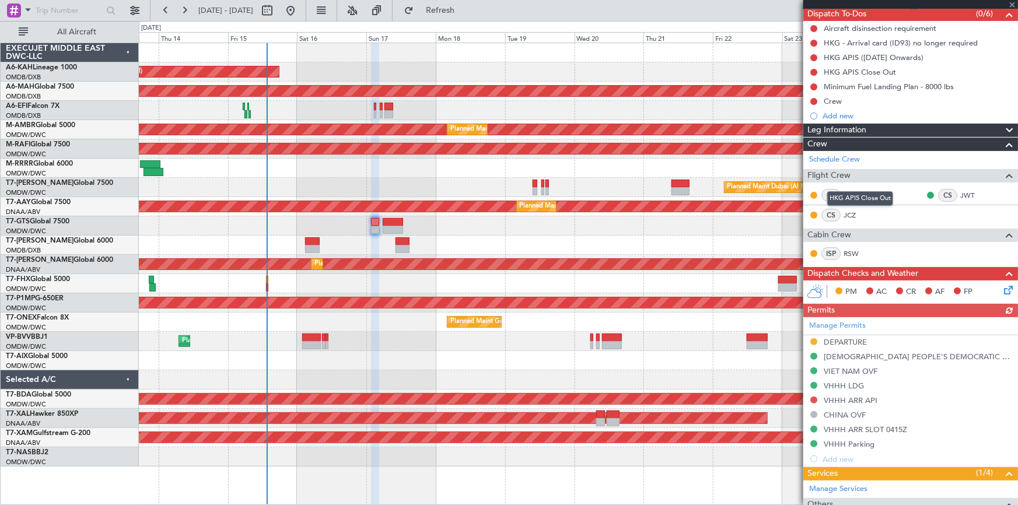
scroll to position [159, 0]
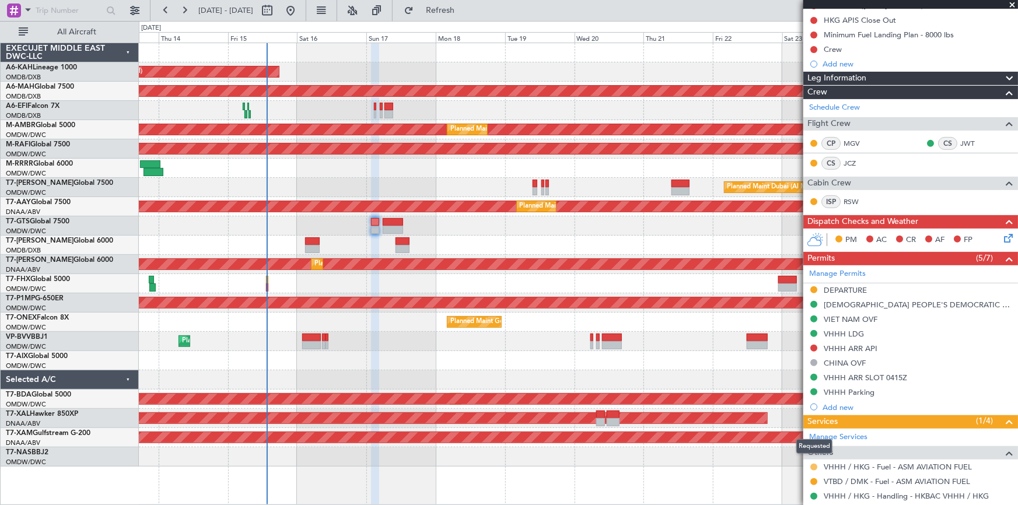
click at [815, 465] on button at bounding box center [814, 467] width 7 height 7
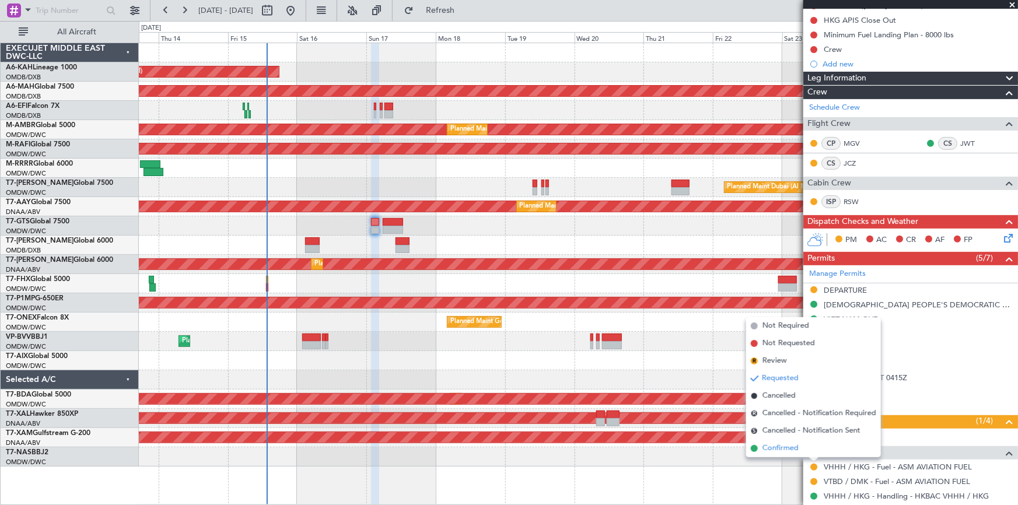
click at [787, 450] on span "Confirmed" at bounding box center [781, 449] width 36 height 12
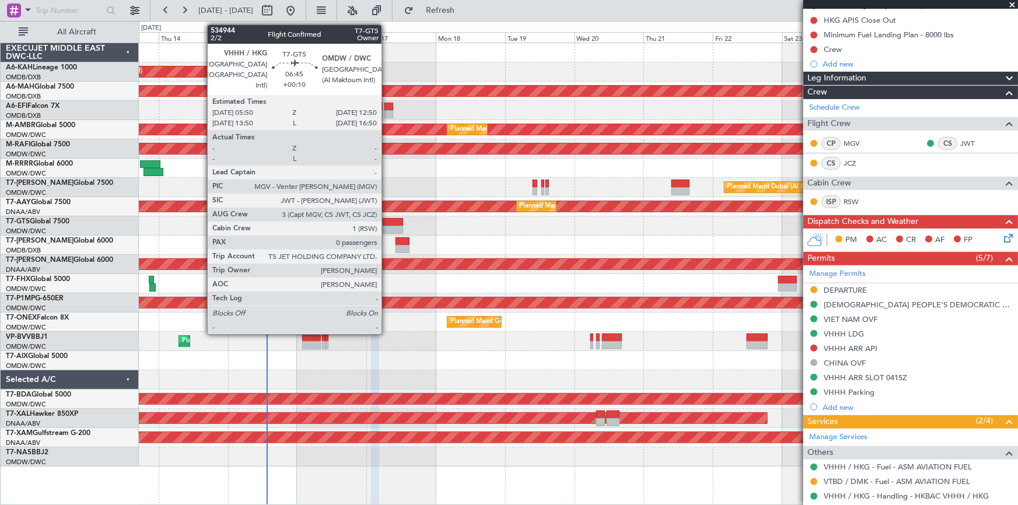
click at [387, 219] on div at bounding box center [393, 222] width 20 height 8
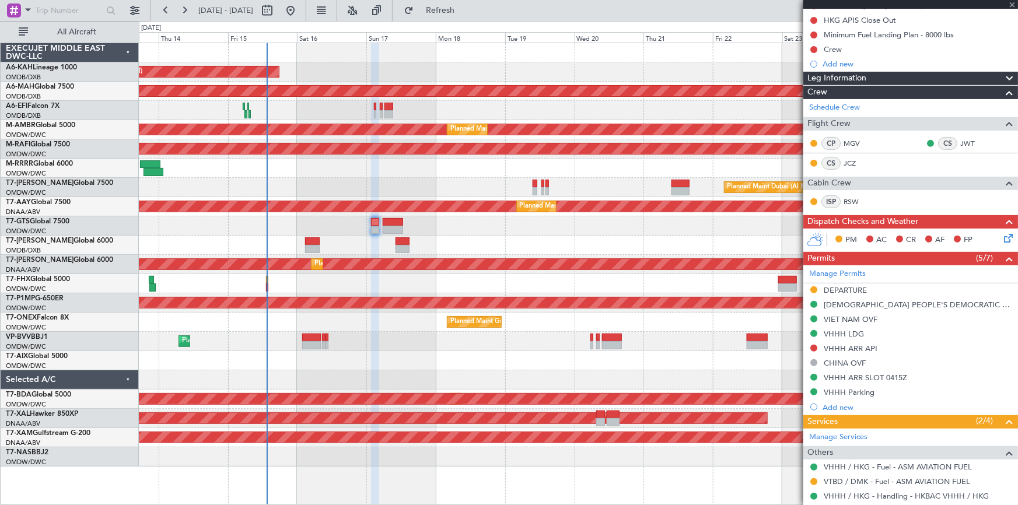
type input "+00:10"
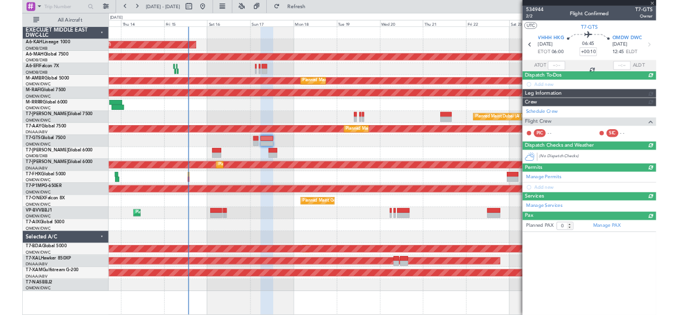
scroll to position [0, 0]
